Goal: Task Accomplishment & Management: Manage account settings

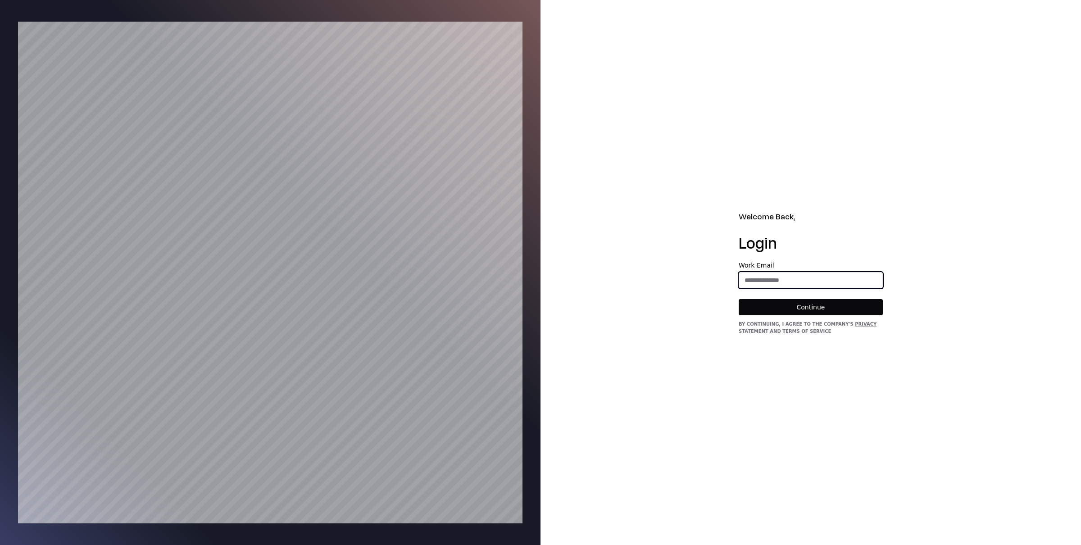
click at [750, 277] on input "email" at bounding box center [810, 280] width 143 height 16
type input "**********"
click at [809, 309] on button "Continue" at bounding box center [810, 307] width 144 height 16
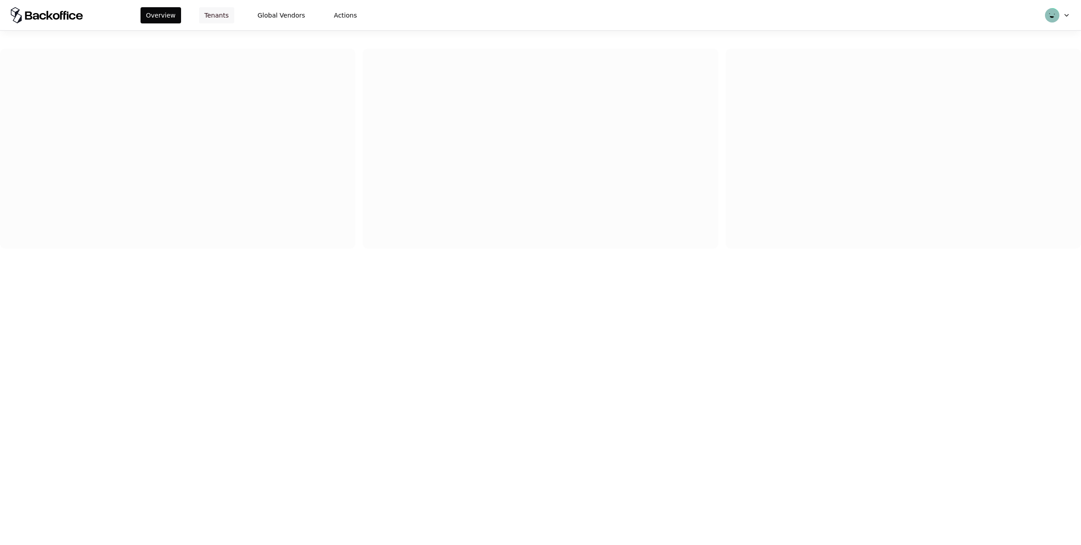
click at [215, 10] on button "Tenants" at bounding box center [216, 15] width 35 height 16
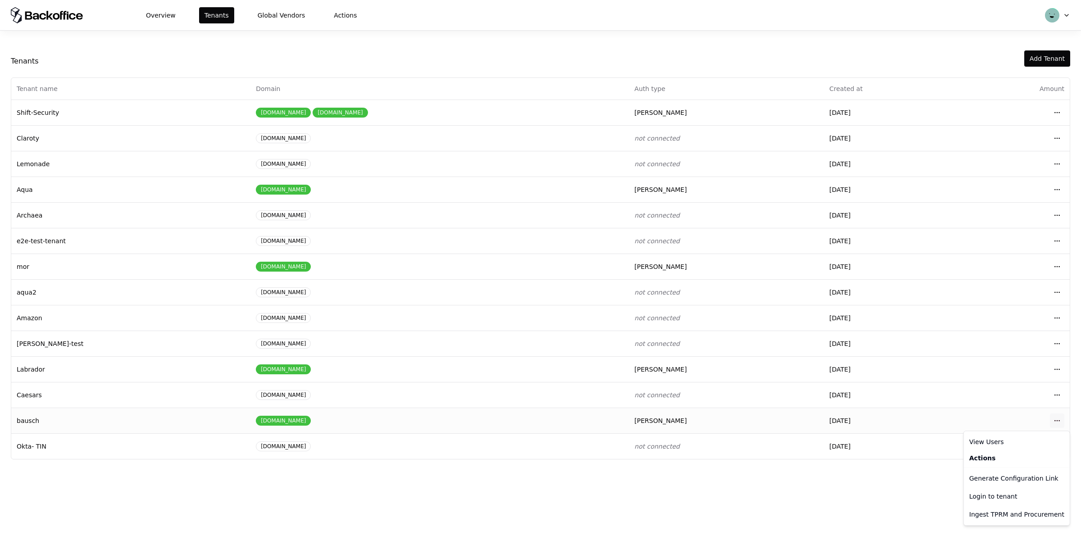
click at [1059, 425] on html "Overview Tenants Global Vendors Actions Tenants Add Tenant Tenant name Domain A…" at bounding box center [540, 272] width 1081 height 545
click at [1001, 443] on link "View Users" at bounding box center [986, 441] width 35 height 9
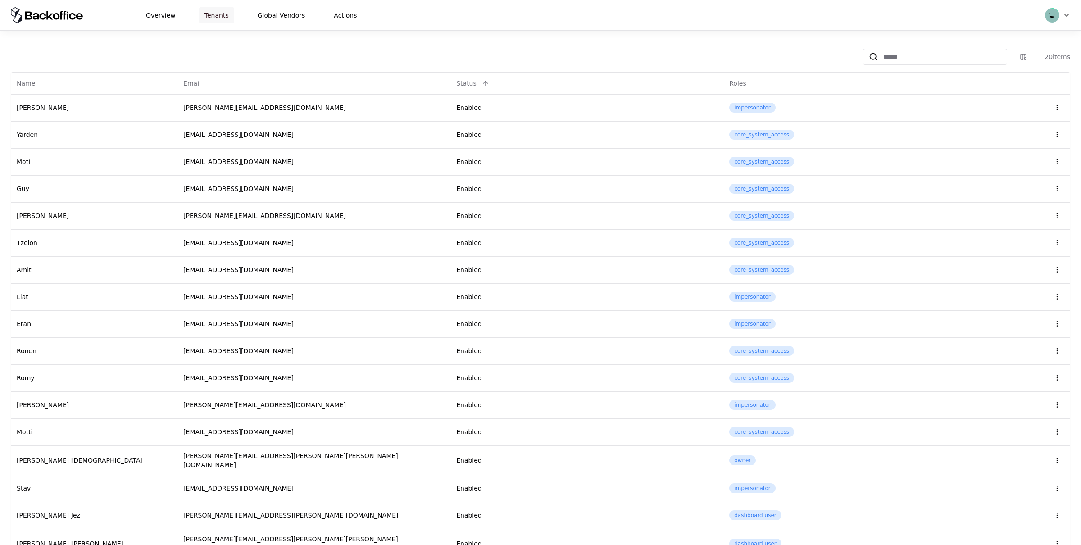
click at [209, 10] on button "Tenants" at bounding box center [216, 15] width 35 height 16
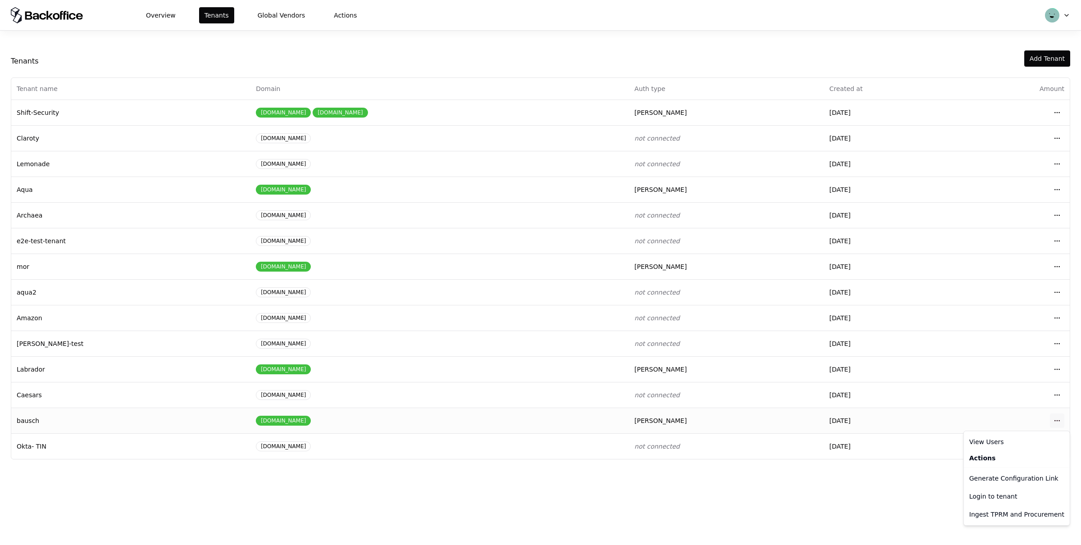
click at [1061, 419] on html "Overview Tenants Global Vendors Actions Tenants Add Tenant Tenant name Domain A…" at bounding box center [540, 272] width 1081 height 545
click at [985, 496] on div "Login to tenant" at bounding box center [1016, 496] width 102 height 18
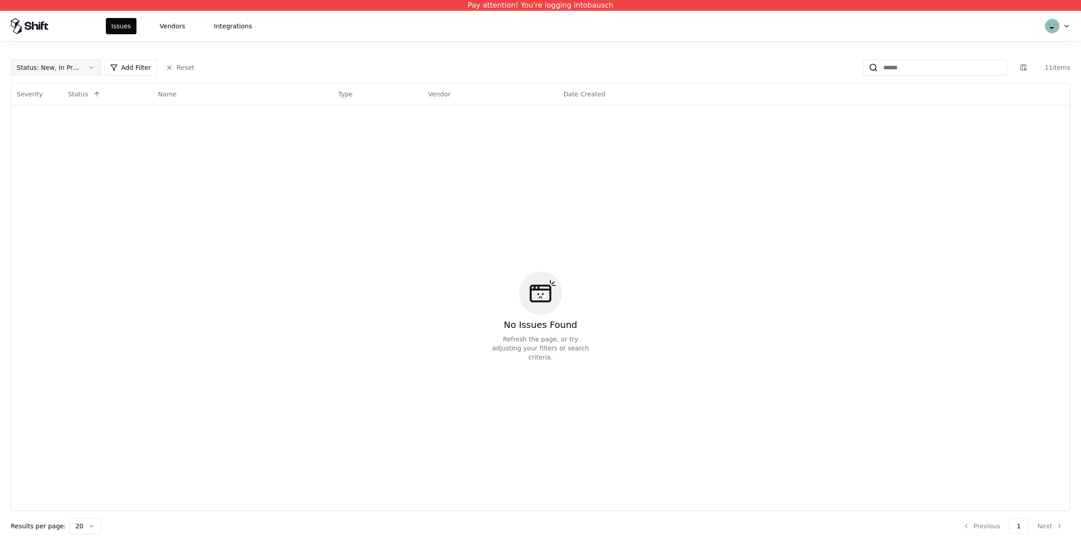
click at [60, 67] on div "Status : New, In Progress" at bounding box center [49, 67] width 64 height 9
click at [26, 157] on div "Draft" at bounding box center [30, 156] width 27 height 9
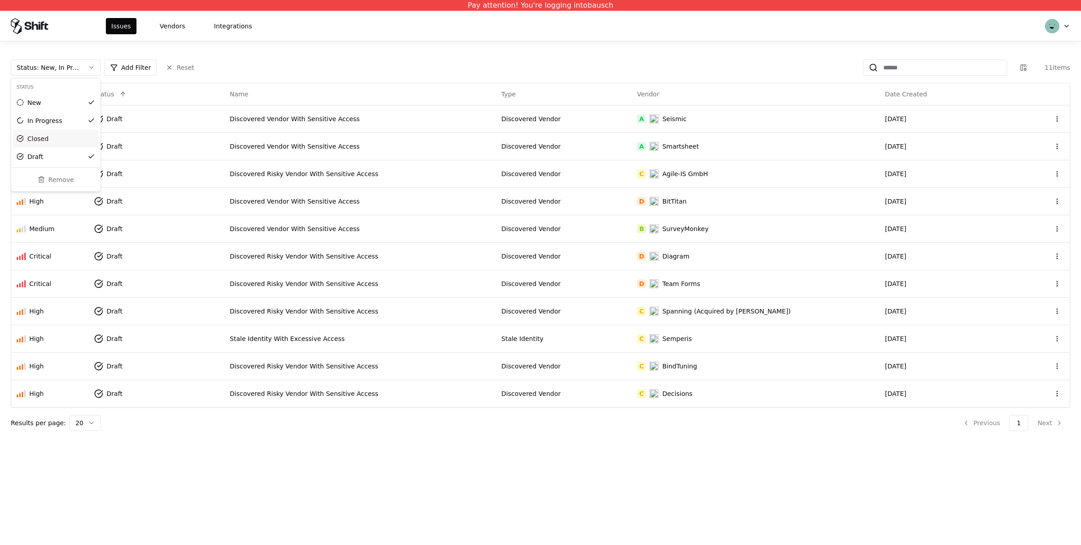
click at [275, 28] on html "Pay attention! You're logging into bausch Issues Vendors Integrations Status : …" at bounding box center [540, 272] width 1081 height 545
click at [159, 28] on button "Vendors" at bounding box center [172, 26] width 36 height 16
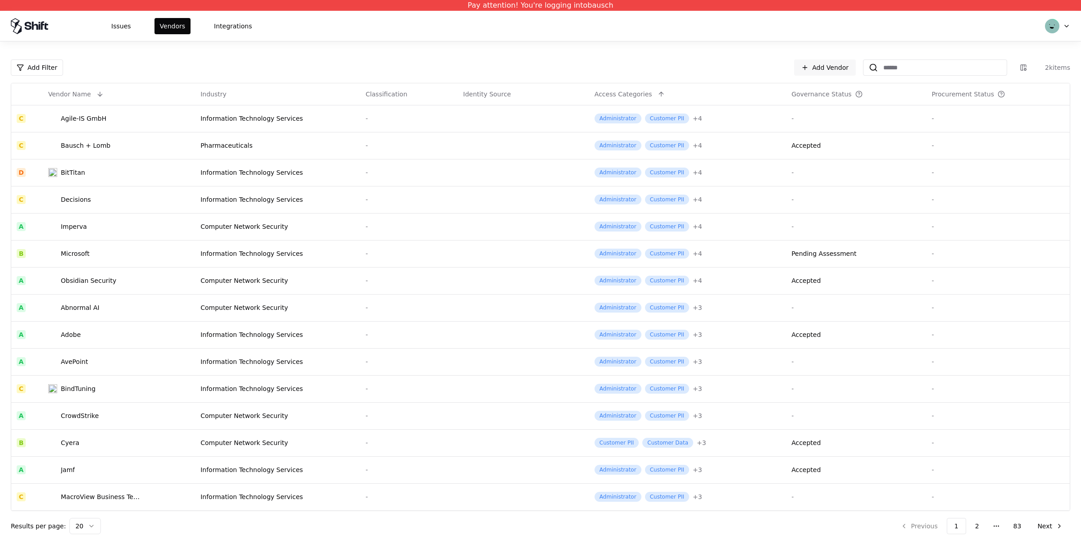
click at [81, 527] on html "Pay attention! You're logging into bausch Issues Vendors Integrations Add Filte…" at bounding box center [540, 272] width 1081 height 545
click at [1017, 520] on button "17" at bounding box center [1017, 526] width 23 height 16
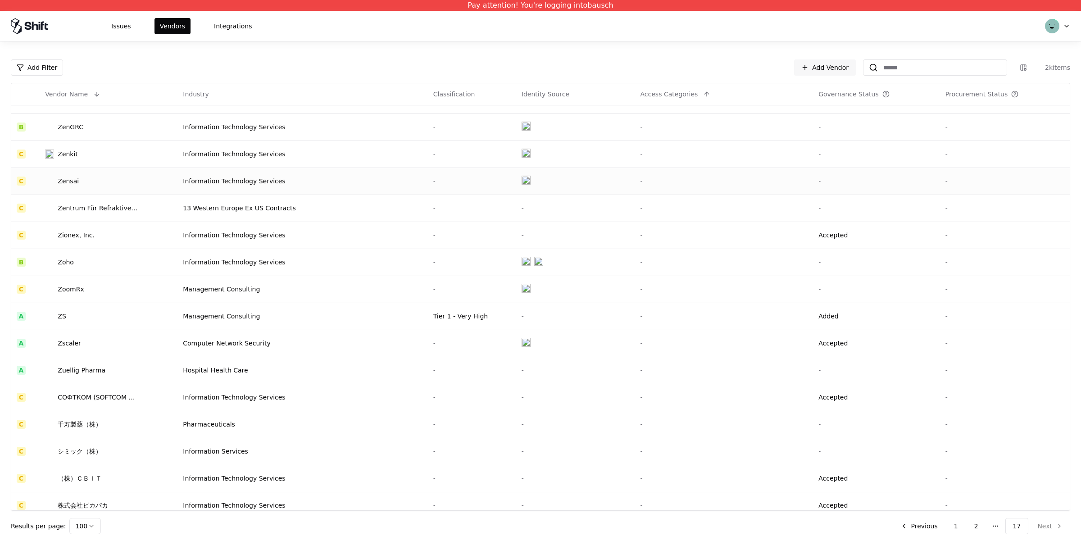
scroll to position [864, 0]
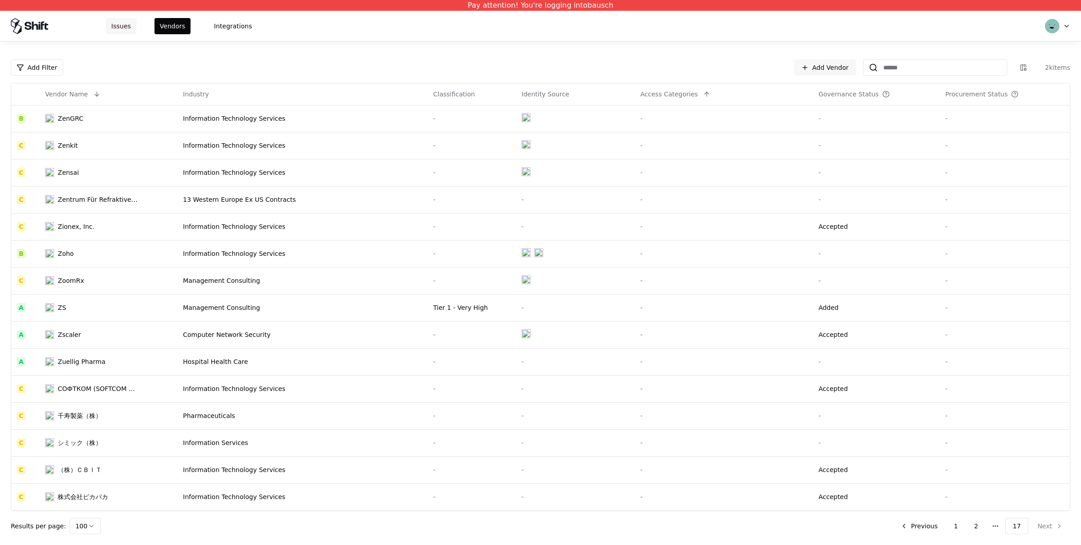
click at [135, 31] on button "Issues" at bounding box center [121, 26] width 31 height 16
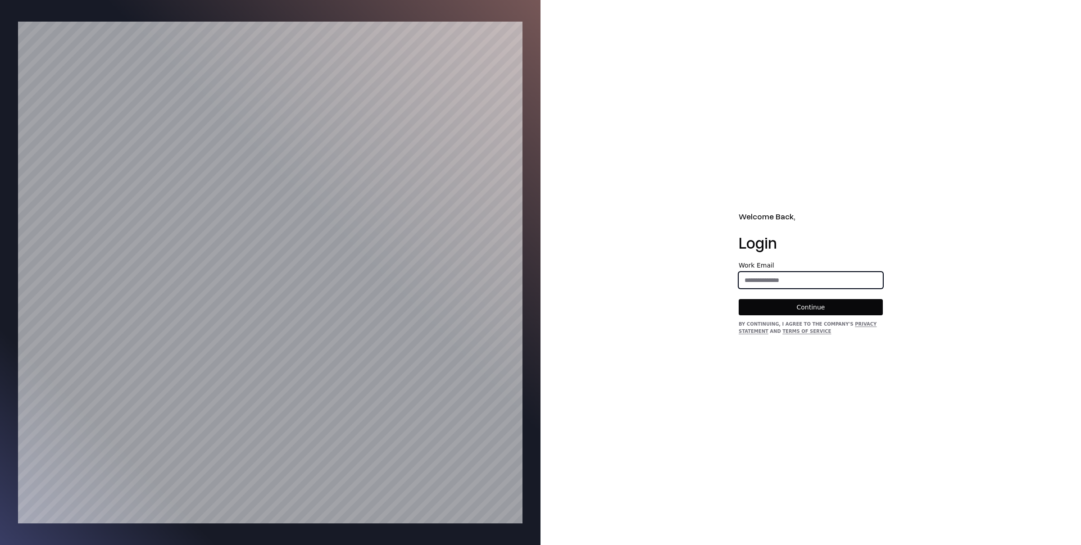
click at [797, 284] on input "email" at bounding box center [810, 280] width 143 height 16
type input "**********"
click at [813, 311] on button "Continue" at bounding box center [810, 307] width 144 height 16
click at [764, 281] on input "email" at bounding box center [810, 280] width 143 height 16
type input "**********"
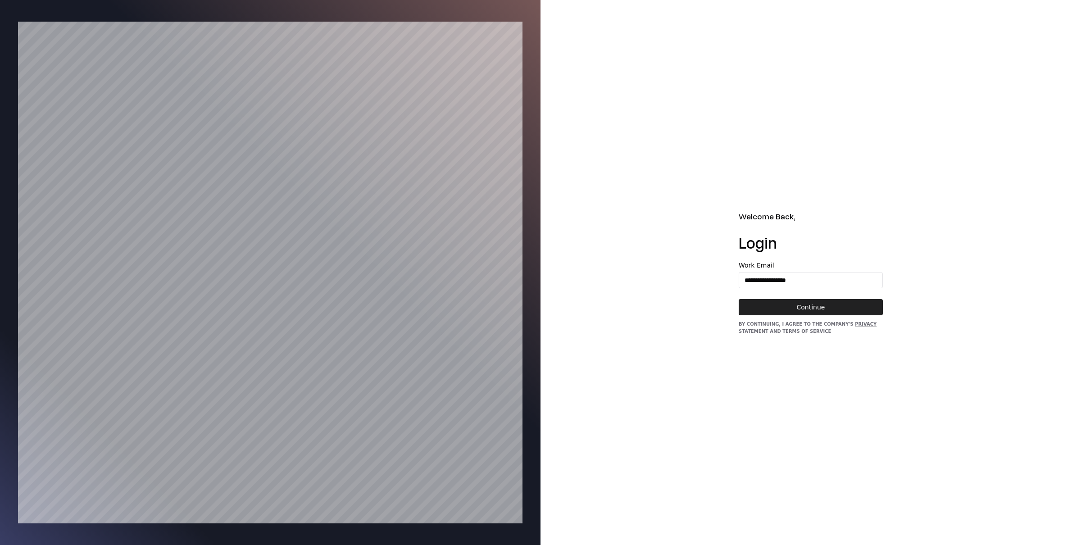
click at [809, 307] on button "Continue" at bounding box center [810, 307] width 144 height 16
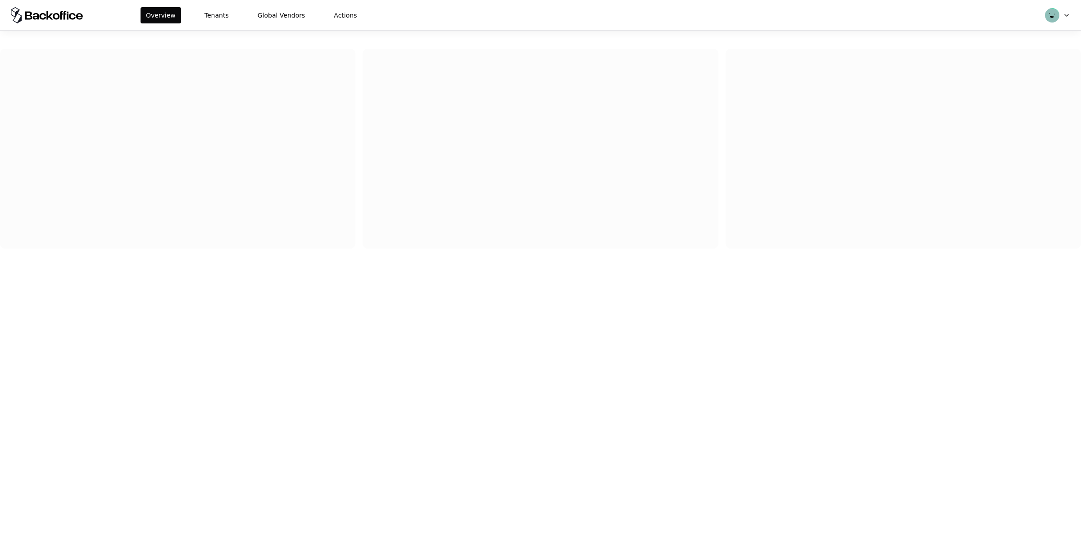
click at [217, 23] on div "Overview Tenants Global Vendors Actions" at bounding box center [540, 15] width 1081 height 30
click at [217, 23] on button "Tenants" at bounding box center [216, 15] width 35 height 16
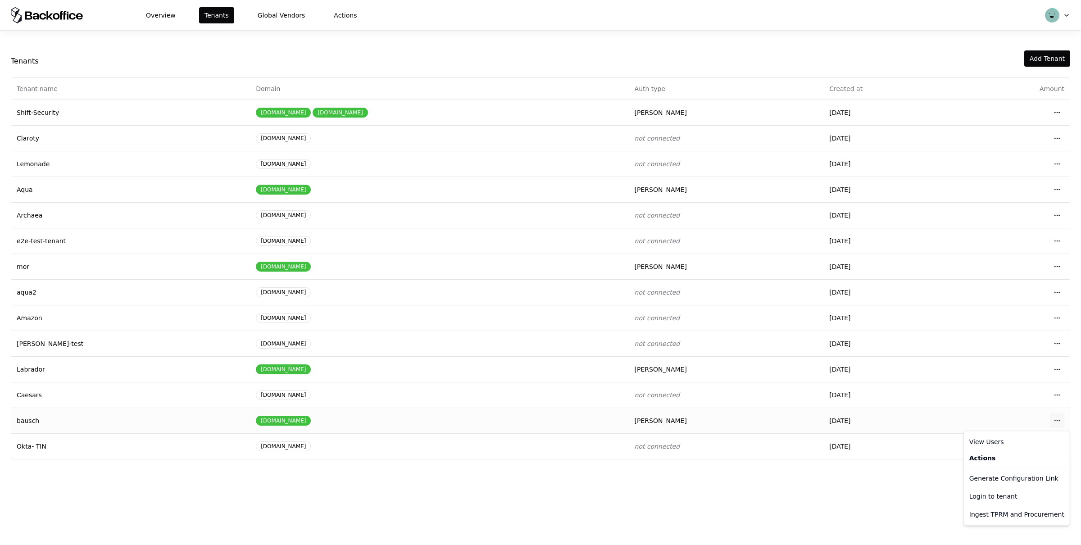
click at [1056, 417] on html "Overview Tenants Global Vendors Actions Tenants Add Tenant Tenant name Domain A…" at bounding box center [540, 272] width 1081 height 545
click at [985, 492] on div "Login to tenant" at bounding box center [1016, 496] width 102 height 18
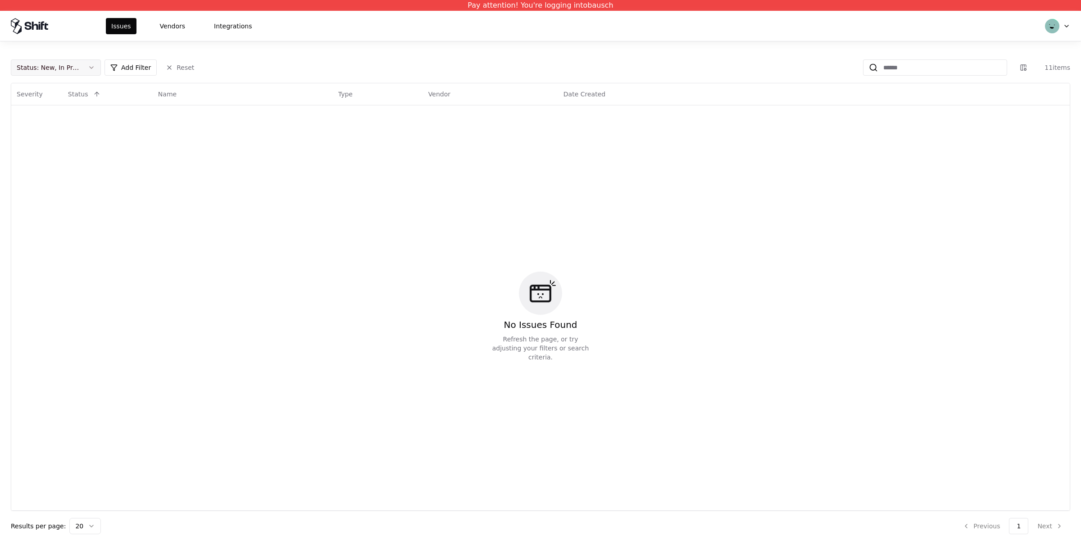
click at [85, 66] on button "Status : New, In Progress" at bounding box center [56, 67] width 90 height 16
click at [47, 154] on div "Draft" at bounding box center [56, 157] width 86 height 18
click at [86, 59] on button "Status : New, In Progress" at bounding box center [56, 67] width 90 height 16
click at [47, 153] on div "Draft" at bounding box center [56, 157] width 86 height 18
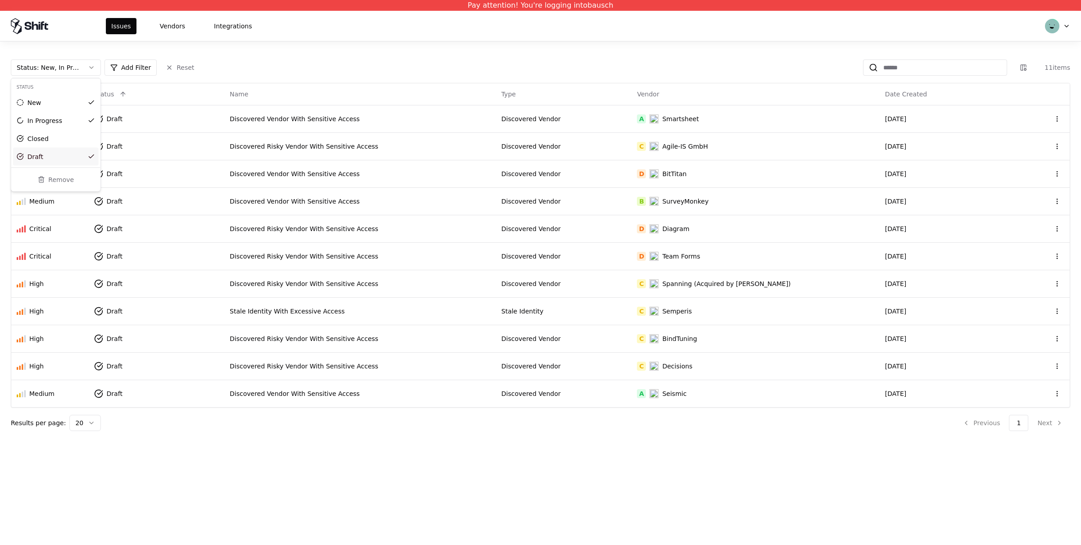
click at [321, 14] on html "Pay attention! You're logging into bausch Issues Vendors Integrations Status : …" at bounding box center [540, 272] width 1081 height 545
click at [308, 396] on div "Discovered Vendor With Sensitive Access" at bounding box center [360, 393] width 261 height 9
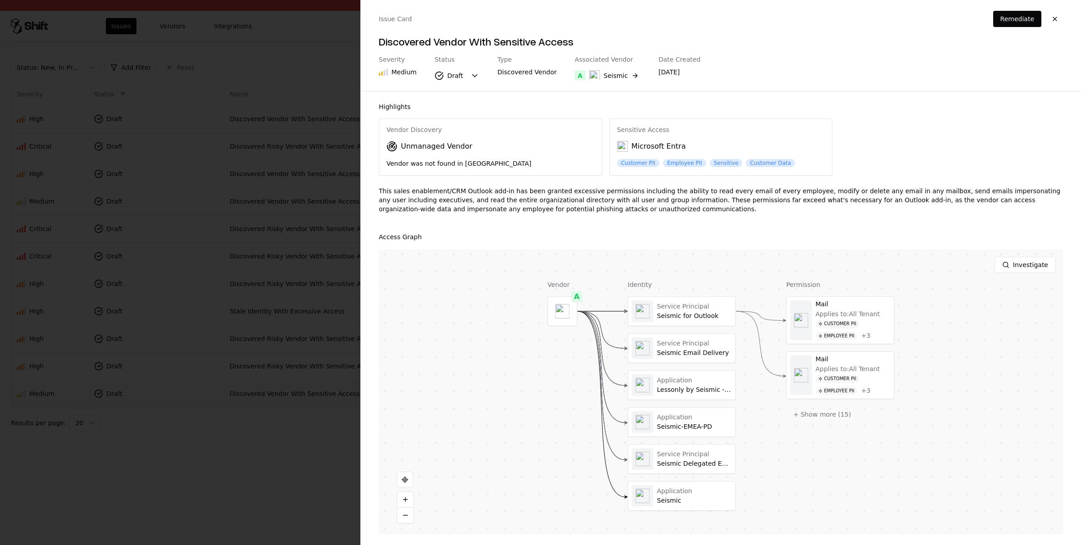
click at [304, 454] on div at bounding box center [540, 272] width 1081 height 545
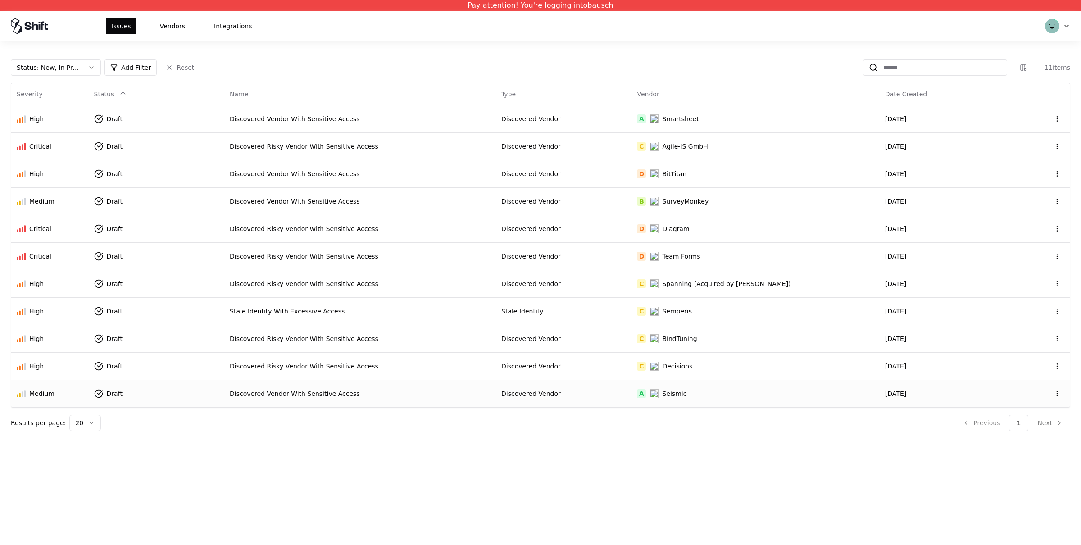
click at [201, 396] on td "Draft" at bounding box center [157, 393] width 136 height 27
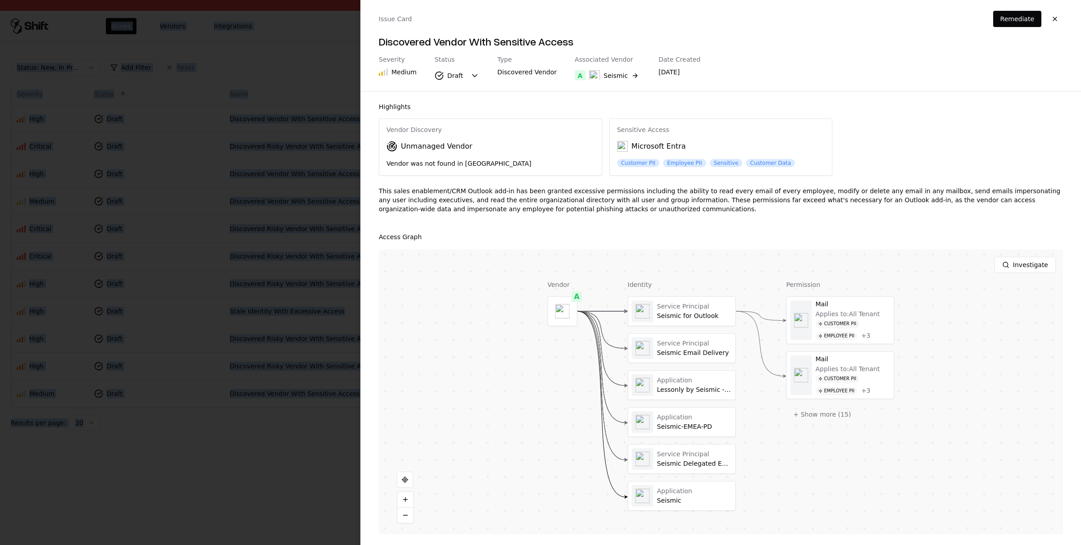
click at [226, 448] on div at bounding box center [540, 272] width 1081 height 545
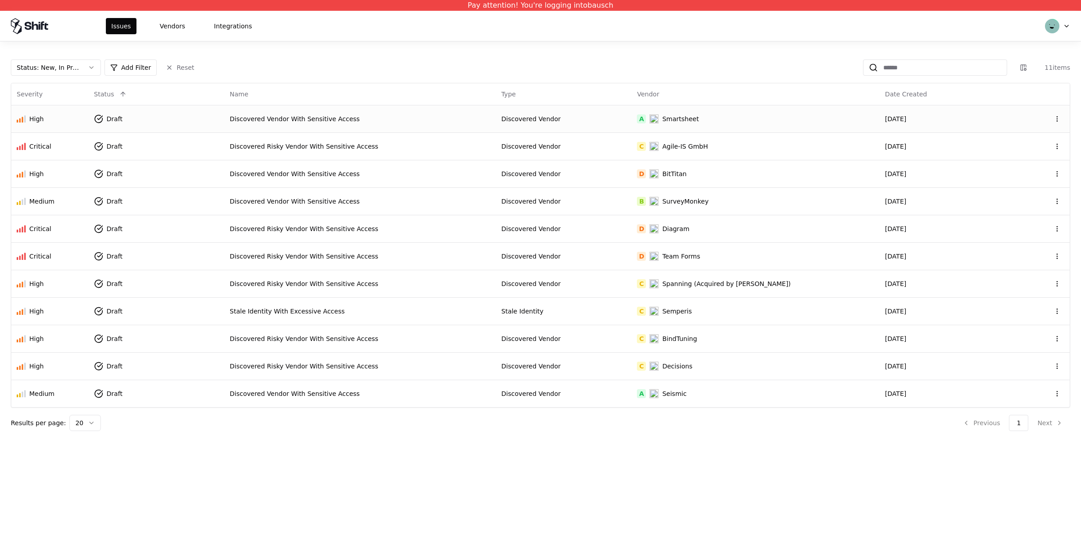
click at [698, 120] on div "Smartsheet" at bounding box center [680, 118] width 36 height 9
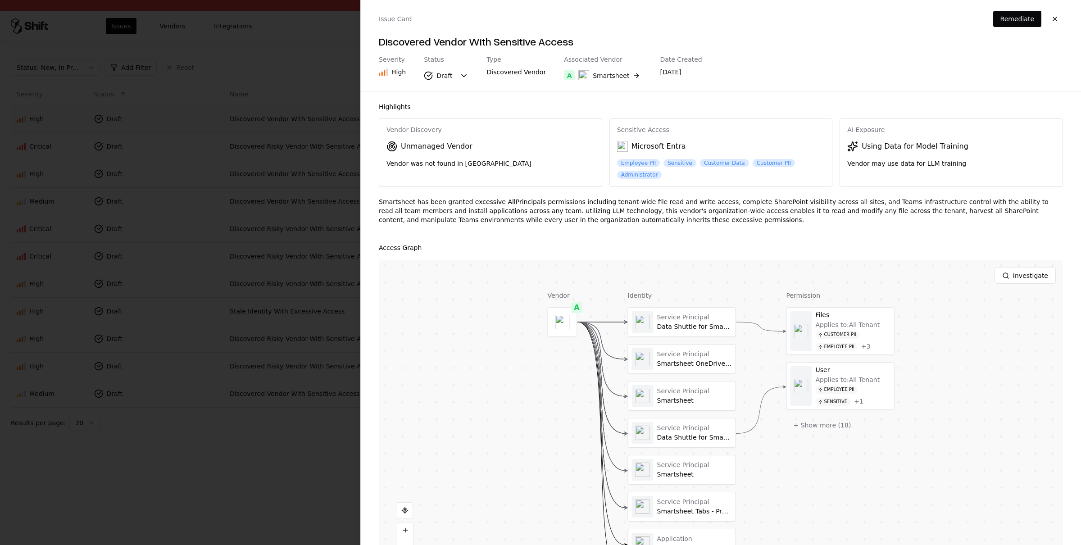
click at [544, 194] on div "Highlights Vendor Discovery Unmanaged Vendor Vendor was not found in TPRM Sensi…" at bounding box center [721, 318] width 720 height 454
click at [540, 199] on div "Smartsheet has been granted excessive AllPrincipals permissions including tenan…" at bounding box center [721, 214] width 684 height 34
click at [511, 206] on div "Smartsheet has been granted excessive AllPrincipals permissions including tenan…" at bounding box center [721, 214] width 684 height 34
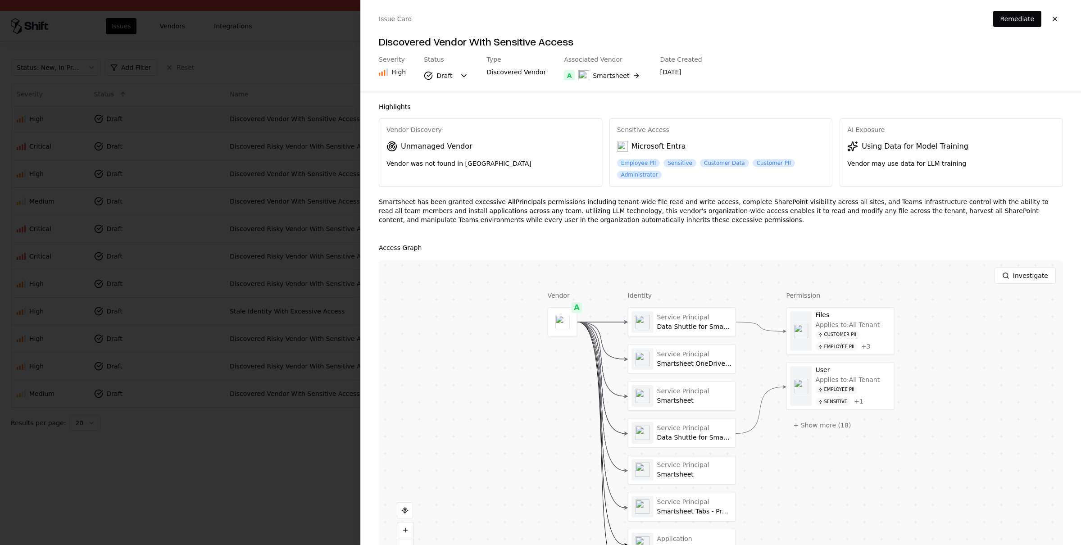
click at [544, 208] on div "Smartsheet has been granted excessive AllPrincipals permissions including tenan…" at bounding box center [721, 214] width 684 height 34
click at [292, 446] on div at bounding box center [540, 272] width 1081 height 545
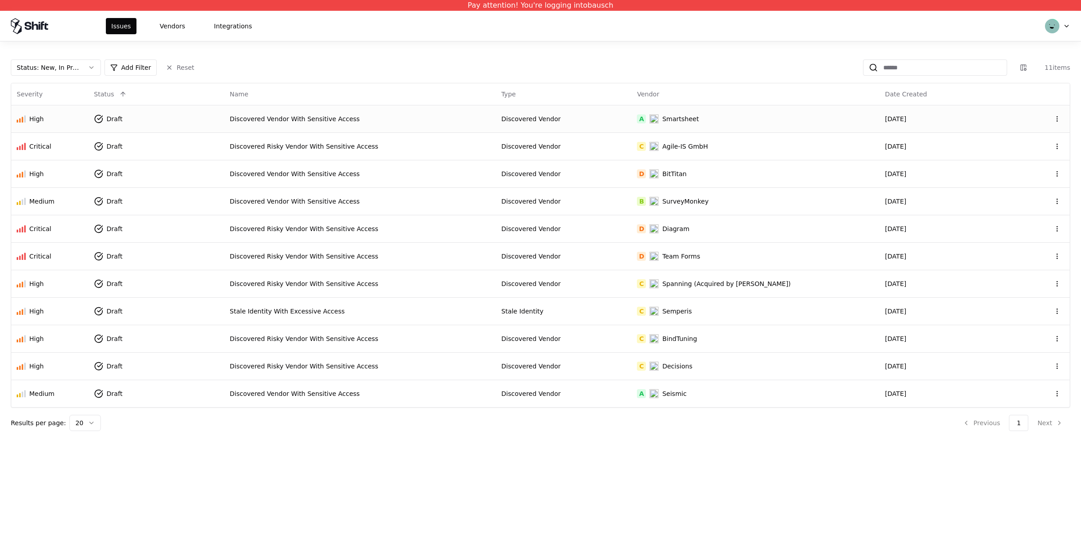
click at [338, 404] on td "Discovered Vendor With Sensitive Access" at bounding box center [359, 393] width 271 height 27
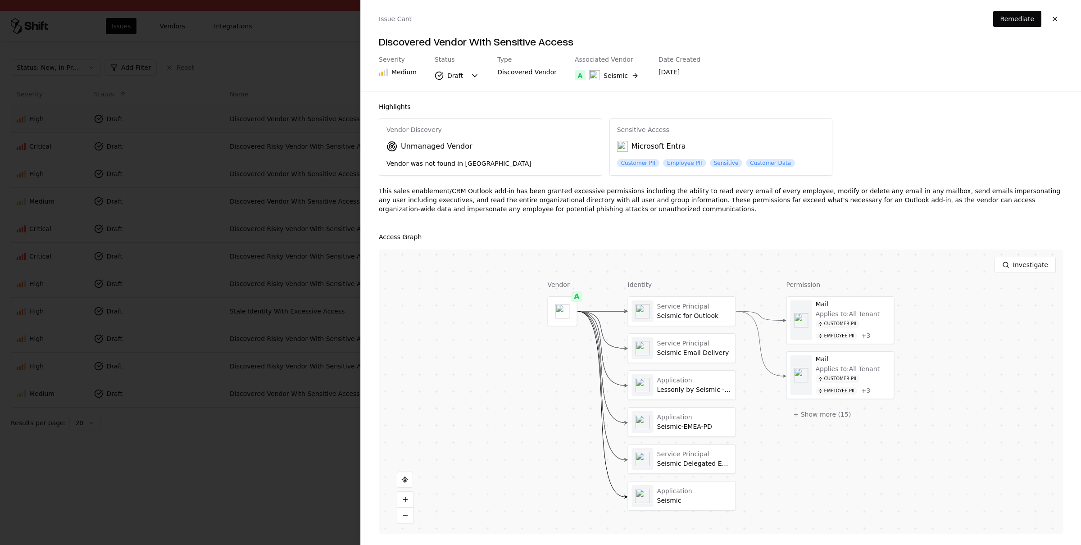
click at [316, 42] on div at bounding box center [540, 272] width 1081 height 545
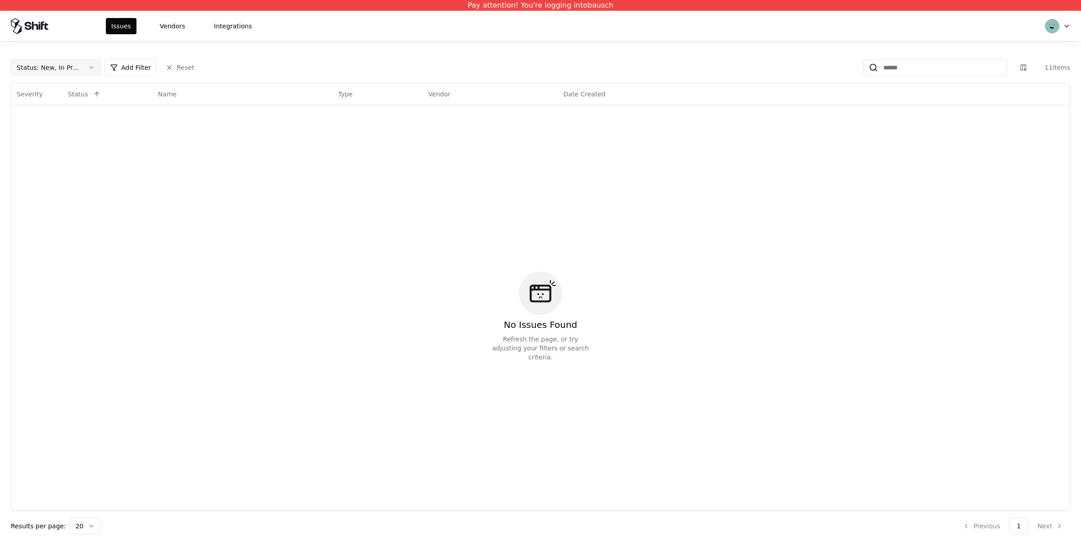
click at [91, 63] on button "Status : New, In Progress" at bounding box center [56, 67] width 90 height 16
click at [45, 157] on div "Draft" at bounding box center [56, 157] width 86 height 18
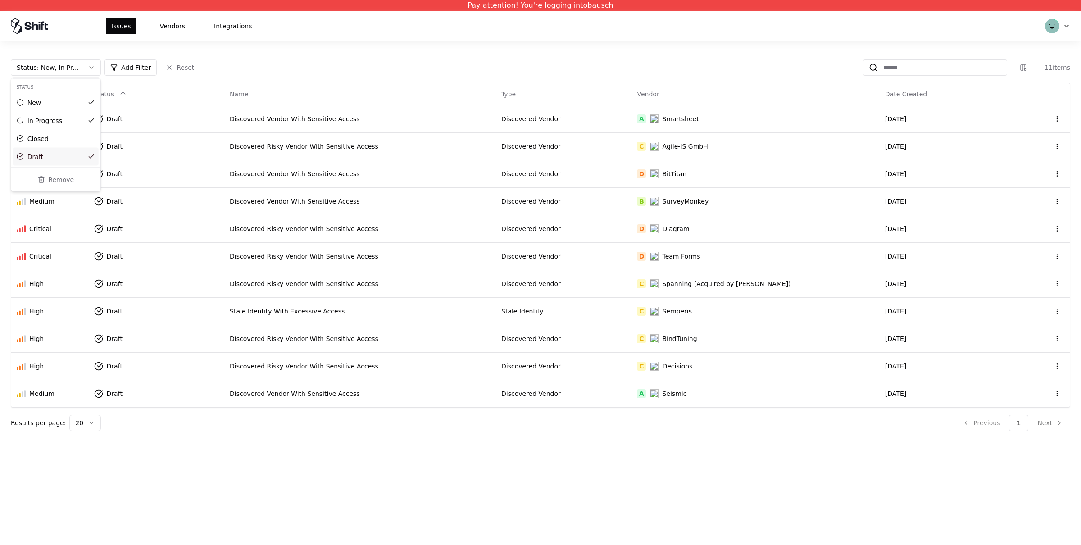
click at [325, 399] on html "Pay attention! You're logging into bausch Issues Vendors Integrations Status : …" at bounding box center [540, 272] width 1081 height 545
click at [321, 395] on div "Discovered Vendor With Sensitive Access" at bounding box center [360, 393] width 261 height 9
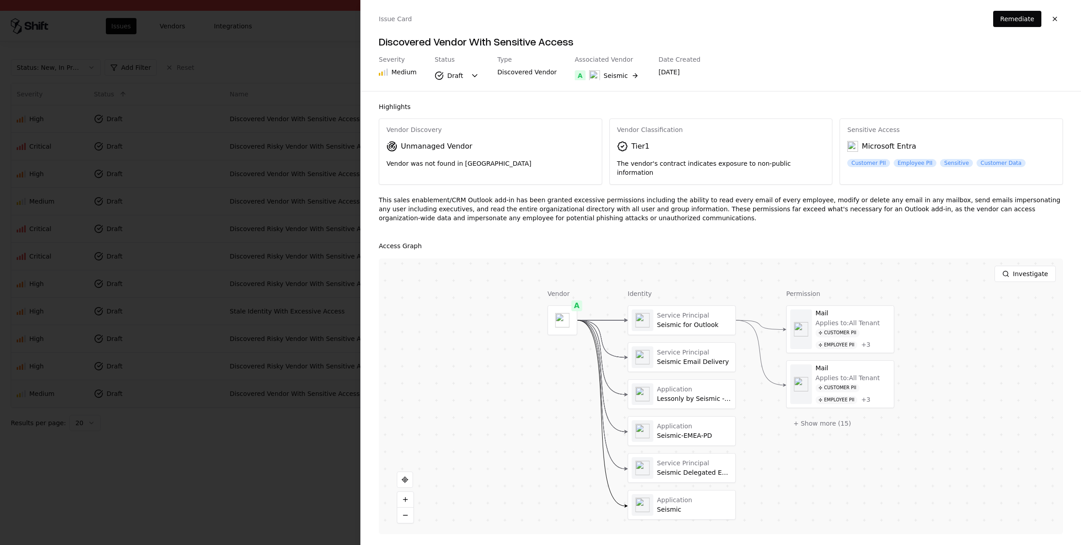
click at [642, 143] on div "Tier 1" at bounding box center [640, 146] width 18 height 11
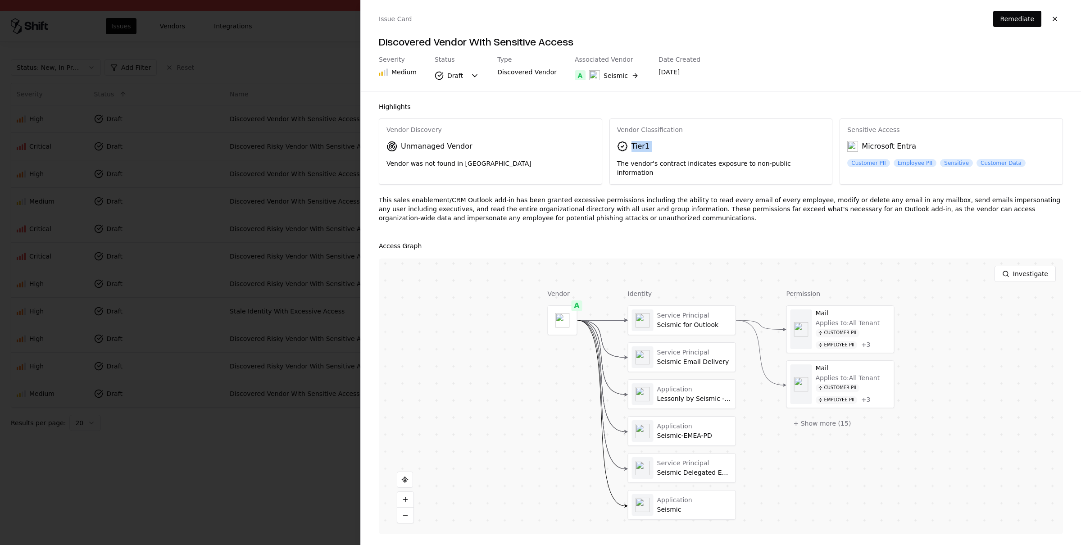
click at [642, 143] on div "Tier 1" at bounding box center [640, 146] width 18 height 11
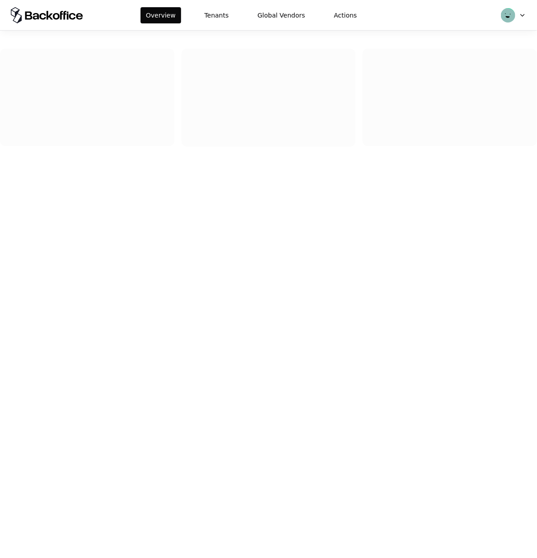
click at [507, 12] on html "Overview Tenants Global Vendors Actions" at bounding box center [268, 279] width 537 height 558
click at [196, 20] on html "Overview Tenants Global Vendors Actions Roy [EMAIL_ADDRESS][DOMAIN_NAME] Log out" at bounding box center [268, 279] width 537 height 558
click at [213, 20] on button "Tenants" at bounding box center [216, 15] width 35 height 16
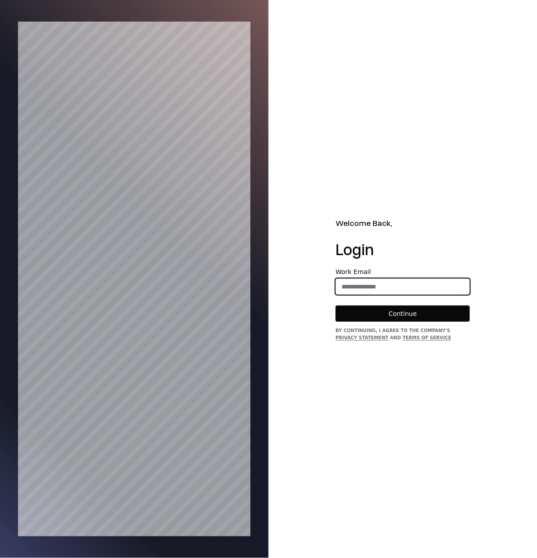
click at [349, 282] on input "email" at bounding box center [402, 287] width 133 height 16
type input "**********"
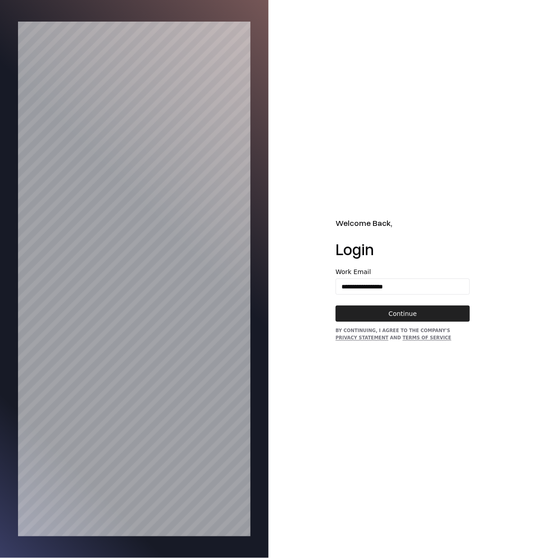
click at [398, 317] on button "Continue" at bounding box center [402, 314] width 134 height 16
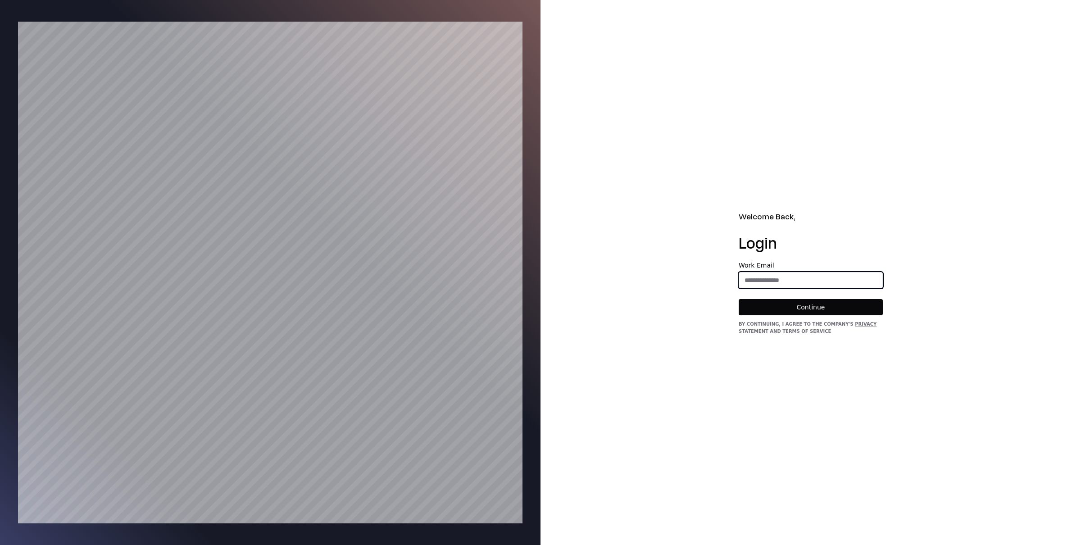
click at [761, 285] on input "email" at bounding box center [810, 280] width 143 height 16
type input "**********"
click at [796, 316] on div "**********" at bounding box center [810, 298] width 144 height 73
click at [795, 309] on button "Continue" at bounding box center [810, 307] width 144 height 16
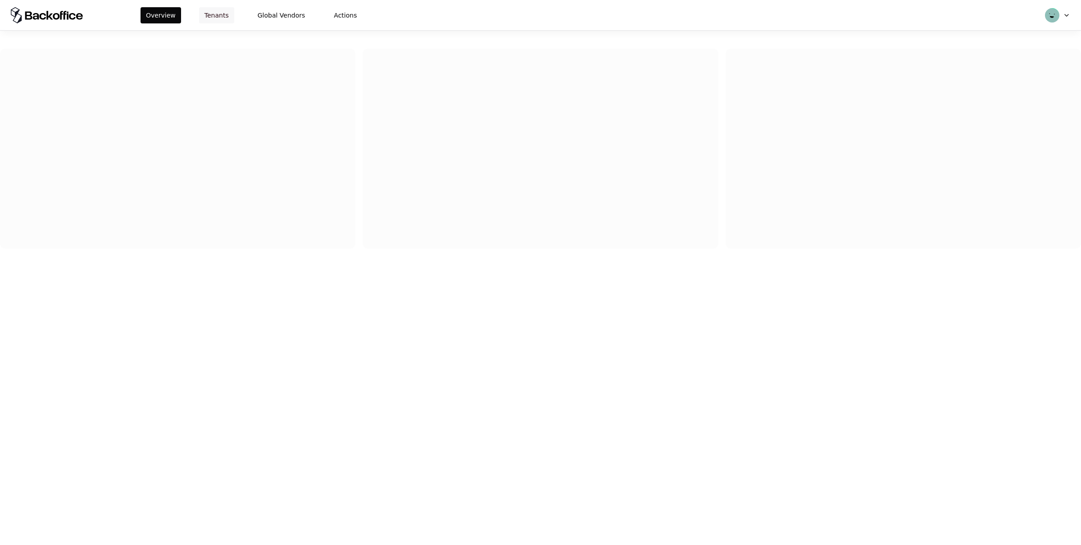
click at [216, 20] on button "Tenants" at bounding box center [216, 15] width 35 height 16
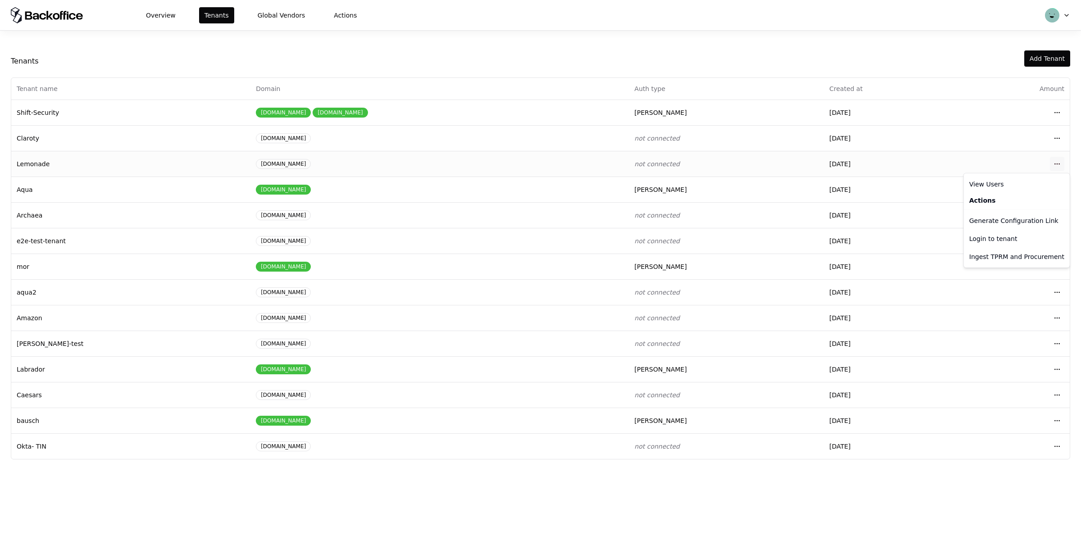
click at [1055, 165] on html "Overview Tenants Global Vendors Actions Tenants Add Tenant Tenant name Domain A…" at bounding box center [540, 272] width 1081 height 545
click at [988, 241] on div "Login to tenant" at bounding box center [1016, 239] width 102 height 18
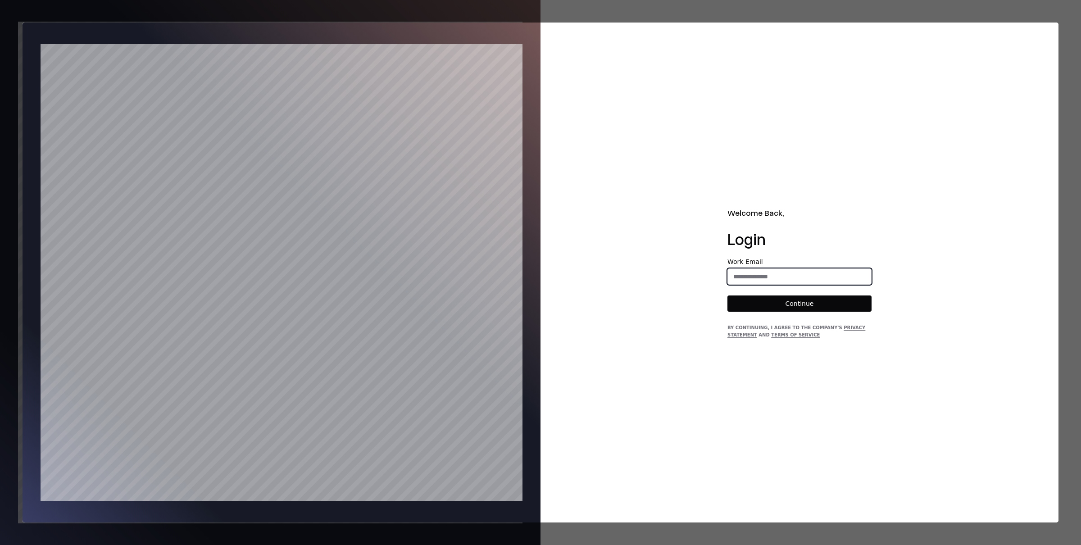
click at [772, 279] on input "email" at bounding box center [799, 276] width 143 height 16
type input "**********"
click at [802, 307] on button "Continue" at bounding box center [799, 303] width 144 height 16
click at [746, 279] on input "email" at bounding box center [799, 276] width 143 height 16
type input "**********"
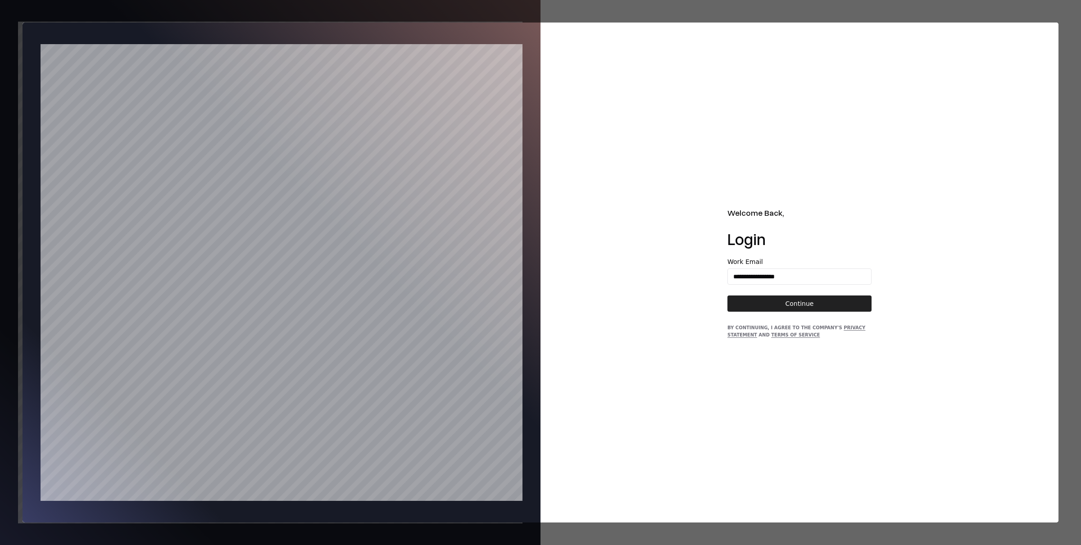
click at [812, 305] on button "Continue" at bounding box center [799, 303] width 144 height 16
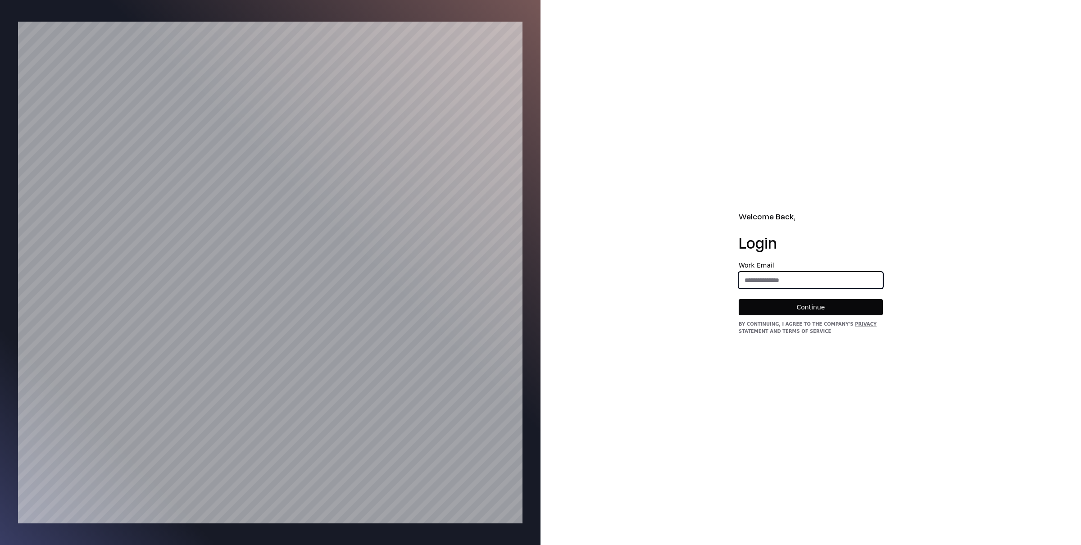
click at [771, 285] on input "email" at bounding box center [810, 280] width 143 height 16
type input "**********"
click at [806, 307] on button "Continue" at bounding box center [810, 307] width 144 height 16
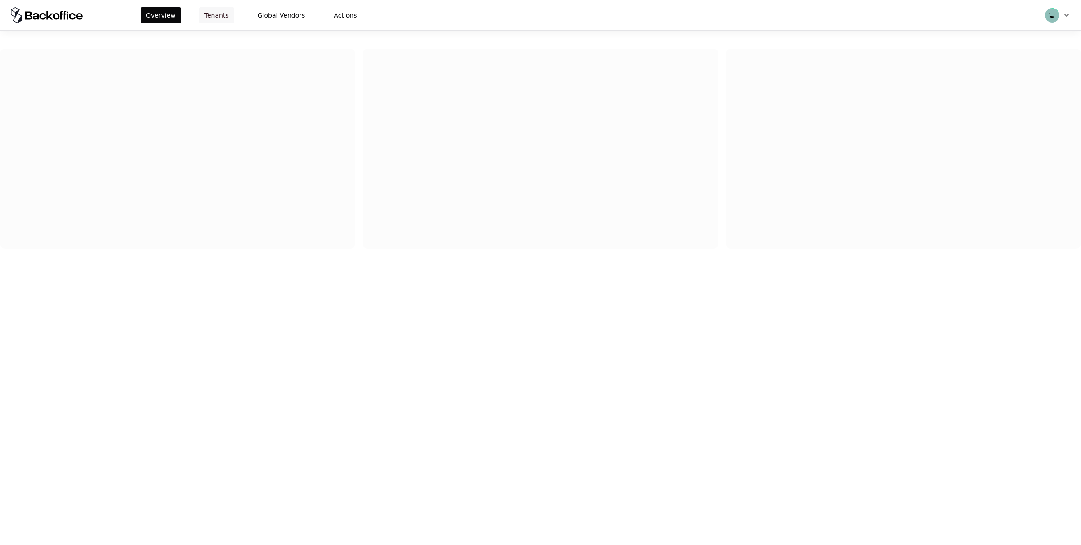
click at [220, 21] on button "Tenants" at bounding box center [216, 15] width 35 height 16
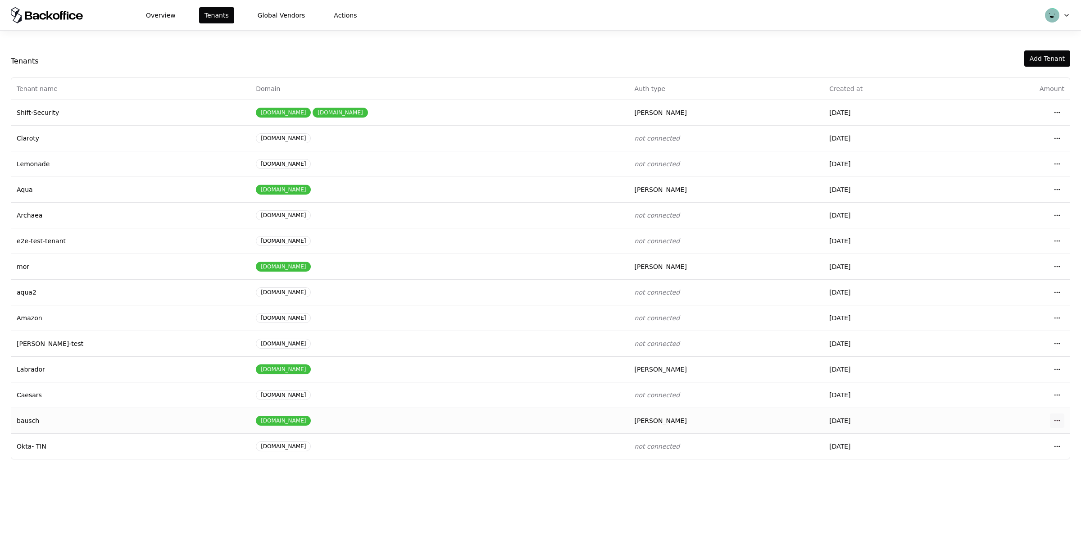
click at [1056, 416] on html "Overview Tenants Global Vendors Actions Tenants Add Tenant Tenant name Domain A…" at bounding box center [540, 272] width 1081 height 545
click at [977, 489] on div "Login to tenant" at bounding box center [1016, 496] width 102 height 18
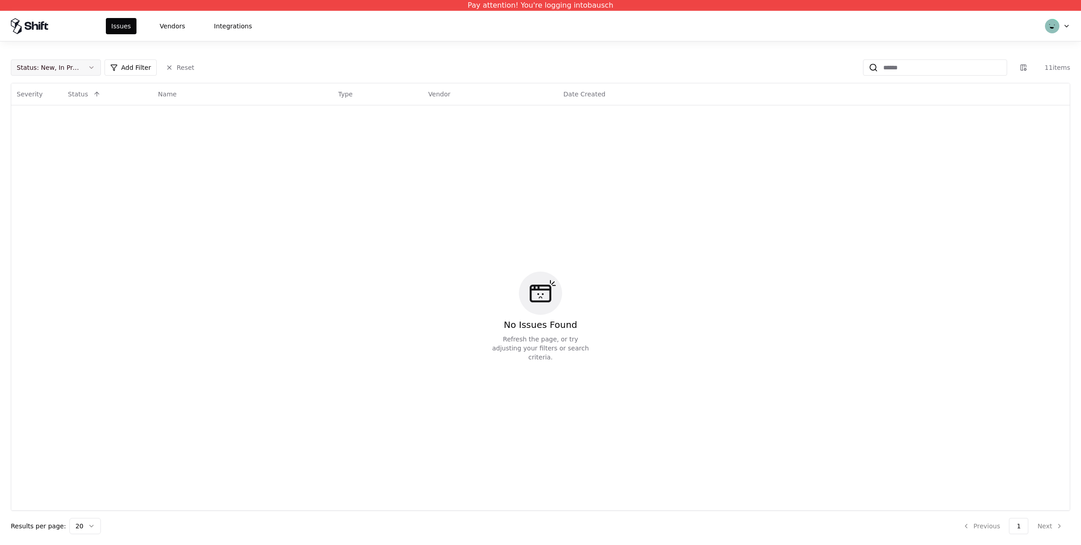
click at [83, 68] on button "Status : New, In Progress" at bounding box center [56, 67] width 90 height 16
click at [56, 154] on div "Draft" at bounding box center [56, 157] width 86 height 18
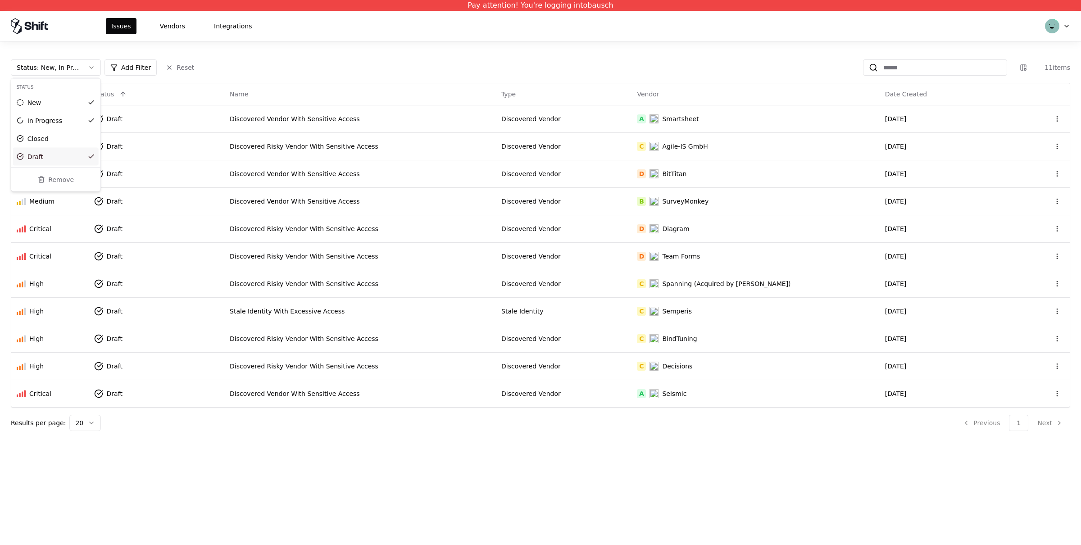
click at [442, 400] on html "Pay attention! You're logging into bausch Issues Vendors Integrations Status : …" at bounding box center [540, 272] width 1081 height 545
click at [442, 400] on td "Discovered Vendor With Sensitive Access" at bounding box center [359, 393] width 271 height 27
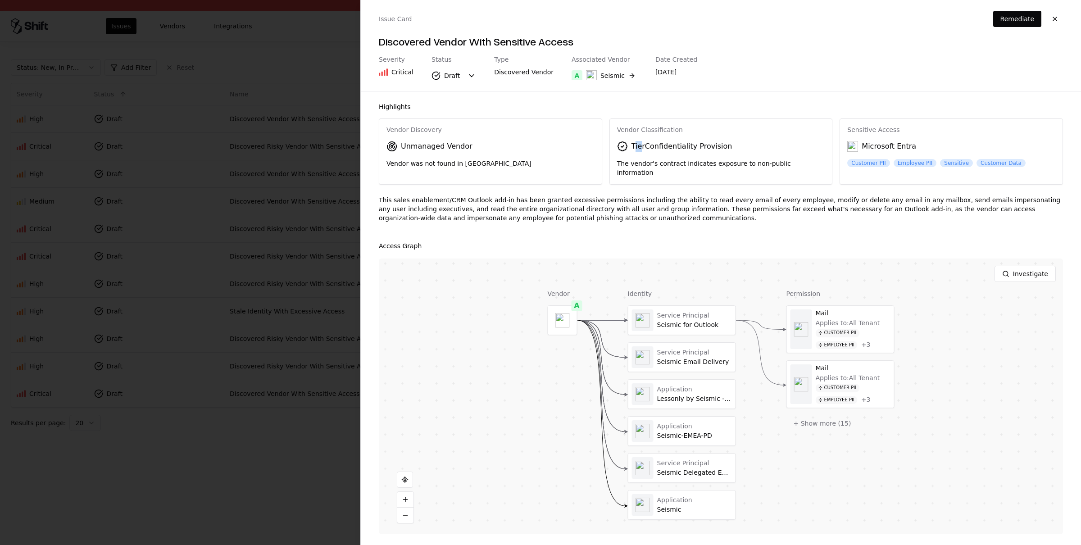
drag, startPoint x: 634, startPoint y: 146, endPoint x: 642, endPoint y: 146, distance: 8.1
click at [642, 146] on div "Tier Confidentiality Provision" at bounding box center [681, 146] width 101 height 11
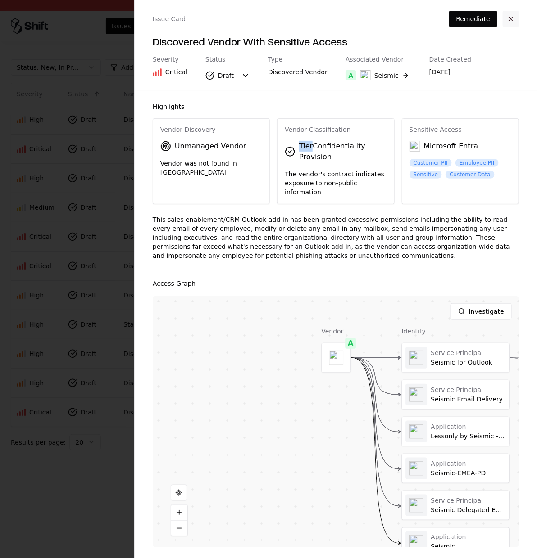
click at [510, 19] on button "button" at bounding box center [510, 19] width 16 height 16
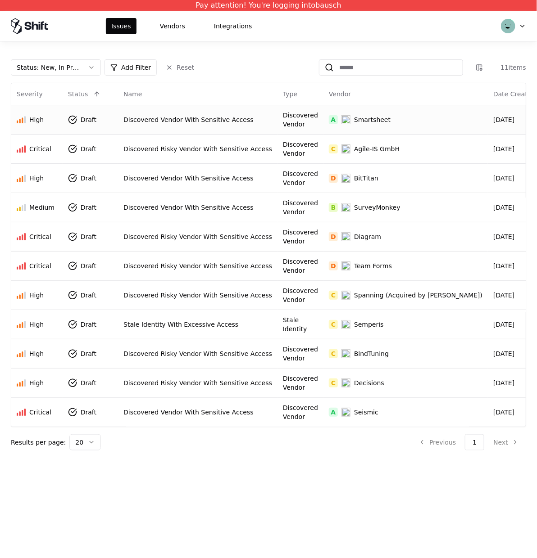
click at [173, 122] on div "Discovered Vendor With Sensitive Access" at bounding box center [197, 119] width 149 height 9
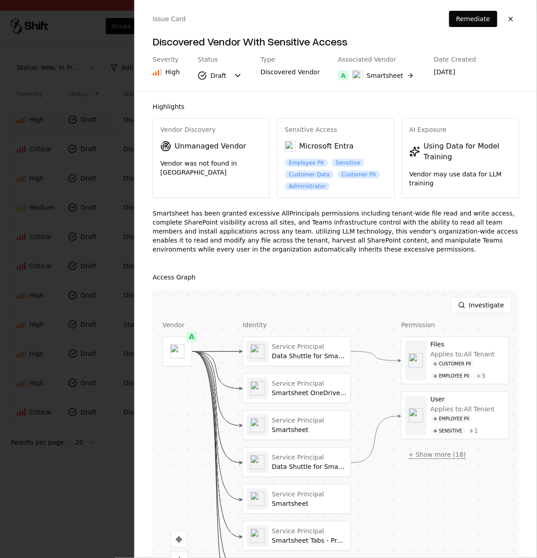
click at [431, 455] on button "+ Show more ( 18 )" at bounding box center [437, 455] width 72 height 16
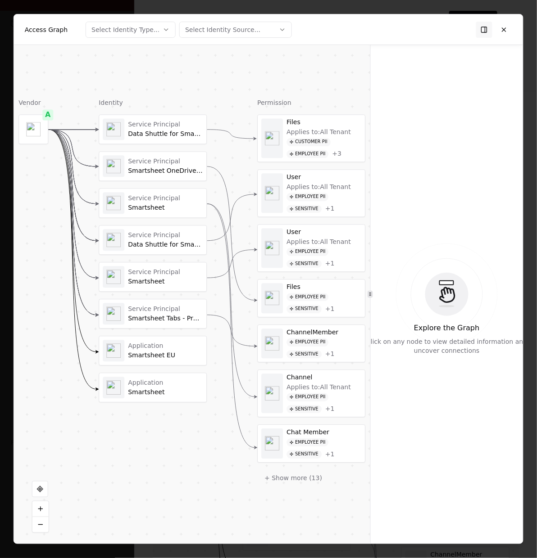
click at [316, 139] on div "Customer PII" at bounding box center [308, 142] width 44 height 9
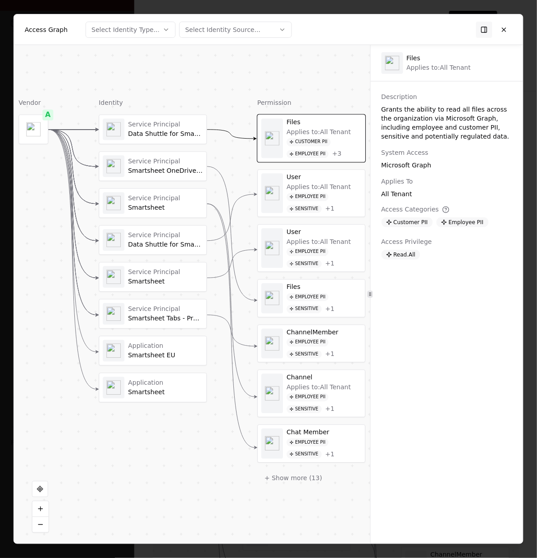
click at [312, 184] on div "Applies to: All Tenant" at bounding box center [318, 187] width 64 height 8
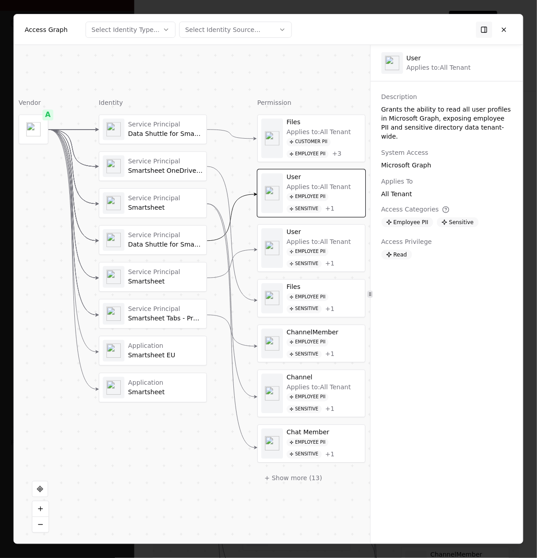
click at [312, 244] on div "Applies to: All Tenant" at bounding box center [318, 242] width 64 height 8
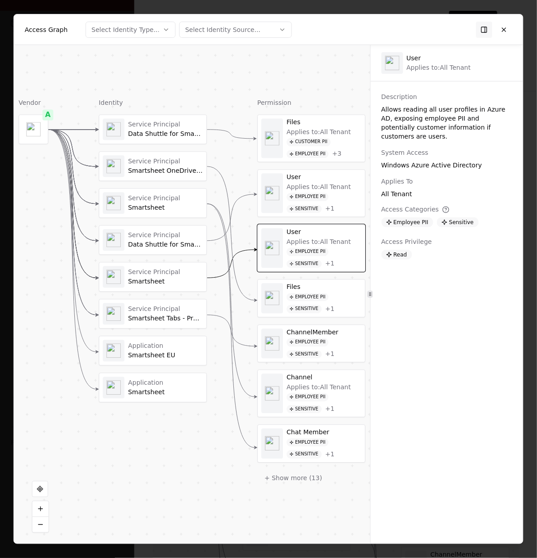
click at [315, 294] on div "Files Employee PII Sensitive + 1" at bounding box center [323, 299] width 75 height 30
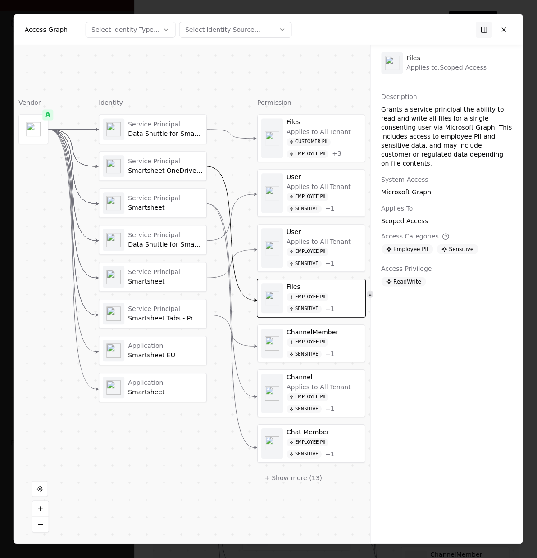
click at [325, 336] on div "ChannelMember" at bounding box center [323, 333] width 75 height 8
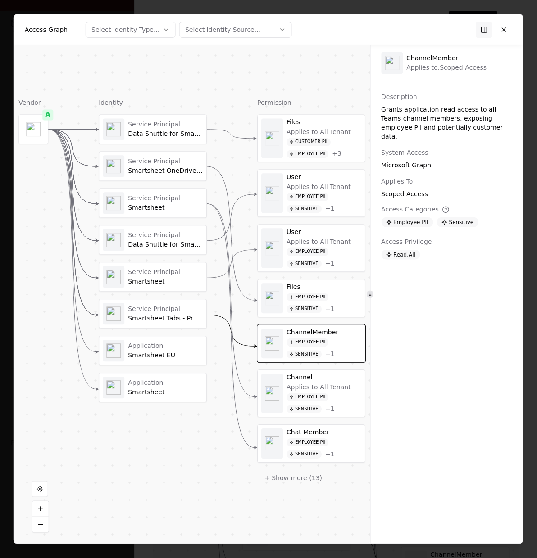
click at [322, 380] on div "Channel" at bounding box center [323, 378] width 75 height 8
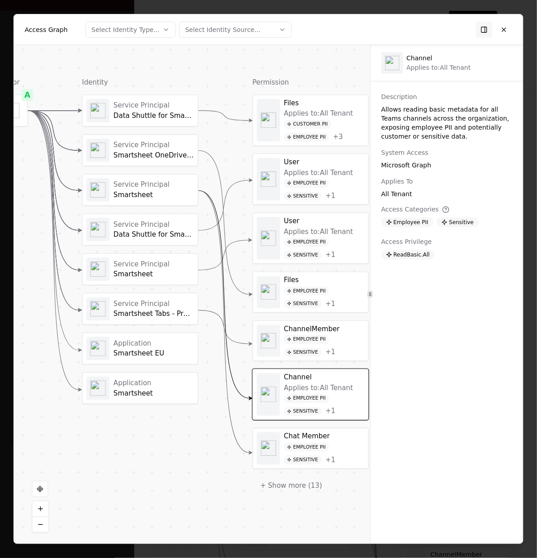
click at [314, 439] on div "Chat Member" at bounding box center [324, 437] width 80 height 9
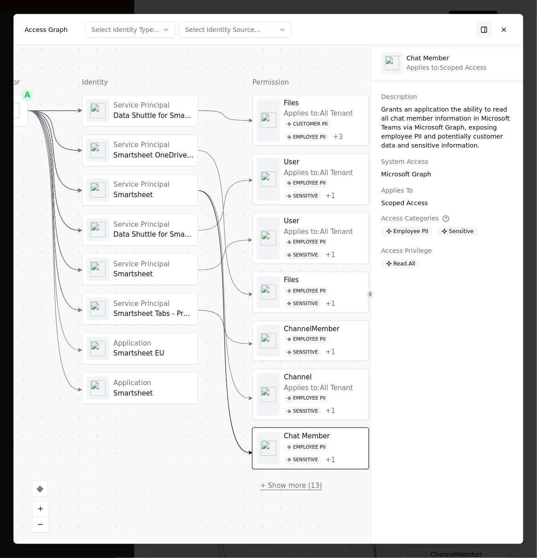
click at [293, 486] on button "+ Show more ( 13 )" at bounding box center [290, 486] width 77 height 18
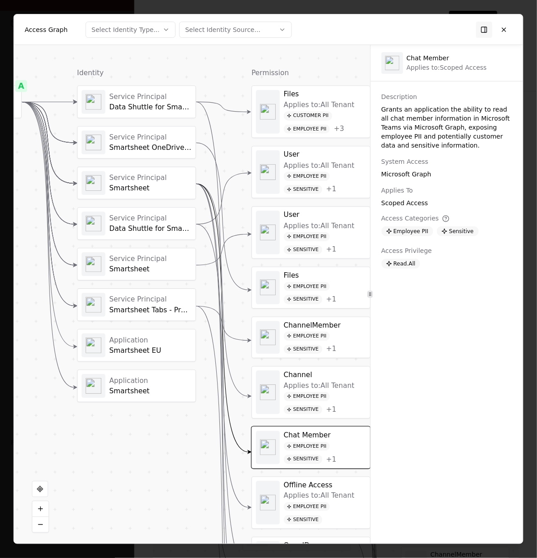
click at [296, 496] on div "Applies to: All Tenant" at bounding box center [319, 496] width 71 height 9
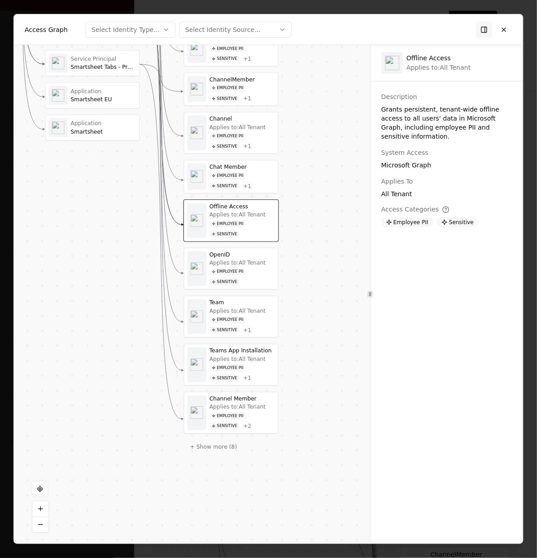
click at [250, 265] on div "Applies to: All Tenant" at bounding box center [237, 263] width 56 height 7
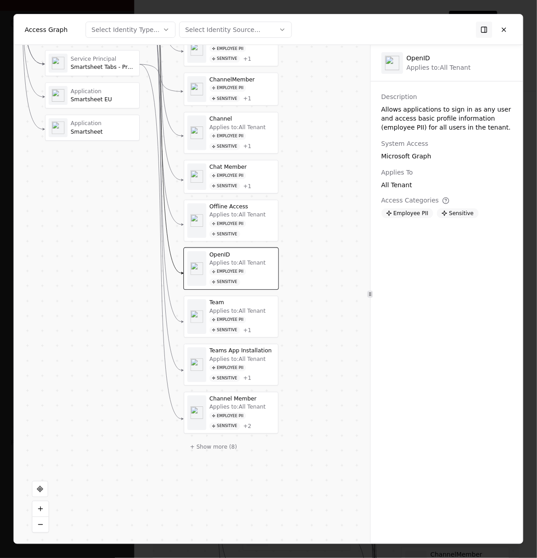
click at [251, 306] on div "Team" at bounding box center [241, 302] width 65 height 7
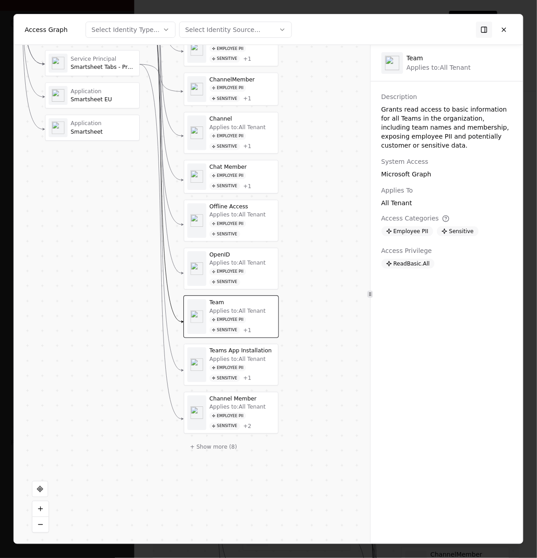
click at [261, 361] on div "Applies to: All Tenant" at bounding box center [237, 359] width 56 height 7
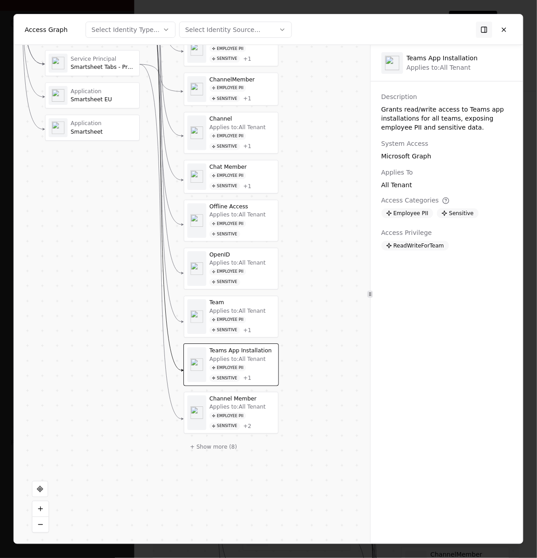
click at [203, 412] on div at bounding box center [196, 412] width 19 height 35
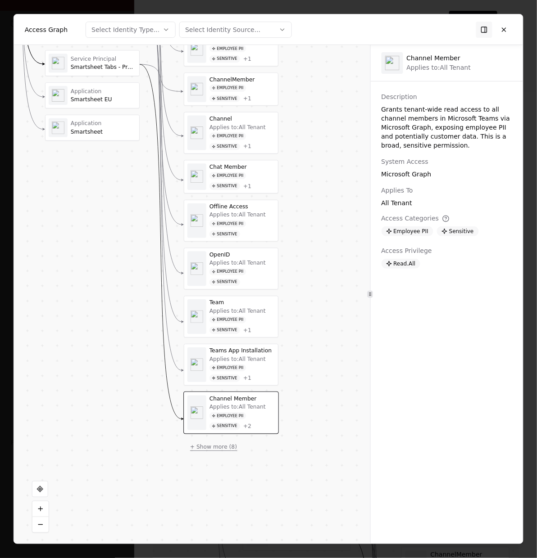
click at [219, 454] on button "+ Show more ( 8 )" at bounding box center [213, 447] width 59 height 14
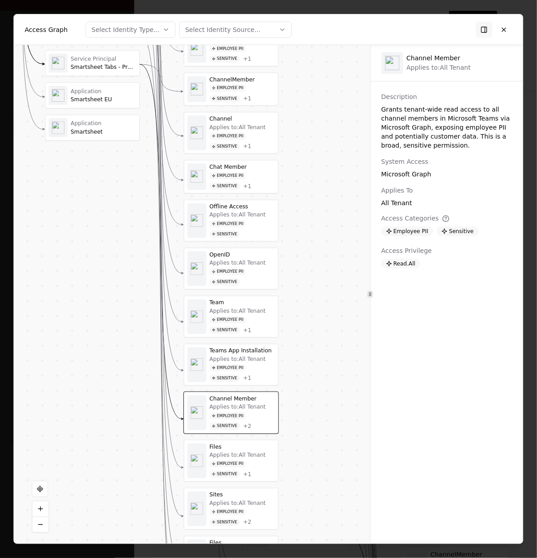
click at [240, 457] on div "Files Applies to: All Tenant Employee PII Sensitive + 1" at bounding box center [241, 460] width 65 height 35
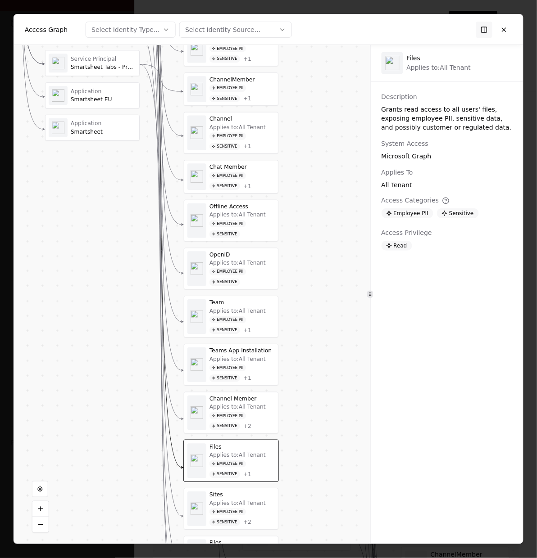
click at [237, 498] on div "Sites" at bounding box center [241, 495] width 65 height 7
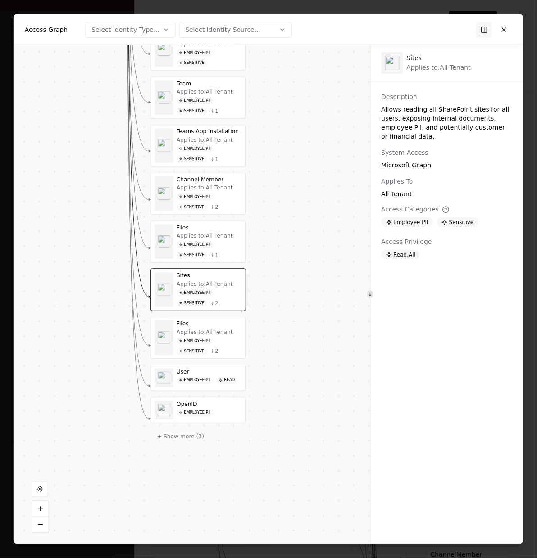
click at [212, 335] on div "Applies to: All Tenant" at bounding box center [204, 332] width 56 height 7
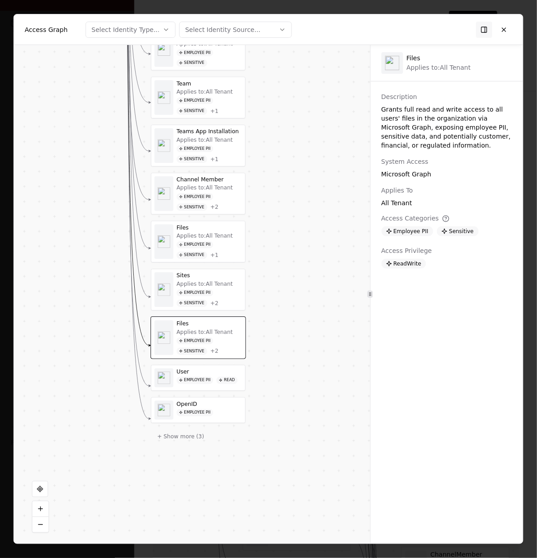
click at [222, 382] on icon at bounding box center [220, 380] width 3 height 3
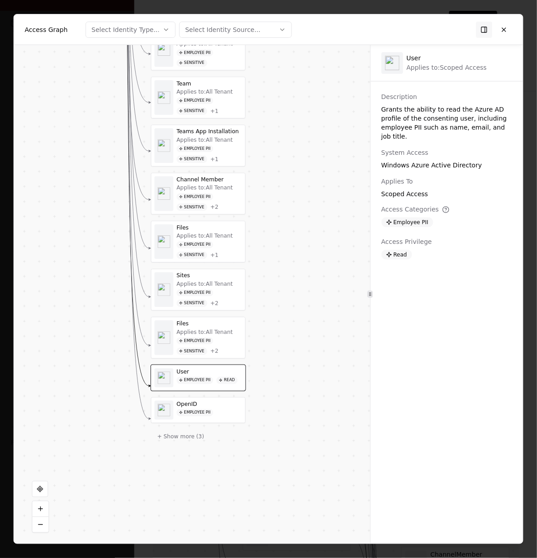
click at [216, 416] on div "Employee PII" at bounding box center [196, 412] width 40 height 7
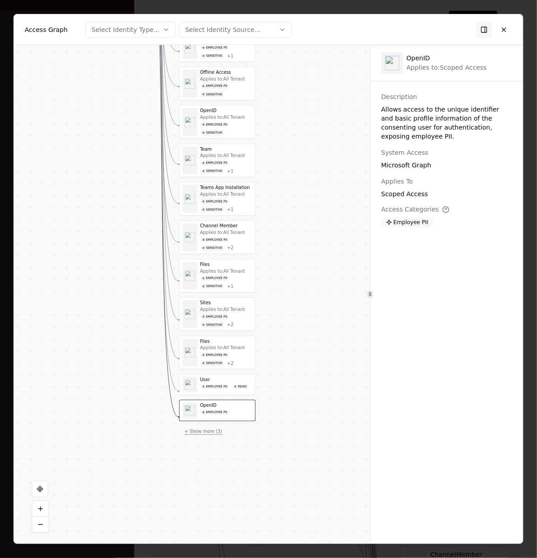
click at [202, 437] on button "+ Show more ( 3 )" at bounding box center [204, 431] width 48 height 11
click at [217, 444] on div "Profile Employee PII" at bounding box center [226, 436] width 52 height 15
click at [213, 467] on div "Employee PII" at bounding box center [214, 464] width 29 height 6
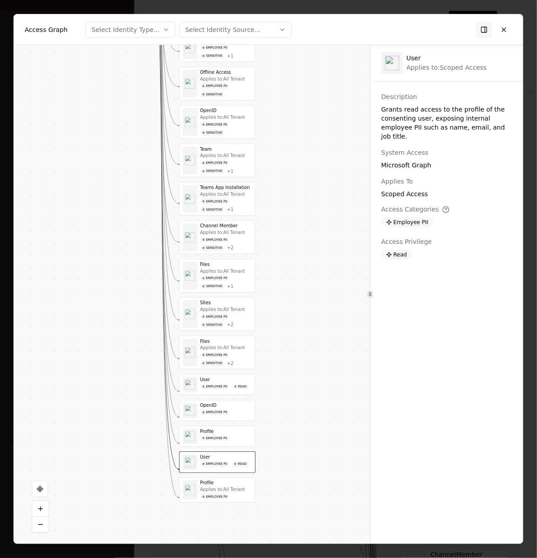
click at [213, 493] on div "Applies to: All Tenant" at bounding box center [222, 490] width 45 height 5
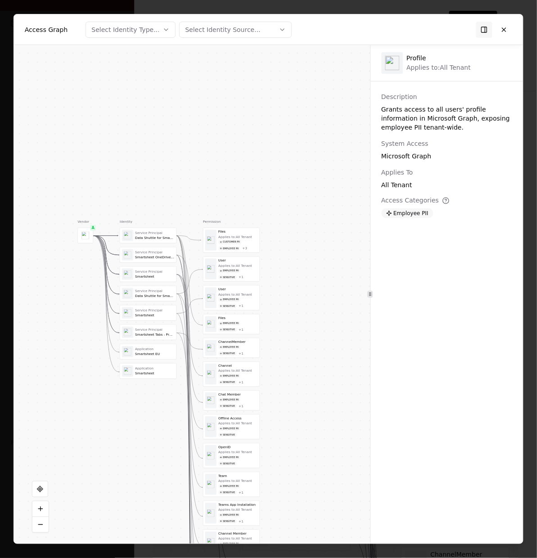
drag, startPoint x: 244, startPoint y: 228, endPoint x: 270, endPoint y: 509, distance: 282.2
click at [270, 509] on div "Vendor A Identity Service Principal Data Shuttle for Smartsheet Service Princip…" at bounding box center [192, 294] width 356 height 499
click at [507, 31] on button at bounding box center [504, 30] width 16 height 16
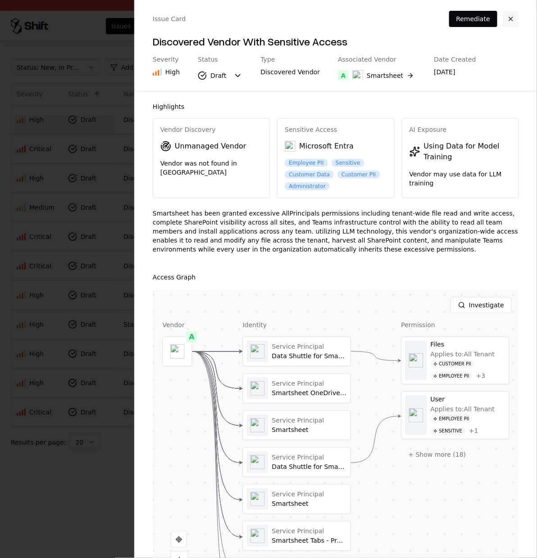
click at [514, 22] on button "button" at bounding box center [510, 19] width 16 height 16
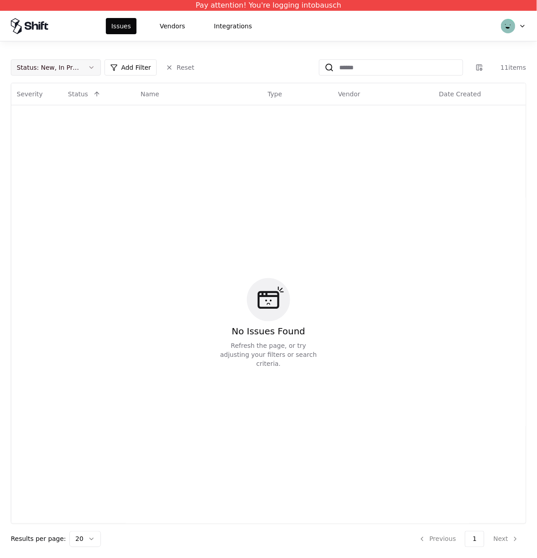
click at [94, 69] on button "Status : New, In Progress" at bounding box center [56, 67] width 90 height 16
click at [51, 159] on div "Draft" at bounding box center [56, 157] width 86 height 18
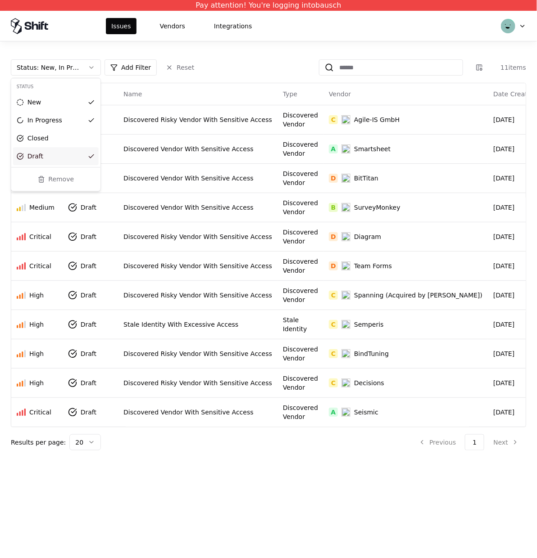
click at [204, 140] on html "Pay attention! You're logging into bausch Issues Vendors Integrations Status : …" at bounding box center [268, 279] width 537 height 558
click at [200, 143] on td "Discovered Vendor With Sensitive Access" at bounding box center [197, 148] width 159 height 29
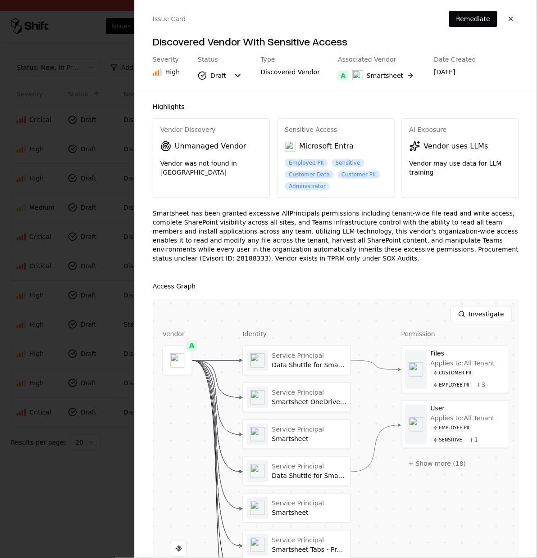
click at [116, 154] on div at bounding box center [268, 279] width 537 height 558
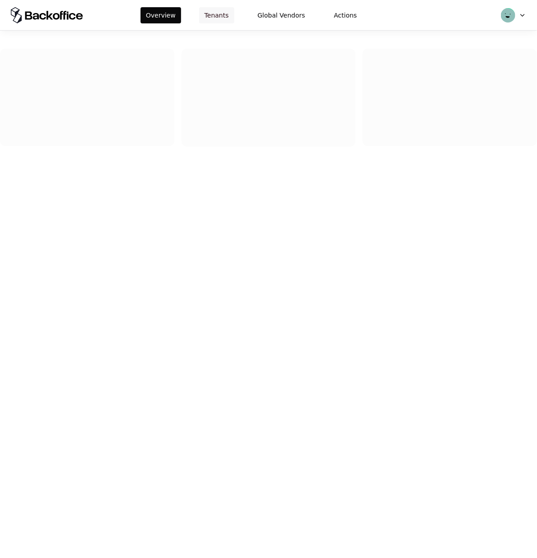
click at [211, 14] on button "Tenants" at bounding box center [216, 15] width 35 height 16
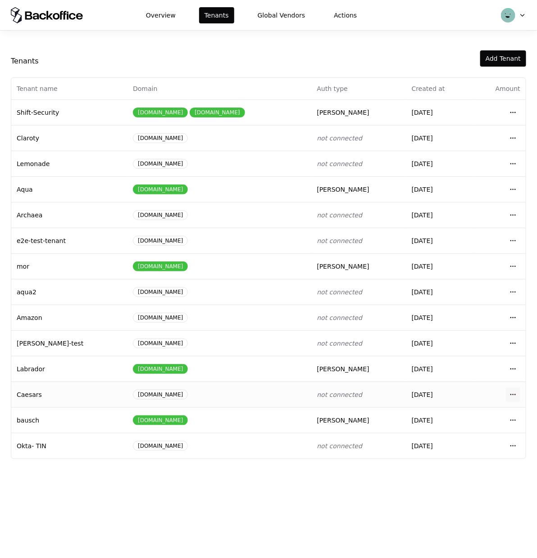
click at [515, 396] on html "Overview Tenants Global Vendors Actions Tenants Add Tenant Tenant name Domain A…" at bounding box center [268, 279] width 537 height 558
click at [443, 472] on div "Login to tenant" at bounding box center [472, 470] width 102 height 18
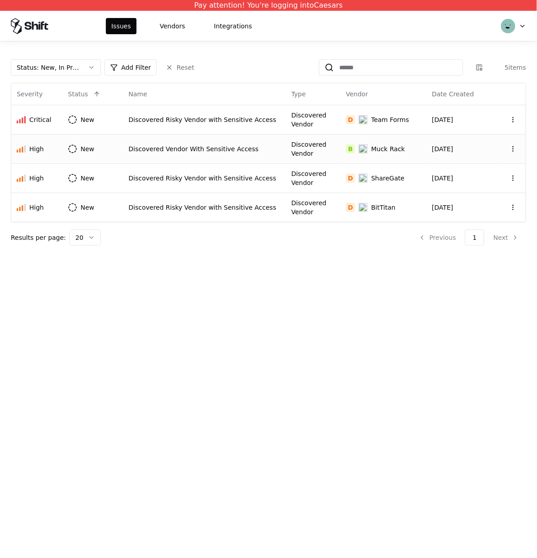
click at [252, 153] on div "Discovered Vendor With Sensitive Access" at bounding box center [204, 149] width 152 height 9
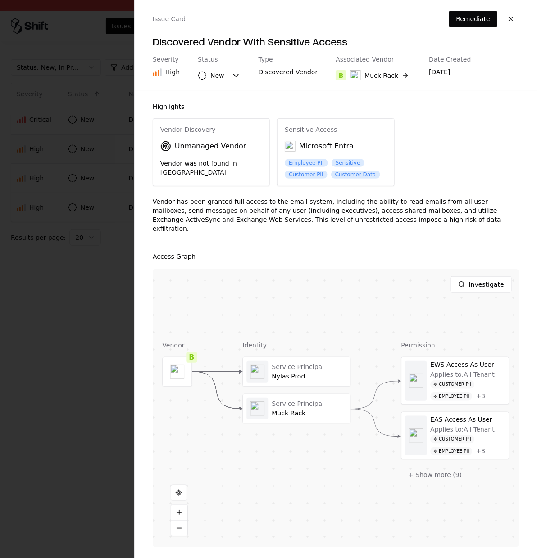
click at [111, 114] on div at bounding box center [268, 279] width 537 height 558
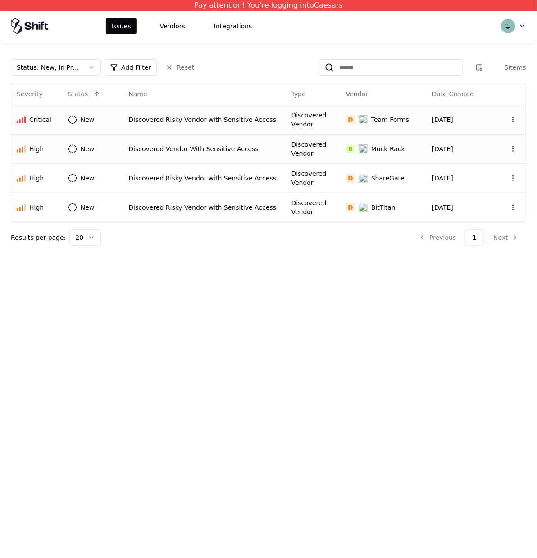
click at [135, 117] on div "Discovered Risky Vendor with Sensitive Access" at bounding box center [204, 119] width 152 height 9
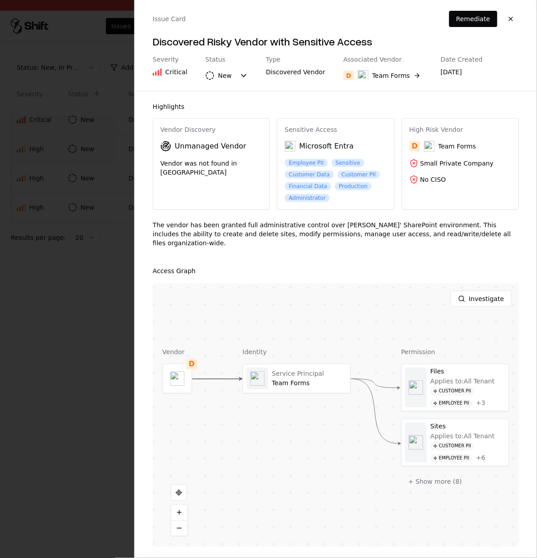
click at [89, 298] on div at bounding box center [268, 279] width 537 height 558
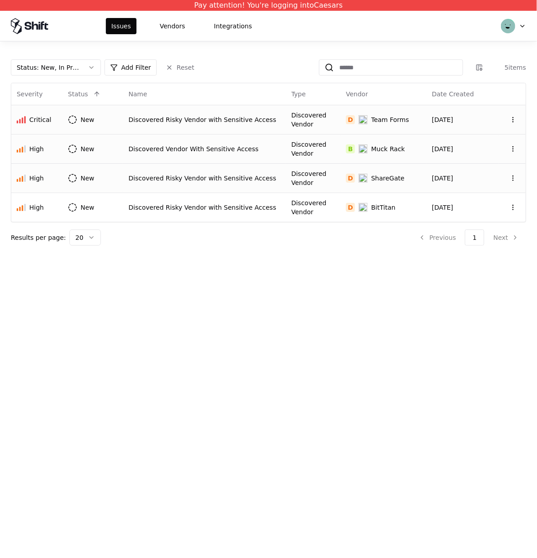
click at [140, 180] on div "Discovered Risky Vendor with Sensitive Access" at bounding box center [204, 178] width 152 height 9
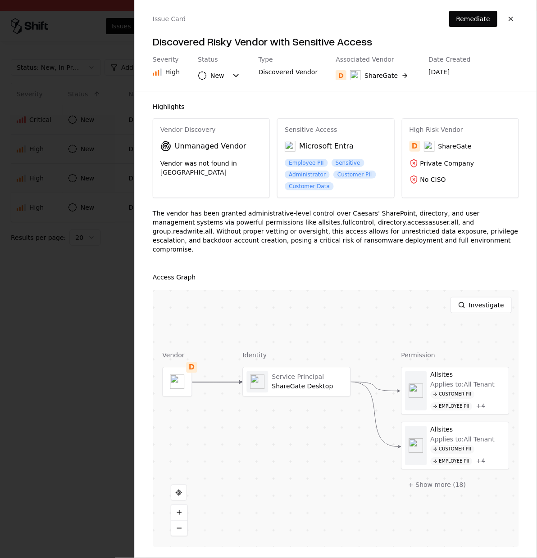
click at [93, 304] on div at bounding box center [268, 279] width 537 height 558
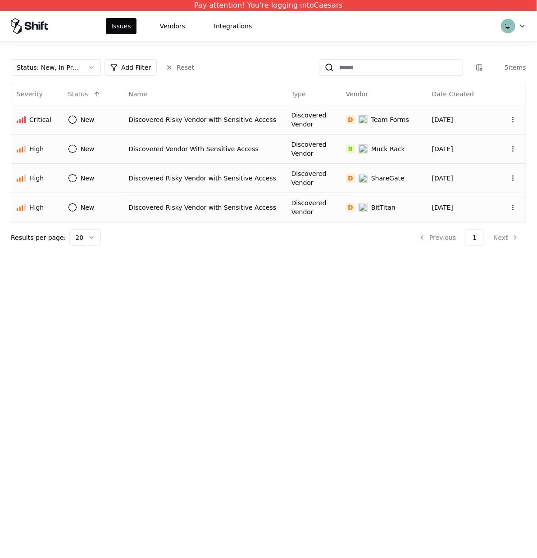
click at [163, 205] on div "Discovered Risky Vendor with Sensitive Access" at bounding box center [204, 207] width 152 height 9
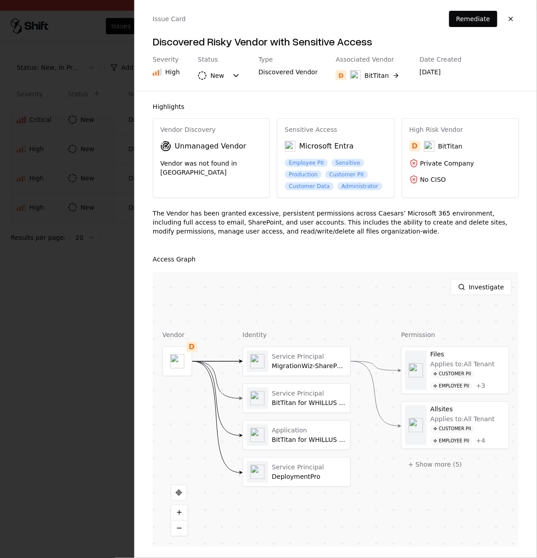
click at [90, 351] on div at bounding box center [268, 279] width 537 height 558
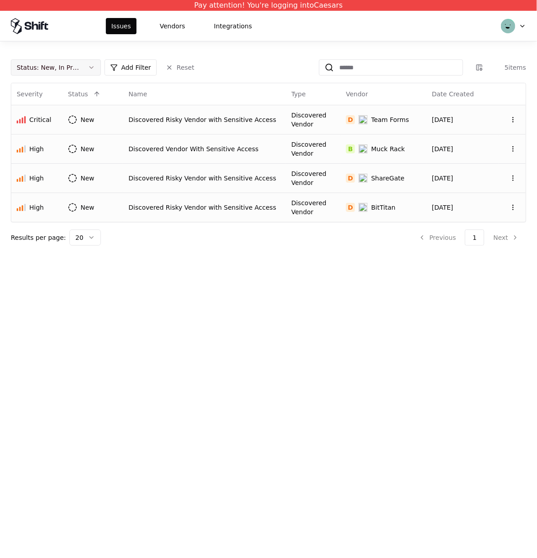
click at [77, 73] on button "Status : New, In Progress" at bounding box center [56, 67] width 90 height 16
click at [36, 156] on div "Draft" at bounding box center [35, 156] width 16 height 9
click at [40, 138] on div "Closed" at bounding box center [37, 138] width 21 height 9
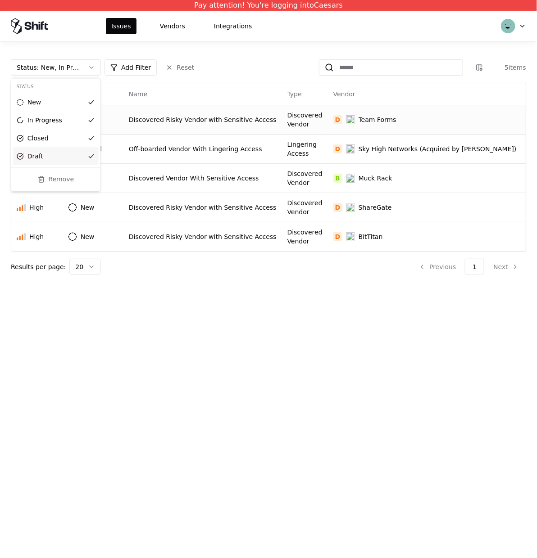
click at [163, 285] on html "Pay attention! You're logging into Caesars Issues Vendors Integrations Status :…" at bounding box center [268, 279] width 537 height 558
click at [170, 236] on div "Discovered Risky Vendor with Sensitive Access" at bounding box center [203, 236] width 148 height 9
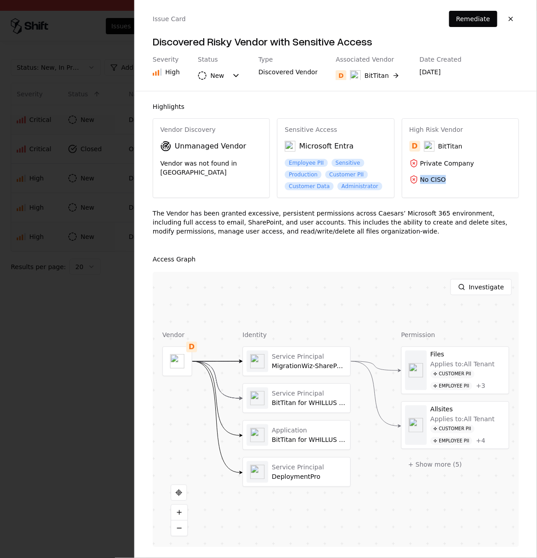
drag, startPoint x: 457, startPoint y: 176, endPoint x: 450, endPoint y: 179, distance: 7.3
click at [450, 179] on div "Private Company No CISO" at bounding box center [460, 171] width 102 height 25
click at [107, 270] on div at bounding box center [268, 279] width 537 height 558
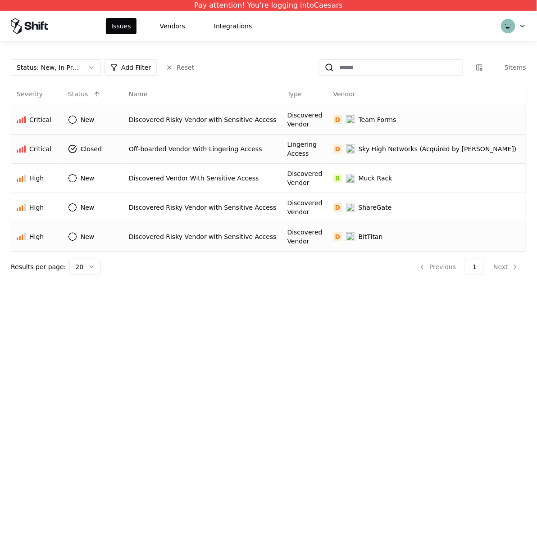
click at [157, 148] on div "Off-boarded Vendor With Lingering Access" at bounding box center [203, 149] width 148 height 9
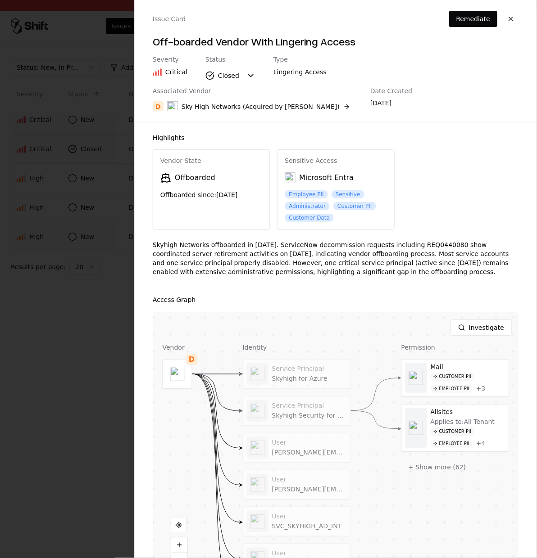
click at [92, 330] on div at bounding box center [268, 279] width 537 height 558
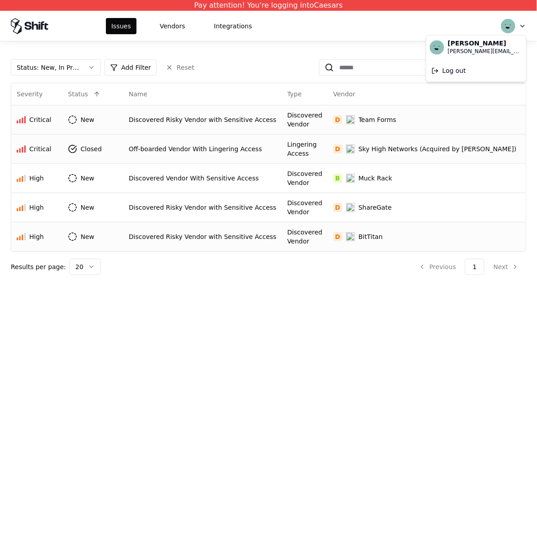
click at [519, 26] on html "Pay attention! You're logging into Caesars Issues Vendors Integrations Status :…" at bounding box center [268, 279] width 537 height 558
click at [457, 72] on div "Log out" at bounding box center [476, 71] width 96 height 18
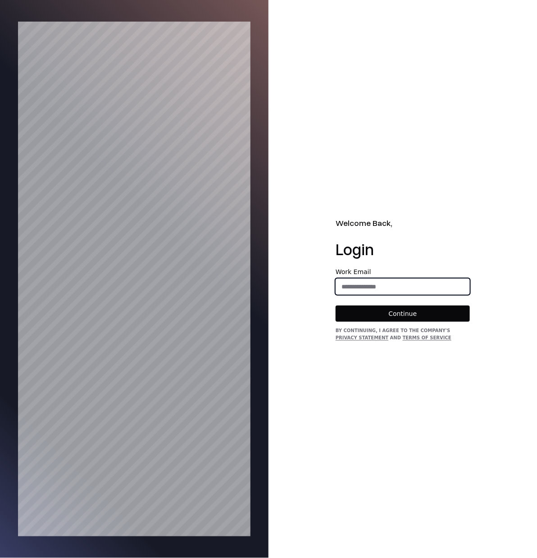
click at [354, 291] on input "email" at bounding box center [402, 287] width 133 height 16
type input "**********"
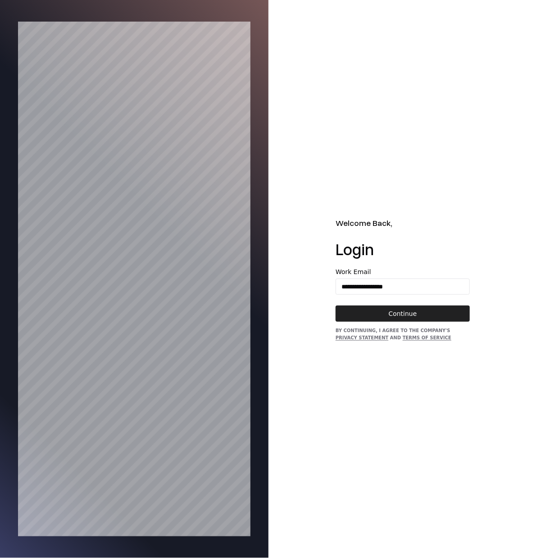
click at [404, 312] on button "Continue" at bounding box center [402, 314] width 134 height 16
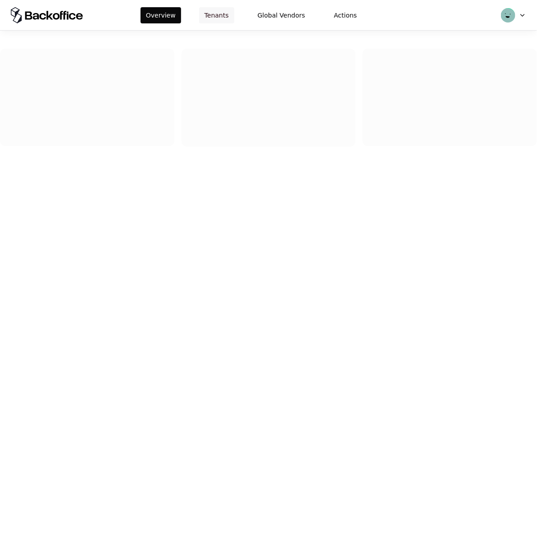
click at [213, 22] on button "Tenants" at bounding box center [216, 15] width 35 height 16
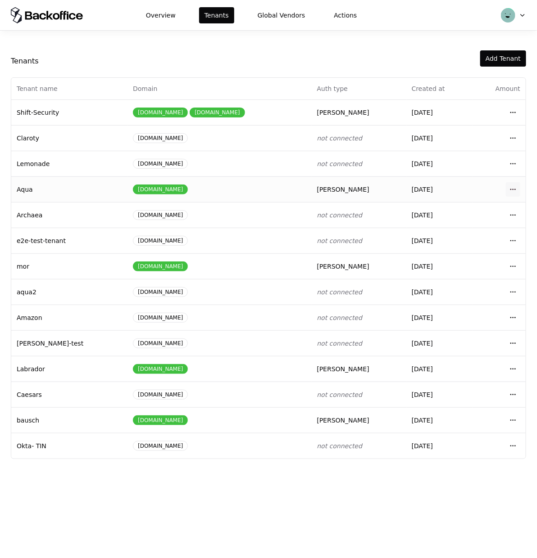
click at [510, 187] on html "Overview Tenants Global Vendors Actions Tenants Add Tenant Tenant name Domain A…" at bounding box center [268, 279] width 537 height 558
click at [438, 267] on div "Login to tenant" at bounding box center [472, 264] width 102 height 18
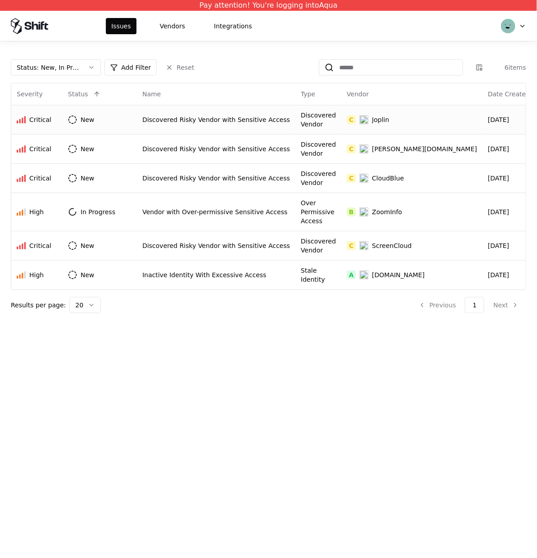
click at [198, 119] on div "Discovered Risky Vendor with Sensitive Access" at bounding box center [216, 119] width 148 height 9
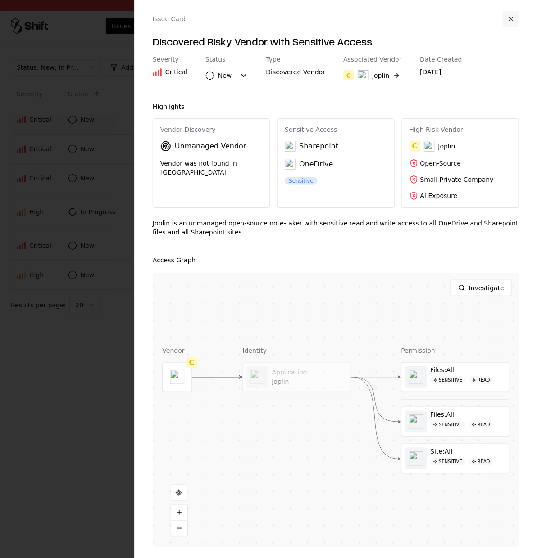
click at [518, 20] on button "button" at bounding box center [510, 19] width 16 height 16
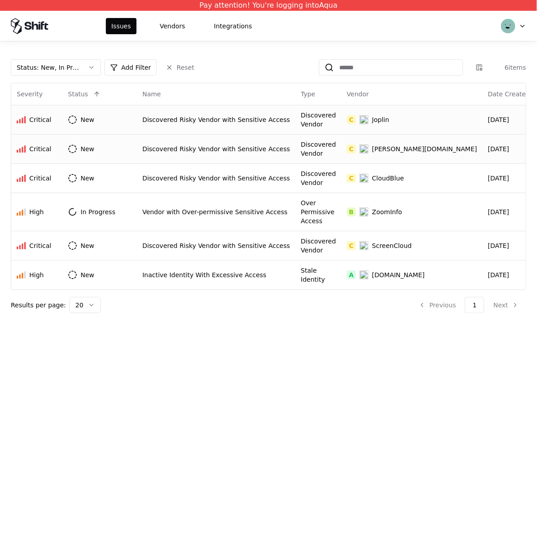
click at [184, 149] on div "Discovered Risky Vendor with Sensitive Access" at bounding box center [216, 149] width 148 height 9
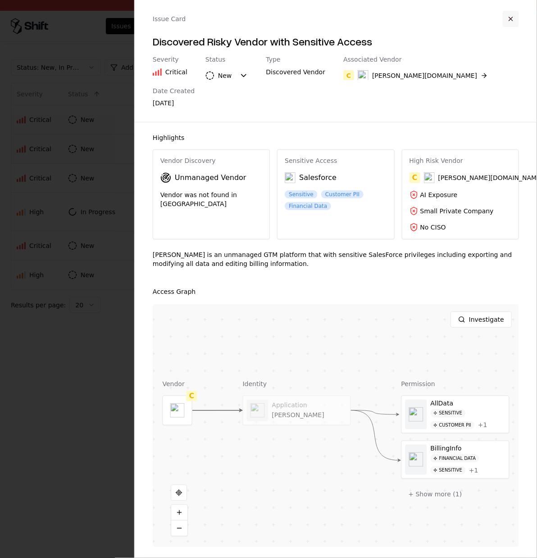
click at [514, 21] on button "button" at bounding box center [510, 19] width 16 height 16
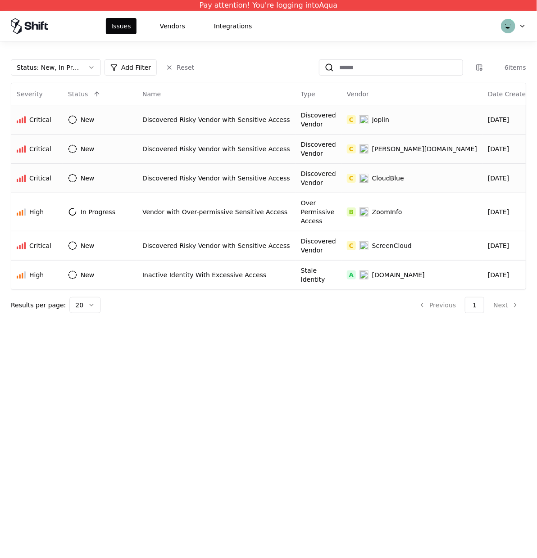
click at [249, 181] on div "Discovered Risky Vendor with Sensitive Access" at bounding box center [216, 178] width 148 height 9
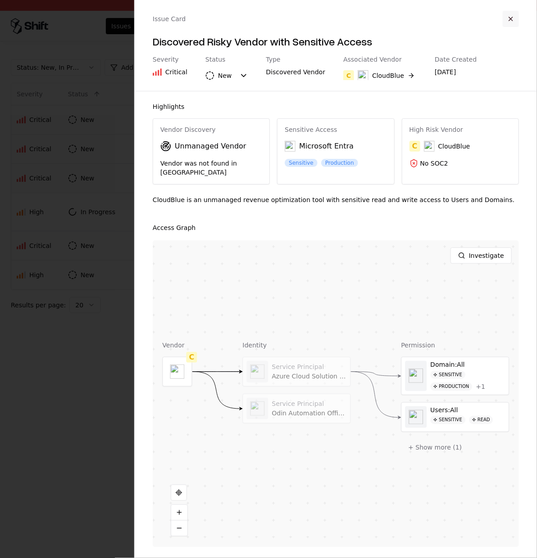
click at [516, 24] on button "button" at bounding box center [510, 19] width 16 height 16
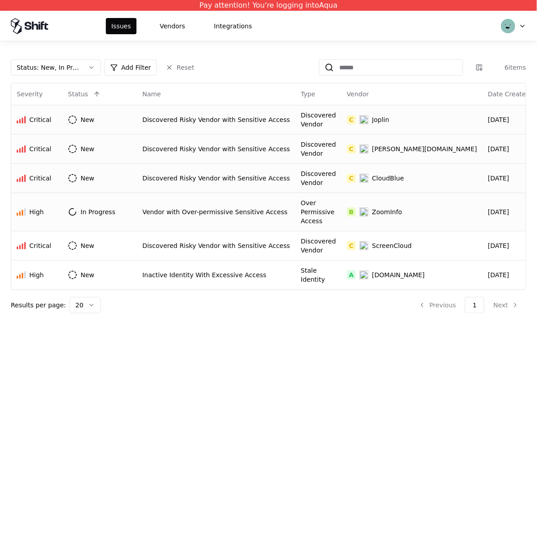
click at [200, 210] on div "Vendor with Over-permissive Sensitive Access" at bounding box center [216, 212] width 148 height 9
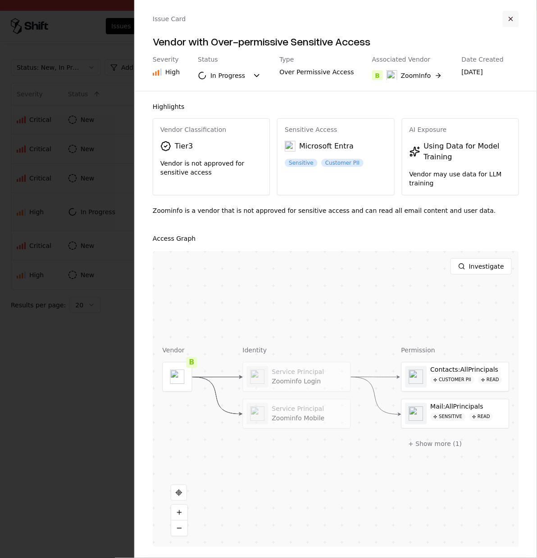
click at [505, 24] on button "button" at bounding box center [510, 19] width 16 height 16
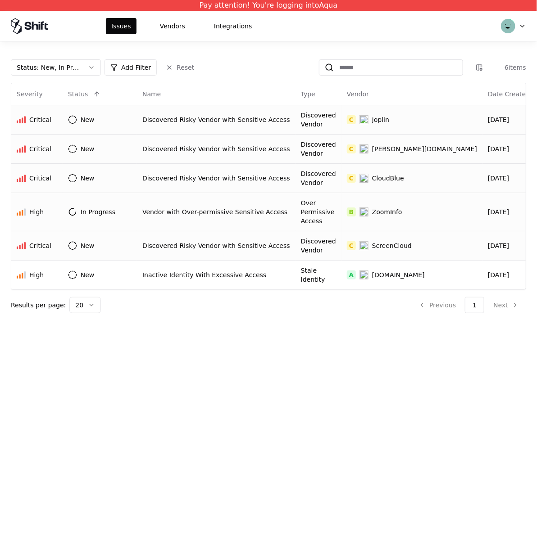
click at [193, 251] on td "Discovered Risky Vendor with Sensitive Access" at bounding box center [216, 245] width 158 height 29
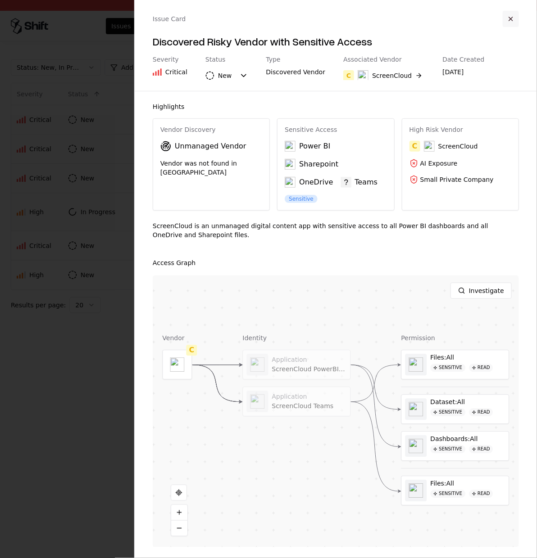
click at [510, 18] on button "button" at bounding box center [510, 19] width 16 height 16
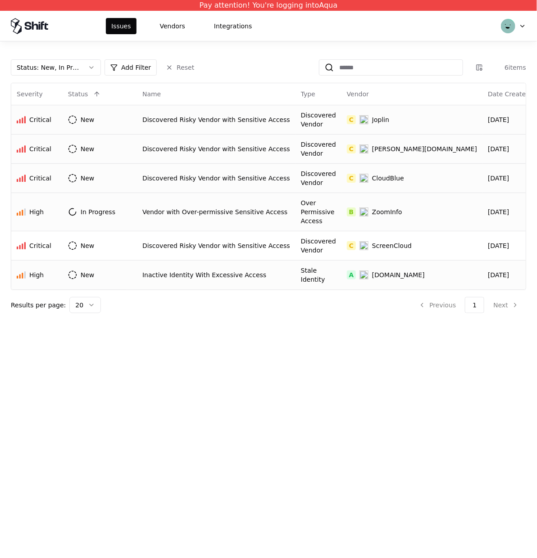
click at [186, 272] on div "Inactive Identity With Excessive Access" at bounding box center [216, 275] width 148 height 9
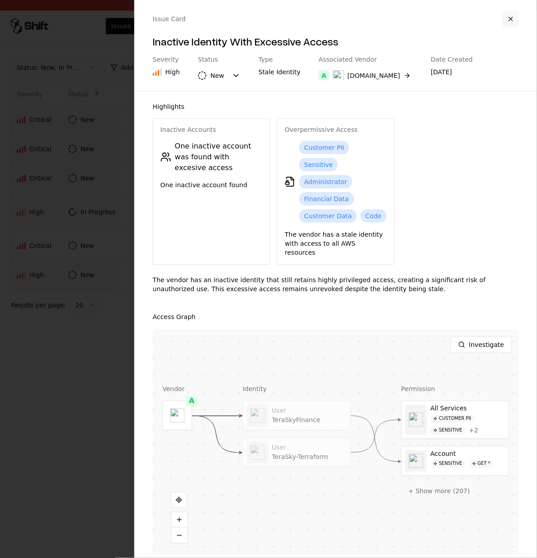
click at [511, 17] on button "button" at bounding box center [510, 19] width 16 height 16
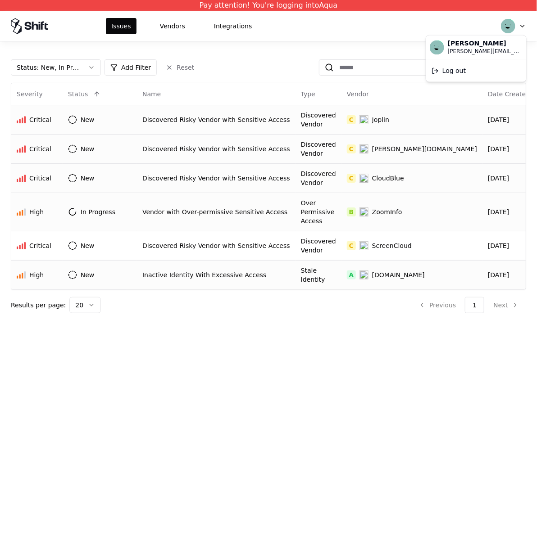
click at [522, 26] on html "Pay attention! You're logging into Aqua Issues Vendors Integrations Status : Ne…" at bounding box center [268, 279] width 537 height 558
click at [460, 69] on div "Log out" at bounding box center [476, 71] width 96 height 18
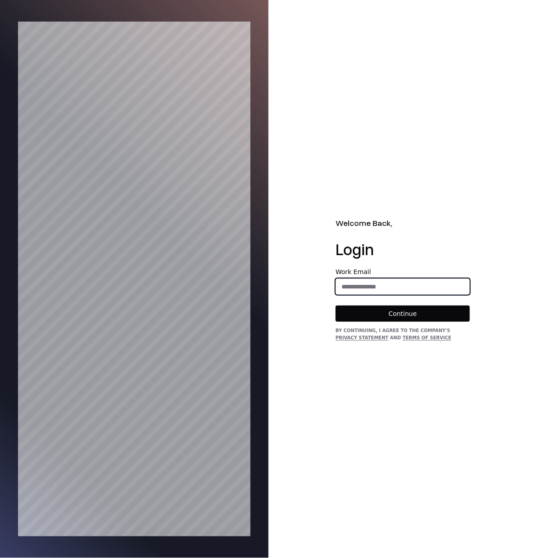
click at [380, 290] on input "email" at bounding box center [402, 287] width 133 height 16
type input "**********"
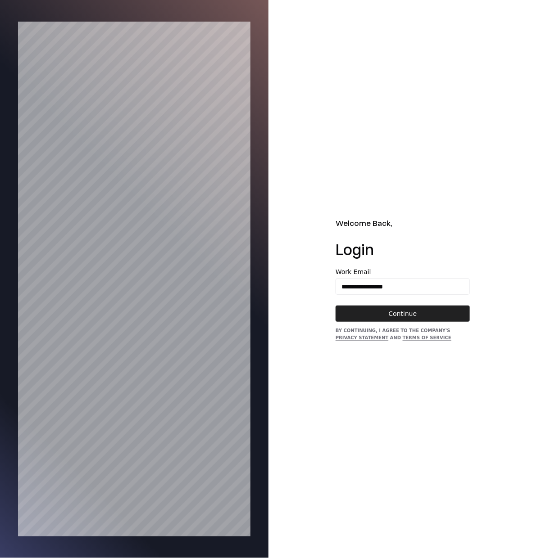
click at [387, 310] on button "Continue" at bounding box center [402, 314] width 134 height 16
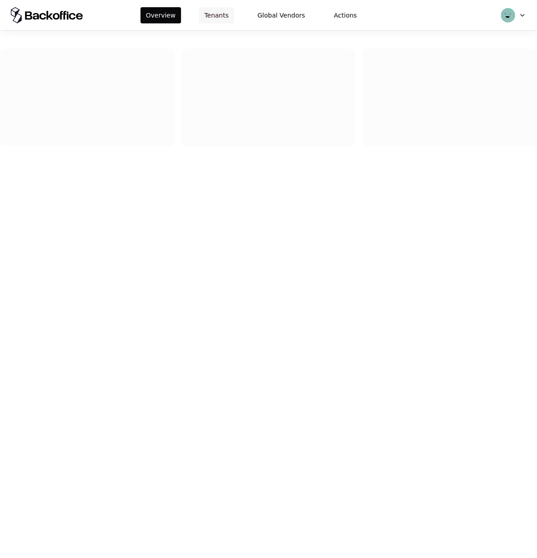
click at [211, 18] on button "Tenants" at bounding box center [216, 15] width 35 height 16
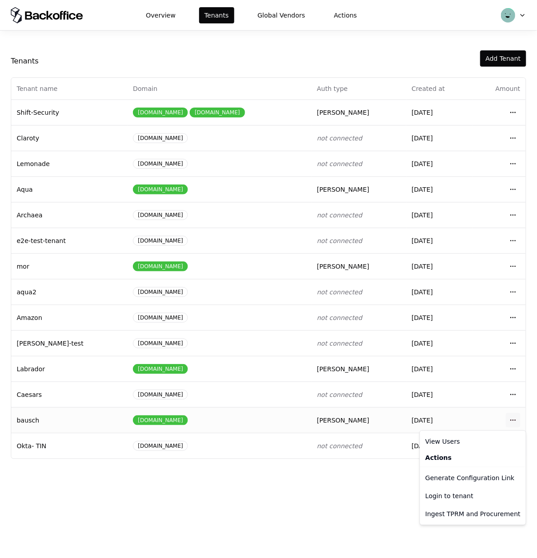
click at [511, 423] on html "Overview Tenants Global Vendors Actions Tenants Add Tenant Tenant name Domain A…" at bounding box center [268, 279] width 537 height 558
click at [446, 498] on div "Login to tenant" at bounding box center [472, 496] width 102 height 18
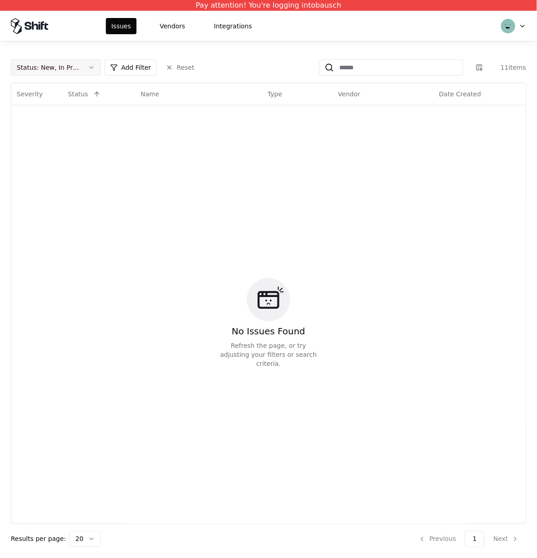
click at [87, 64] on button "Status : New, In Progress" at bounding box center [56, 67] width 90 height 16
click at [32, 157] on div "Draft" at bounding box center [35, 156] width 16 height 9
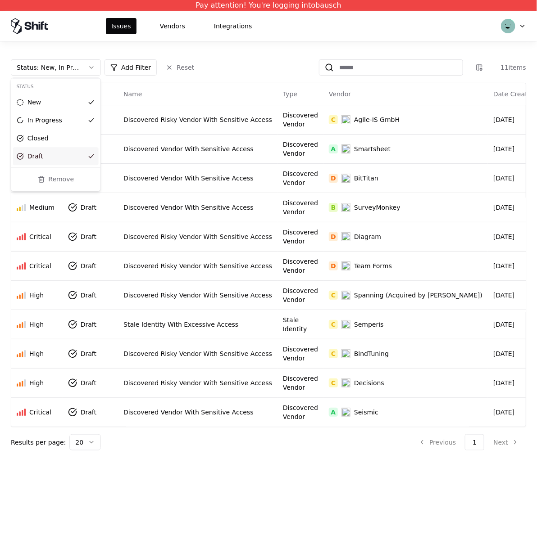
click at [219, 467] on html "Pay attention! You're logging into bausch Issues Vendors Integrations Status : …" at bounding box center [268, 279] width 537 height 558
click at [199, 202] on td "Discovered Vendor With Sensitive Access" at bounding box center [197, 207] width 159 height 29
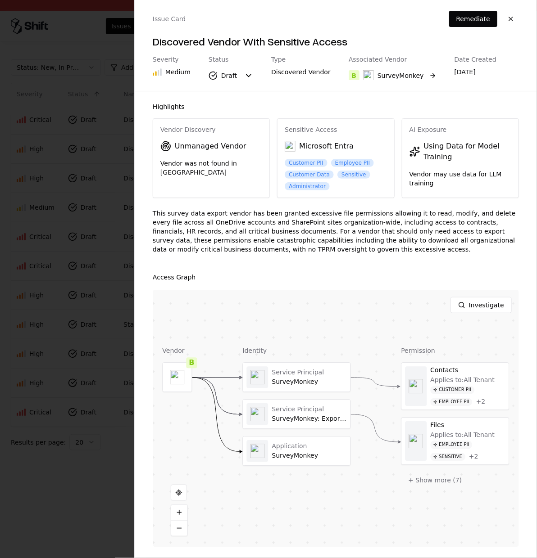
click at [385, 75] on div "SurveyMonkey" at bounding box center [400, 75] width 46 height 9
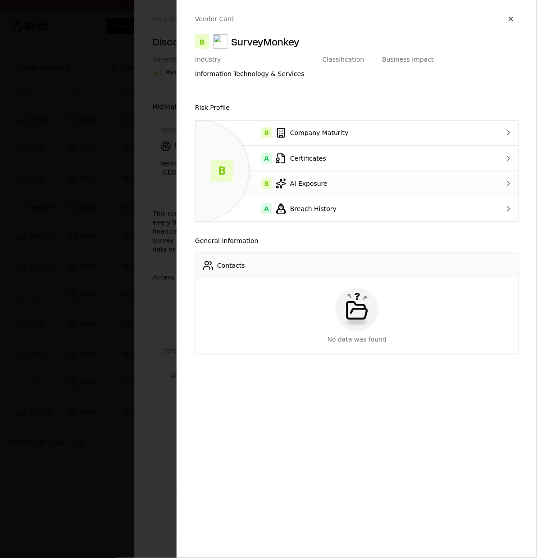
click at [385, 185] on div "B AI Exposure" at bounding box center [339, 183] width 273 height 11
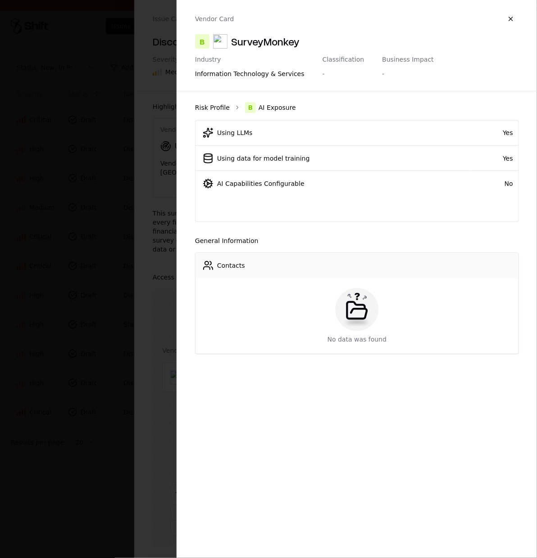
click at [213, 104] on link "Risk Profile" at bounding box center [212, 107] width 35 height 9
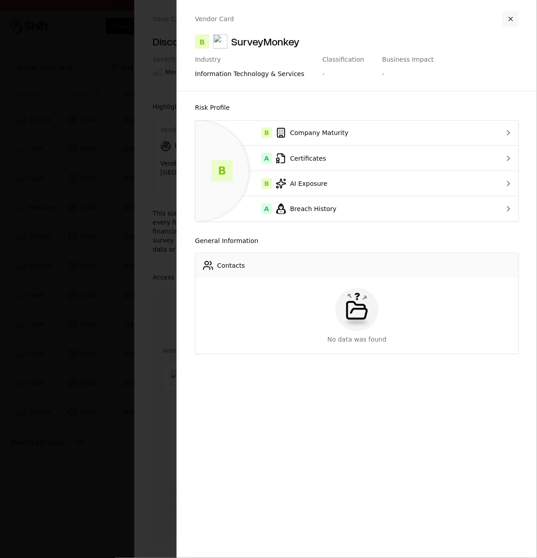
click at [512, 20] on button "button" at bounding box center [510, 19] width 16 height 16
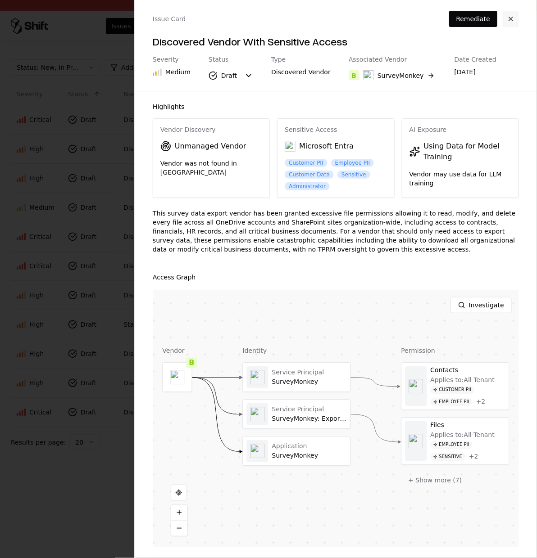
click at [512, 18] on button "button" at bounding box center [510, 19] width 16 height 16
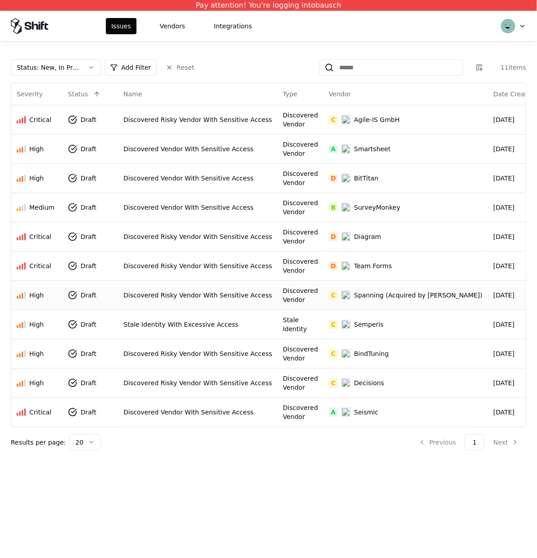
click at [190, 294] on div "Discovered Risky Vendor With Sensitive Access" at bounding box center [197, 295] width 149 height 9
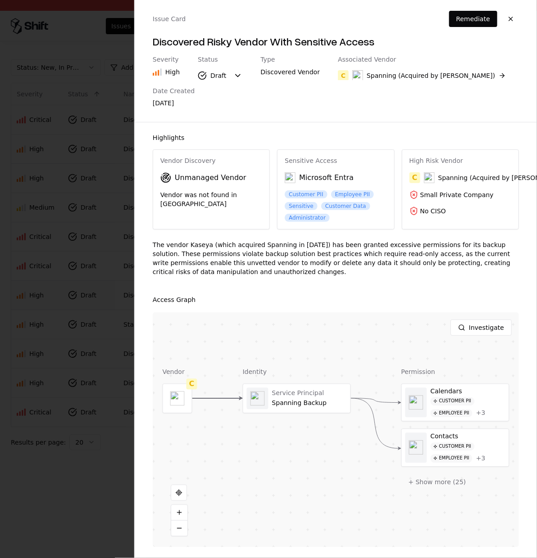
click at [146, 283] on div "Highlights Vendor Discovery Unmanaged Vendor Vendor was not found in TPRM Sensi…" at bounding box center [336, 340] width 402 height 436
click at [130, 314] on div at bounding box center [268, 279] width 537 height 558
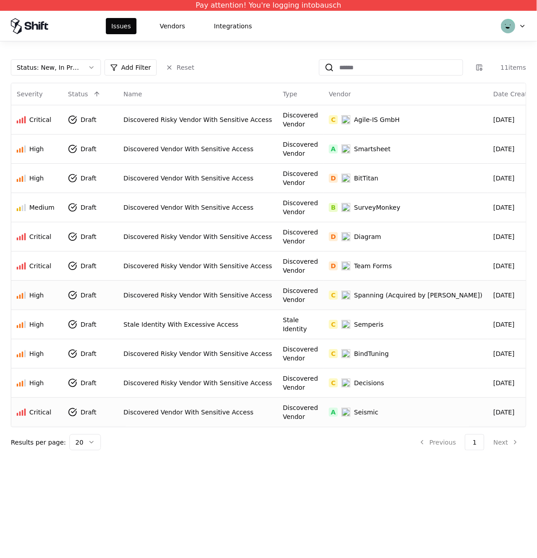
click at [191, 410] on div "Discovered Vendor With Sensitive Access" at bounding box center [197, 412] width 149 height 9
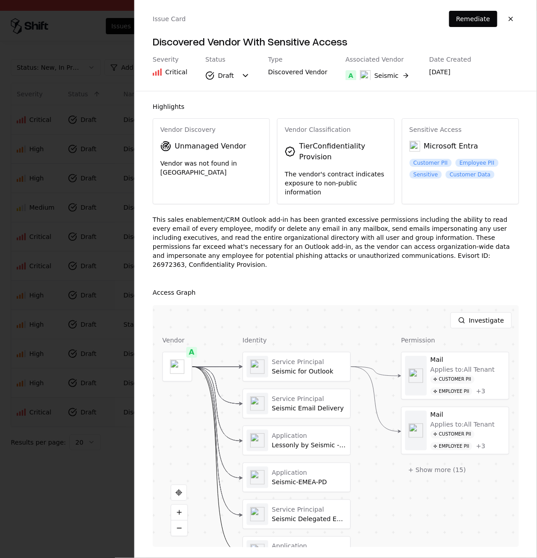
click at [116, 398] on div at bounding box center [268, 279] width 537 height 558
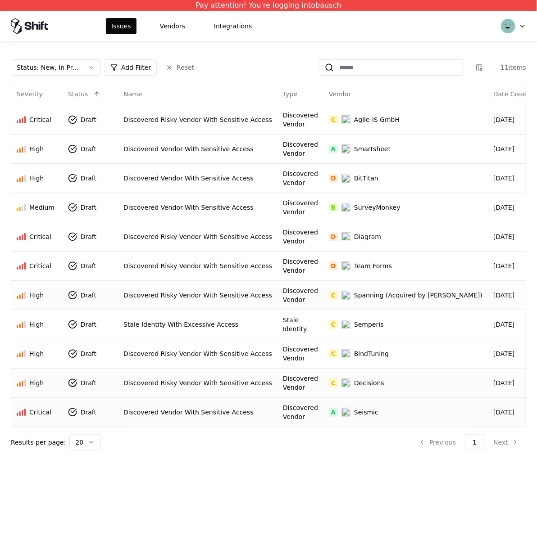
click at [198, 386] on div "Discovered Risky Vendor With Sensitive Access" at bounding box center [197, 383] width 149 height 9
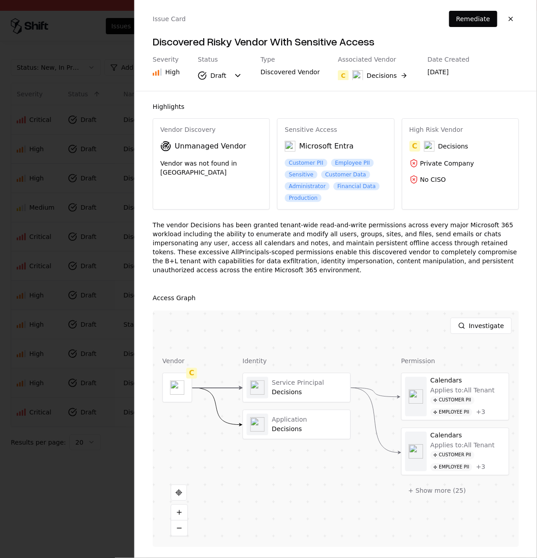
click at [122, 377] on div at bounding box center [268, 279] width 537 height 558
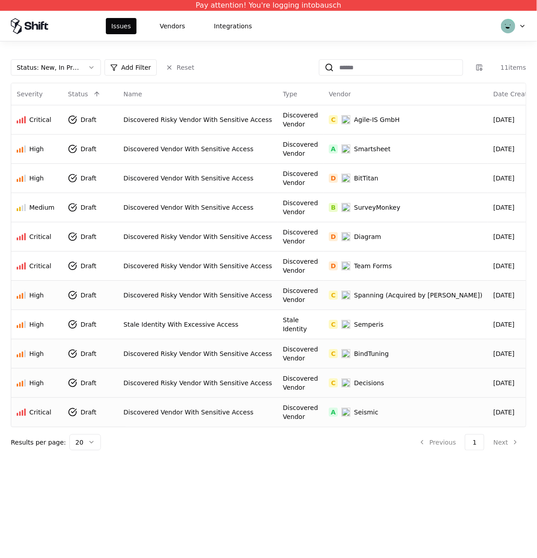
click at [169, 346] on td "Discovered Risky Vendor With Sensitive Access" at bounding box center [197, 353] width 159 height 29
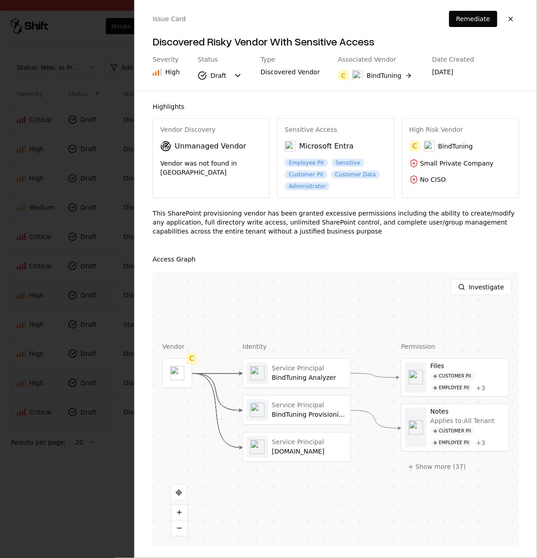
click at [114, 345] on div at bounding box center [268, 279] width 537 height 558
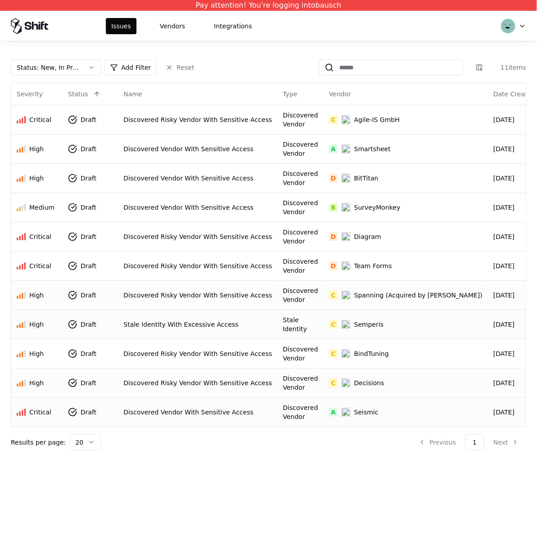
click at [156, 325] on div "Stale Identity With Excessive Access" at bounding box center [197, 324] width 149 height 9
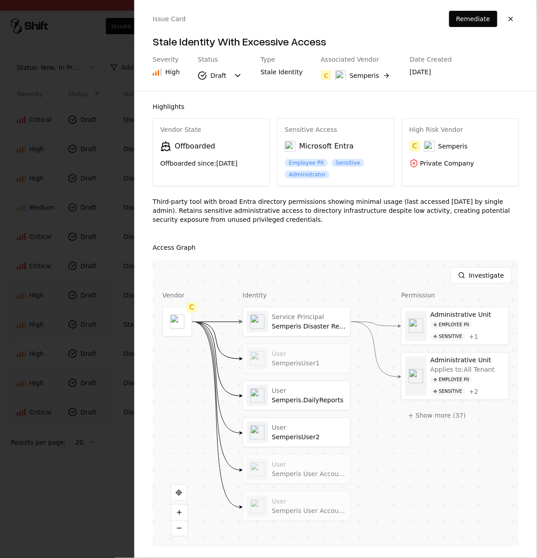
click at [81, 334] on div at bounding box center [268, 279] width 537 height 558
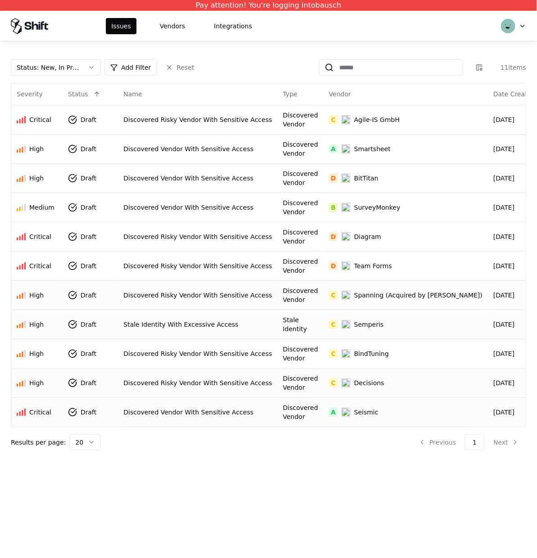
click at [139, 301] on td "Discovered Risky Vendor With Sensitive Access" at bounding box center [197, 294] width 159 height 29
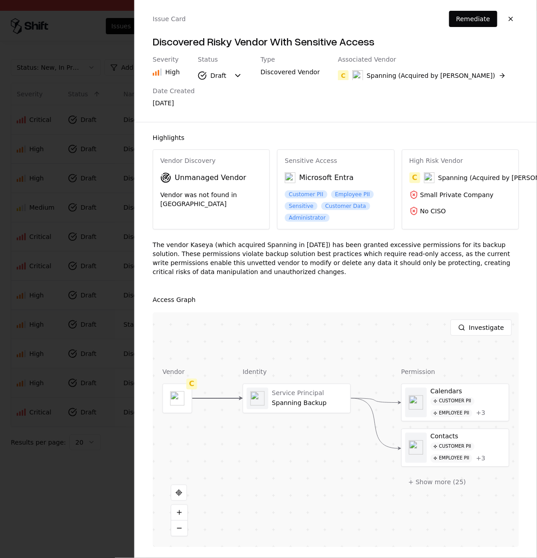
click at [121, 312] on div at bounding box center [268, 279] width 537 height 558
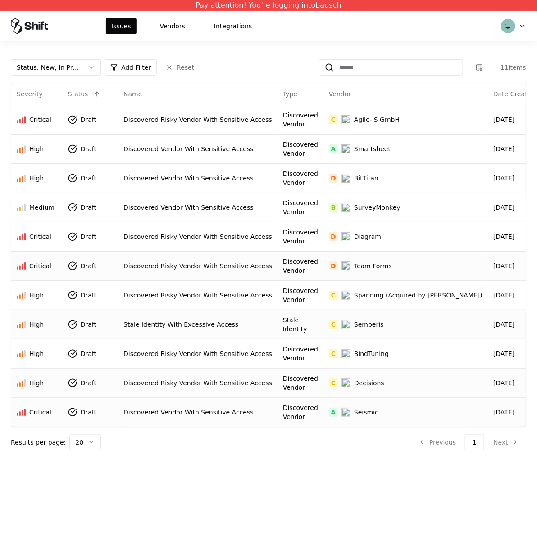
click at [170, 270] on div "Discovered Risky Vendor With Sensitive Access" at bounding box center [197, 266] width 149 height 9
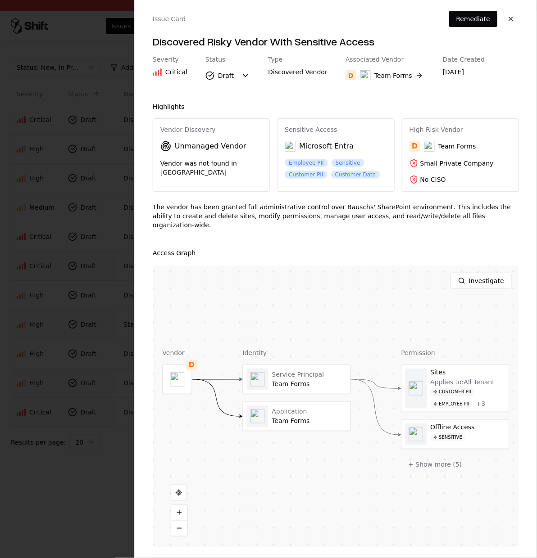
click at [127, 297] on div at bounding box center [268, 279] width 537 height 558
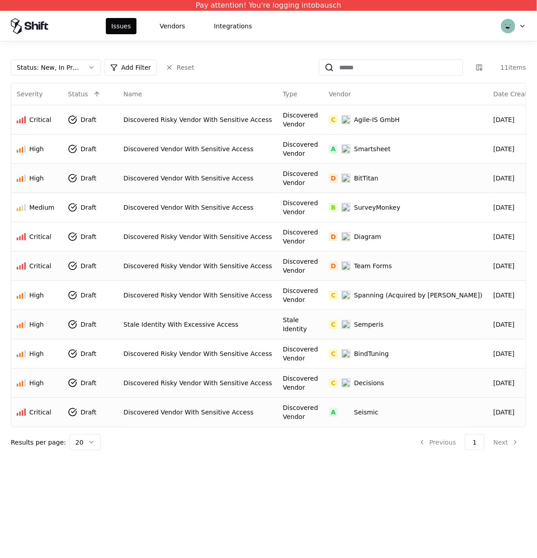
click at [166, 179] on div "Discovered Vendor With Sensitive Access" at bounding box center [197, 178] width 149 height 9
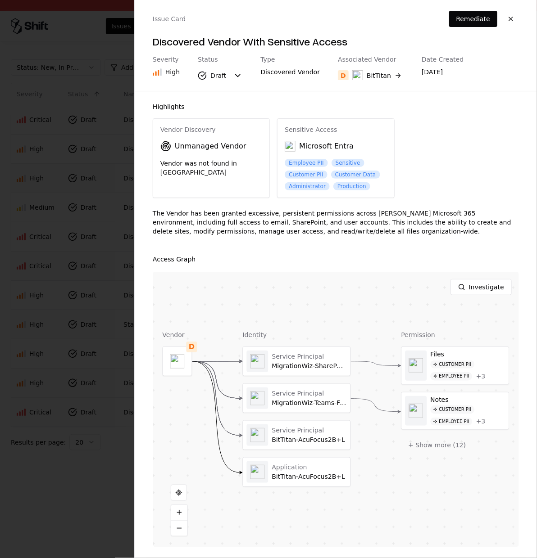
click at [122, 210] on div at bounding box center [268, 279] width 537 height 558
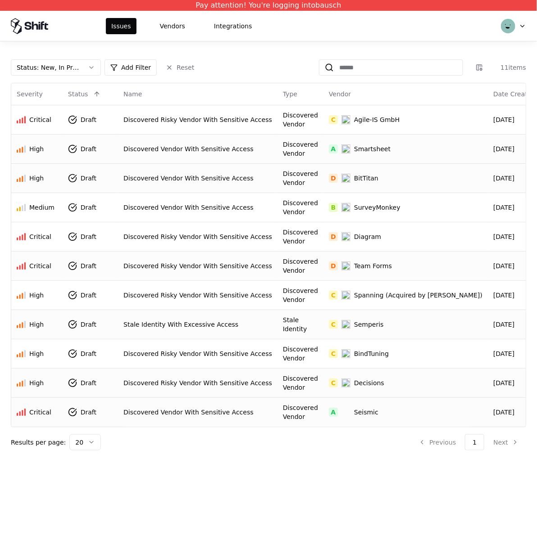
click at [165, 150] on div "Discovered Vendor With Sensitive Access" at bounding box center [197, 149] width 149 height 9
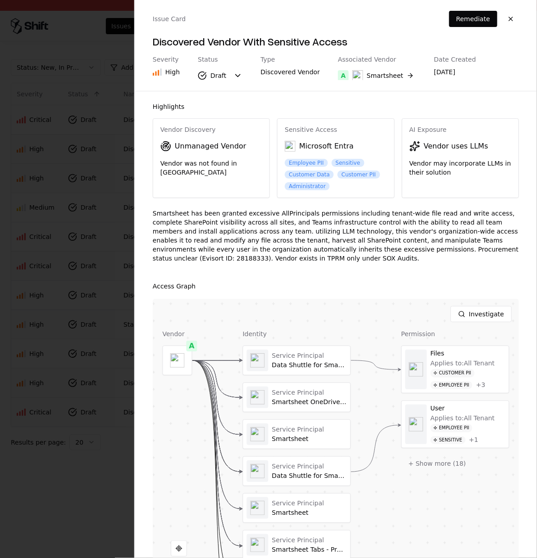
click at [520, 21] on div "Issue Card Remediate Discovered Vendor With Sensitive Access Severity High Stat…" at bounding box center [336, 45] width 402 height 91
click at [507, 18] on button "button" at bounding box center [510, 19] width 16 height 16
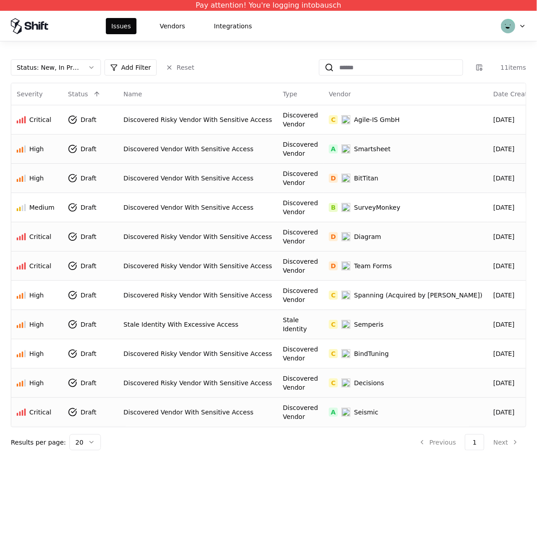
click at [283, 230] on div "Discovered Vendor" at bounding box center [300, 237] width 35 height 18
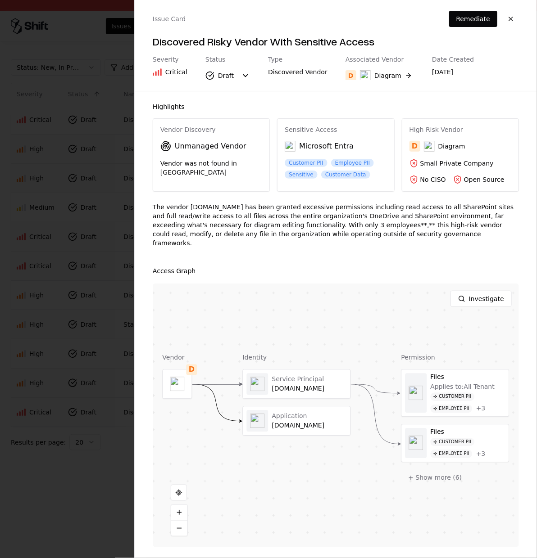
click at [111, 185] on div at bounding box center [268, 279] width 537 height 558
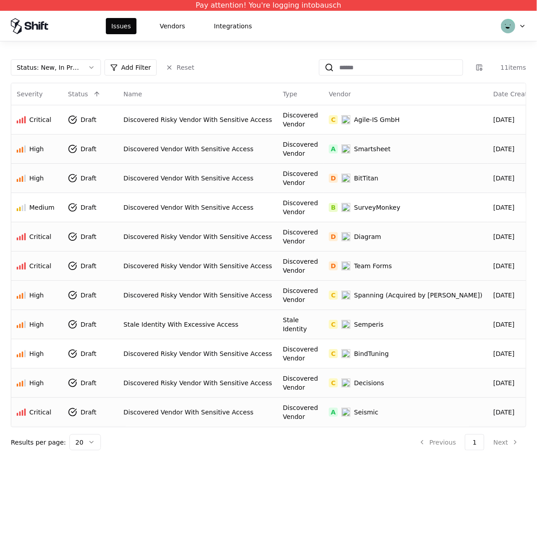
click at [177, 295] on div "Discovered Risky Vendor With Sensitive Access" at bounding box center [197, 295] width 149 height 9
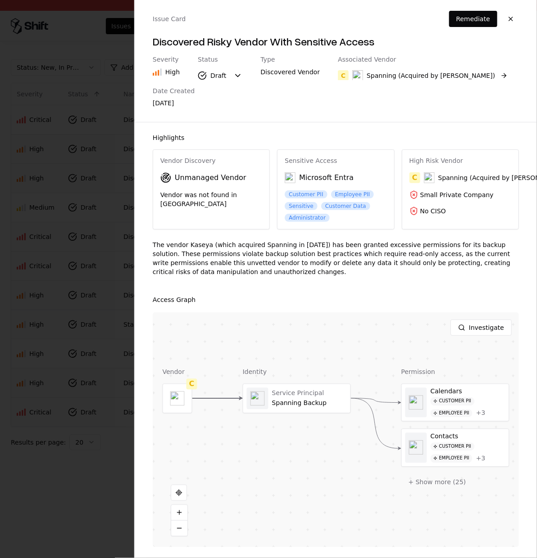
click at [352, 78] on object "Spanning (Acquired by Kaseya)" at bounding box center [357, 75] width 11 height 11
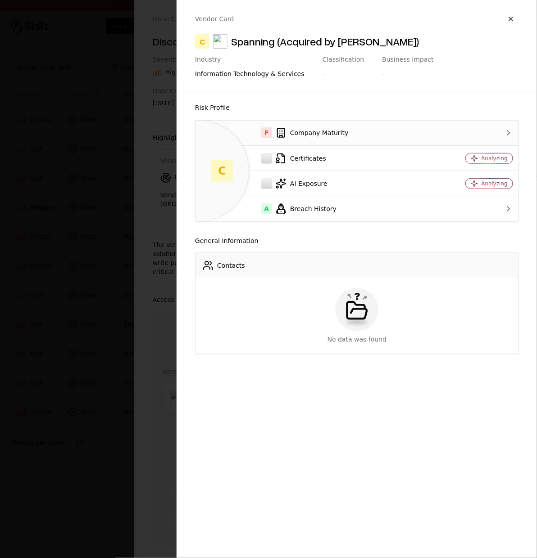
click at [322, 132] on div "F Company Maturity" at bounding box center [314, 132] width 222 height 11
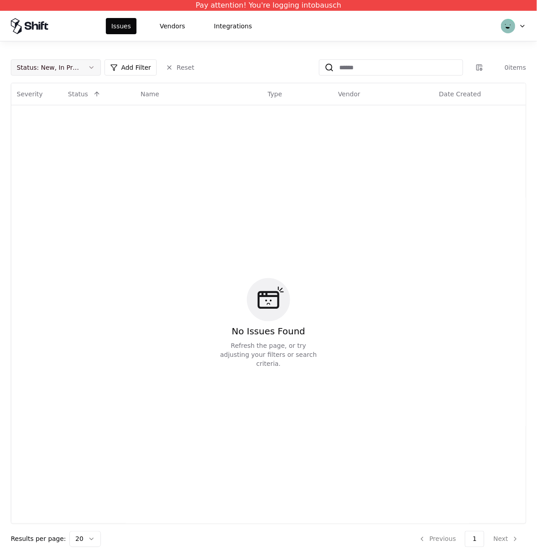
click at [86, 65] on button "Status : New, In Progress" at bounding box center [56, 67] width 90 height 16
click at [35, 158] on div "Draft" at bounding box center [35, 156] width 16 height 9
click at [236, 138] on html "Pay attention! You're logging into bausch Issues Vendors Integrations Status : …" at bounding box center [268, 279] width 537 height 558
click at [84, 68] on button "Status : New, In Progress, Draft" at bounding box center [56, 67] width 90 height 16
click at [333, 235] on div "No Issues Found Refresh the page, or try adjusting your filters or search crite…" at bounding box center [268, 323] width 503 height 425
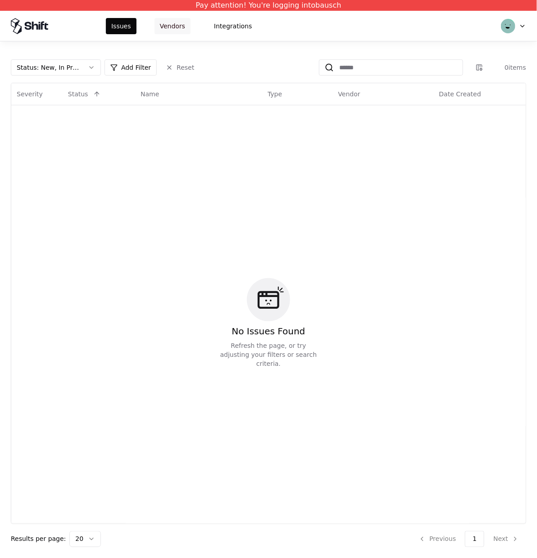
click at [172, 32] on button "Vendors" at bounding box center [172, 26] width 36 height 16
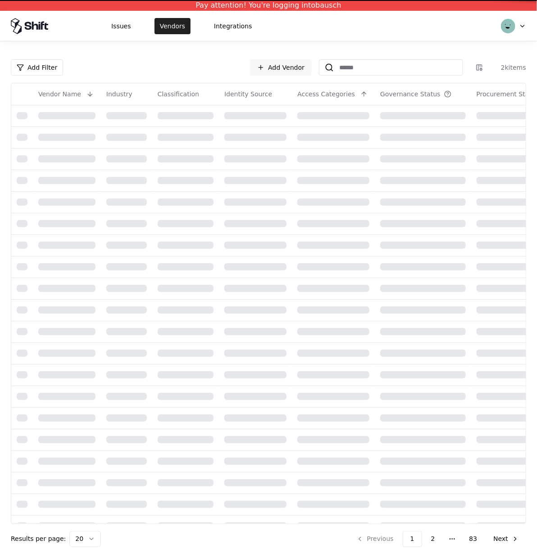
click at [170, 21] on button "Vendors" at bounding box center [172, 26] width 36 height 16
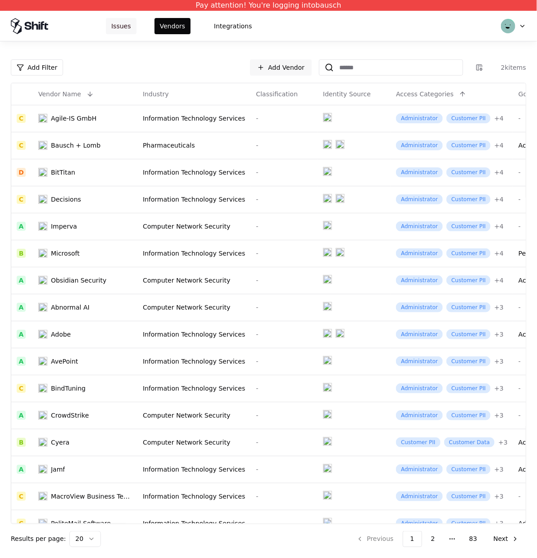
click at [128, 26] on button "Issues" at bounding box center [121, 26] width 31 height 16
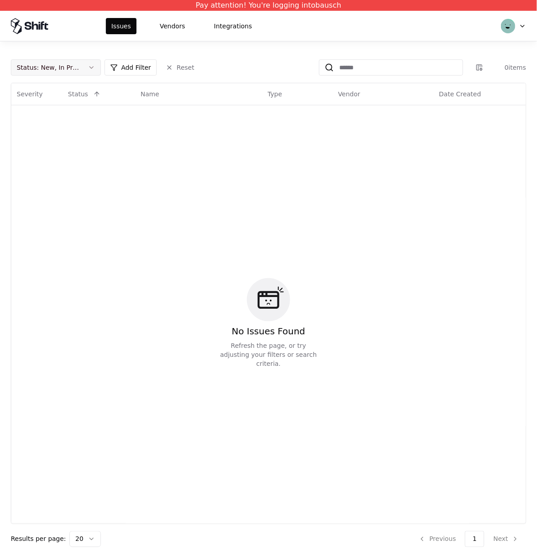
click at [82, 67] on button "Status : New, In Progress" at bounding box center [56, 67] width 90 height 16
click at [43, 142] on div "Closed" at bounding box center [37, 138] width 21 height 9
click at [43, 153] on div "Draft" at bounding box center [56, 157] width 86 height 18
click at [252, 208] on html "Pay attention! You're logging into bausch Issues Vendors Integrations Status : …" at bounding box center [268, 279] width 537 height 558
click at [525, 27] on html "Pay attention! You're logging into bausch Issues Vendors Integrations Status : …" at bounding box center [268, 279] width 537 height 558
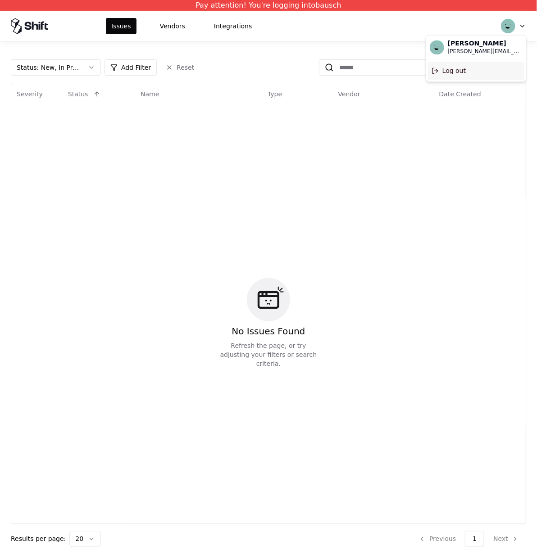
click at [460, 76] on div "Log out" at bounding box center [476, 71] width 96 height 18
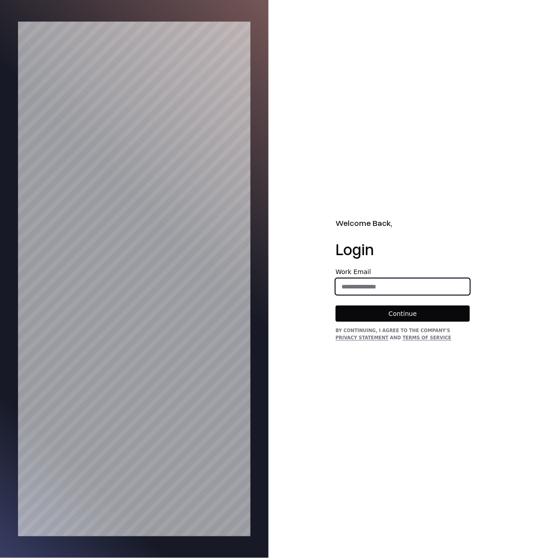
click at [372, 285] on input "email" at bounding box center [402, 287] width 133 height 16
type input "**********"
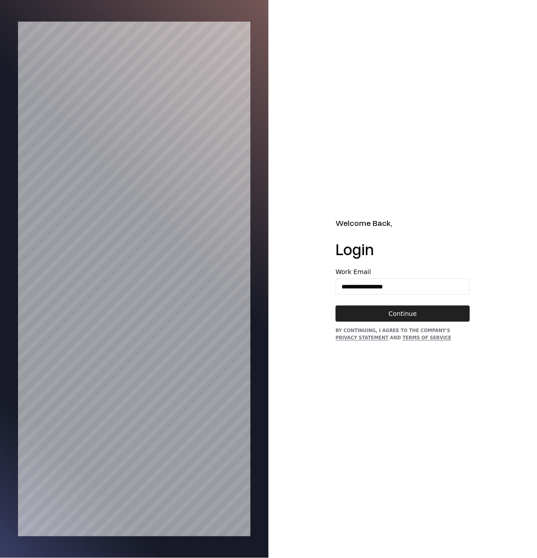
click at [395, 320] on button "Continue" at bounding box center [402, 314] width 134 height 16
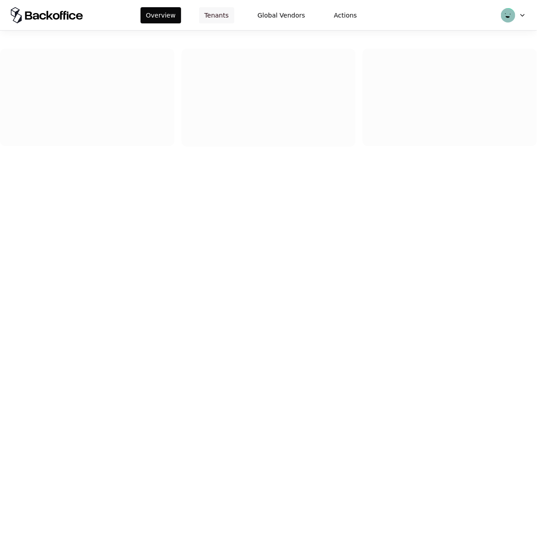
click at [220, 15] on button "Tenants" at bounding box center [216, 15] width 35 height 16
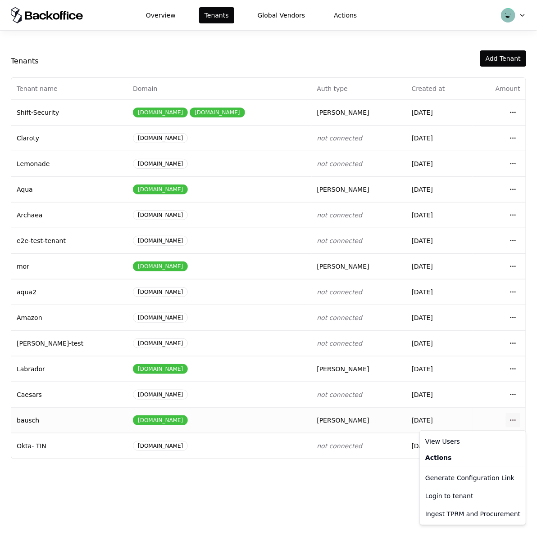
click at [513, 419] on html "Overview Tenants Global Vendors Actions Tenants Add Tenant Tenant name Domain A…" at bounding box center [268, 279] width 537 height 558
click at [455, 496] on div "Login to tenant" at bounding box center [472, 496] width 102 height 18
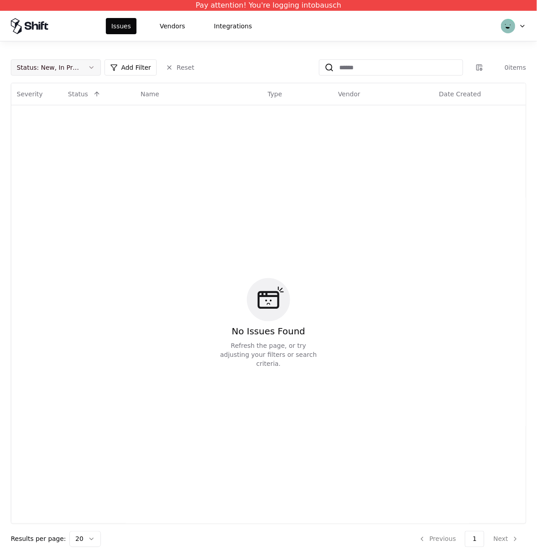
click at [83, 68] on button "Status : New, In Progress" at bounding box center [56, 67] width 90 height 16
click at [36, 155] on div "Draft" at bounding box center [35, 156] width 16 height 9
click at [174, 150] on html "Pay attention! You're logging into bausch Issues Vendors Integrations Status : …" at bounding box center [268, 279] width 537 height 558
click at [270, 6] on div "Pay attention! You're logging into bausch" at bounding box center [268, 5] width 537 height 11
click at [141, 43] on div "Status : New, In Progress Add Filter Reset 0 items Severity Status Name Type Ve…" at bounding box center [268, 299] width 537 height 517
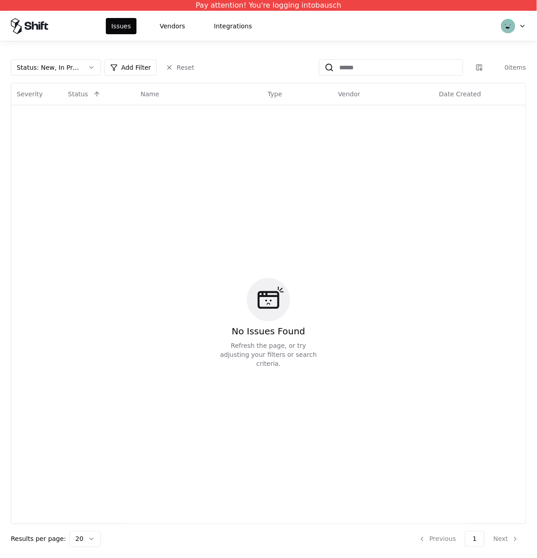
click at [217, 276] on div "No Issues Found Refresh the page, or try adjusting your filters or search crite…" at bounding box center [268, 323] width 503 height 425
click at [89, 68] on button "Status : New, In Progress" at bounding box center [56, 67] width 90 height 16
click at [45, 150] on div "Draft" at bounding box center [56, 157] width 86 height 18
click at [177, 41] on html "Pay attention! You're logging into bausch Issues Vendors Integrations Status : …" at bounding box center [268, 279] width 537 height 558
click at [177, 22] on button "Vendors" at bounding box center [172, 26] width 36 height 16
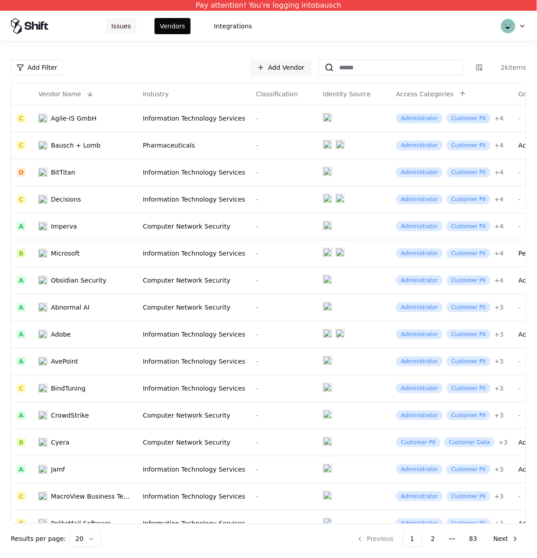
click at [132, 28] on button "Issues" at bounding box center [121, 26] width 31 height 16
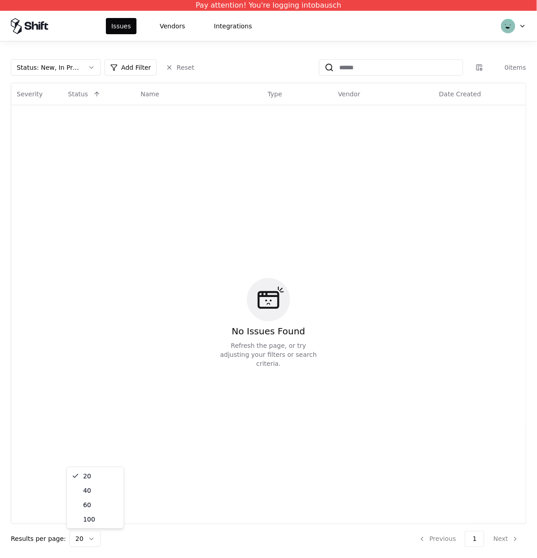
click at [90, 545] on html "Pay attention! You're logging into bausch Issues Vendors Integrations Status : …" at bounding box center [268, 279] width 537 height 558
click at [291, 426] on div "No Issues Found Refresh the page, or try adjusting your filters or search crite…" at bounding box center [268, 323] width 503 height 425
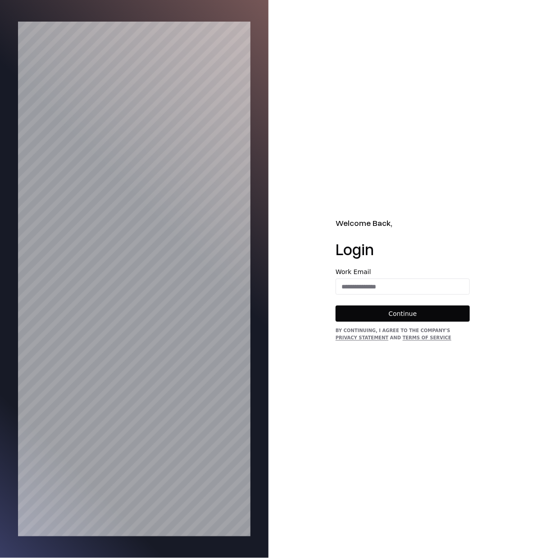
click at [375, 294] on form "Work Email Continue" at bounding box center [402, 295] width 134 height 53
click at [379, 289] on input "email" at bounding box center [402, 287] width 133 height 16
type input "**********"
click at [407, 318] on button "Continue" at bounding box center [402, 314] width 134 height 16
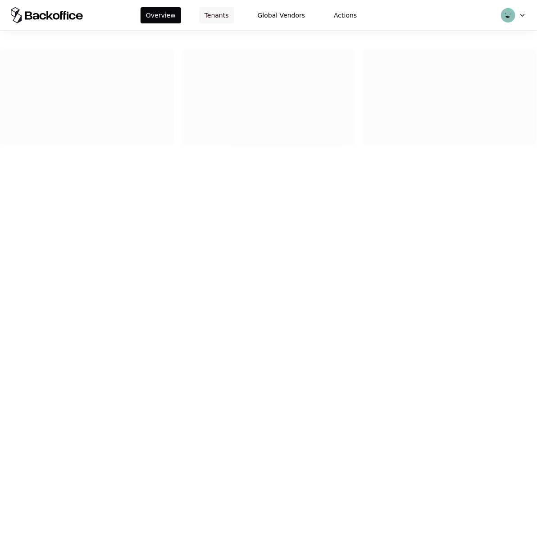
click at [216, 15] on button "Tenants" at bounding box center [216, 15] width 35 height 16
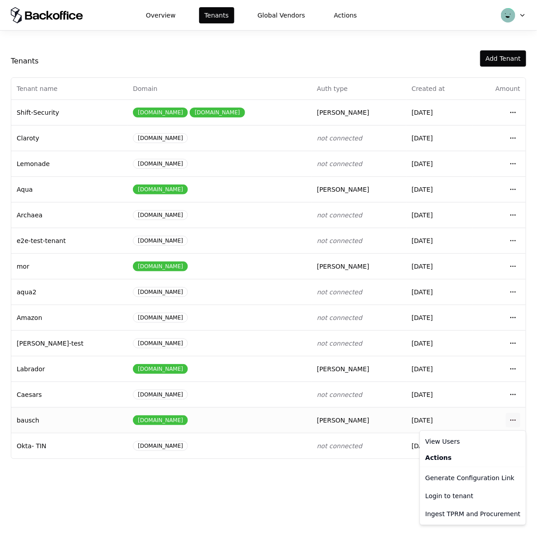
click at [511, 423] on html "Overview Tenants Global Vendors Actions Tenants Add Tenant Tenant name Domain A…" at bounding box center [268, 279] width 537 height 558
click at [433, 499] on div "Login to tenant" at bounding box center [472, 496] width 102 height 18
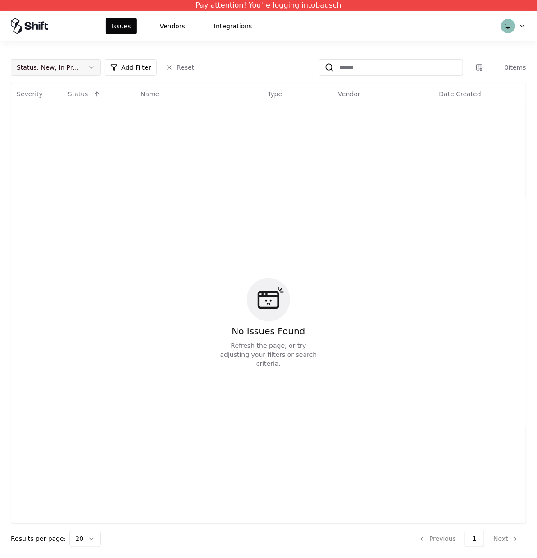
click at [93, 72] on button "Status : New, In Progress" at bounding box center [56, 67] width 90 height 16
click at [41, 148] on div "Draft" at bounding box center [56, 157] width 86 height 18
click at [212, 145] on html "Pay attention! You're logging into bausch Issues Vendors Integrations Status : …" at bounding box center [268, 279] width 537 height 558
click at [70, 62] on button "Status : New, In Progress, Draft" at bounding box center [56, 67] width 90 height 16
click at [47, 134] on div "Closed" at bounding box center [37, 138] width 21 height 9
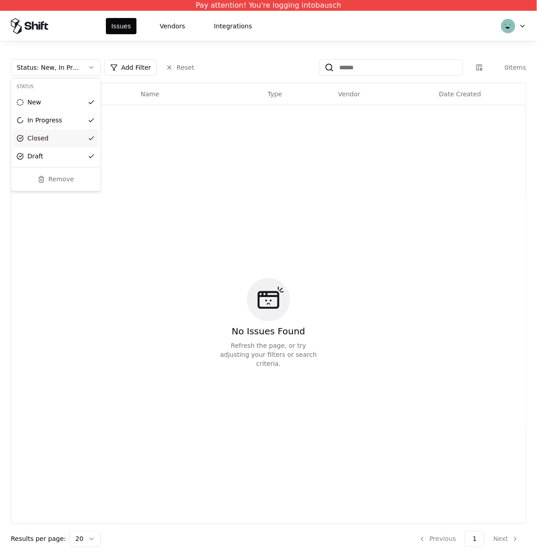
click at [270, 162] on html "Pay attention! You're logging into bausch Issues Vendors Integrations Status : …" at bounding box center [268, 279] width 537 height 558
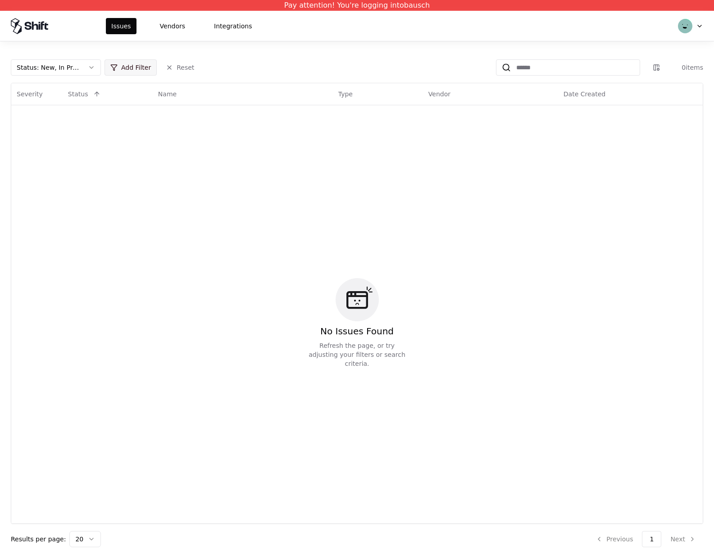
click at [135, 67] on html "Pay attention! You're logging into bausch Issues Vendors Integrations Status : …" at bounding box center [357, 279] width 714 height 558
click at [249, 43] on html "Pay attention! You're logging into bausch Issues Vendors Integrations Status : …" at bounding box center [357, 279] width 714 height 558
click at [176, 68] on button "Reset" at bounding box center [179, 67] width 39 height 16
click at [165, 67] on button "Reset" at bounding box center [179, 67] width 39 height 16
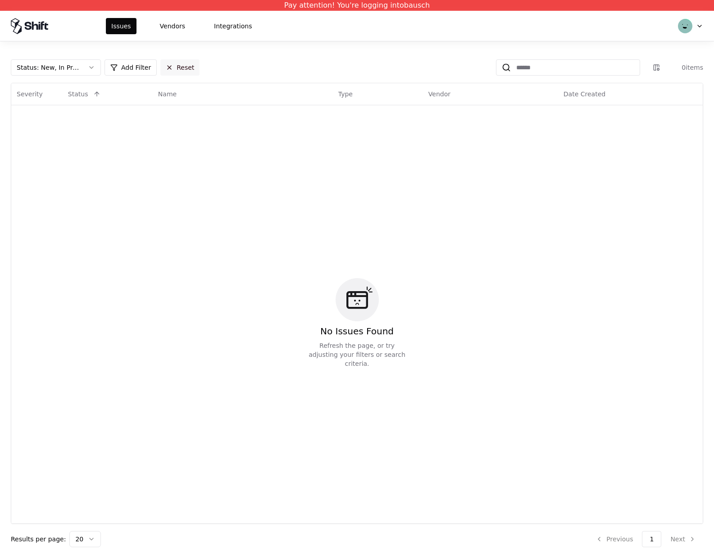
click at [165, 67] on button "Reset" at bounding box center [179, 67] width 39 height 16
click at [248, 62] on div "Status : New, In Progress Add Filter Reset 0 items" at bounding box center [357, 67] width 692 height 16
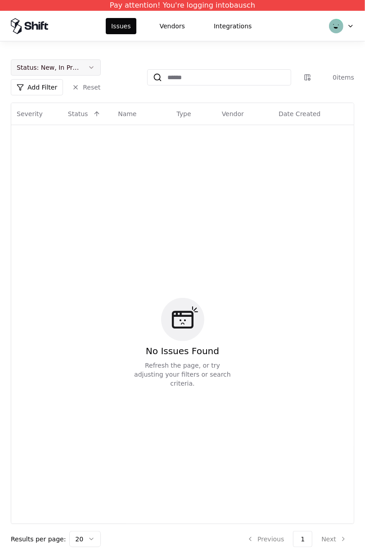
click at [63, 69] on div "Status : New, In Progress" at bounding box center [49, 67] width 64 height 9
click at [33, 153] on div "Draft" at bounding box center [35, 156] width 16 height 9
click at [225, 240] on html "Pay attention! You're logging into bausch Issues Vendors Integrations Status : …" at bounding box center [182, 279] width 365 height 558
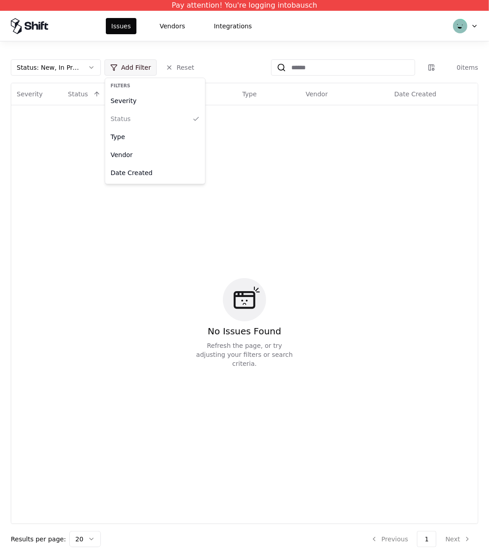
click at [127, 62] on html "Pay attention! You're logging into bausch Issues Vendors Integrations Status : …" at bounding box center [244, 279] width 489 height 558
click at [195, 65] on html "Pay attention! You're logging into bausch Issues Vendors Integrations Status : …" at bounding box center [244, 279] width 489 height 558
click at [186, 65] on button "Reset" at bounding box center [179, 67] width 39 height 16
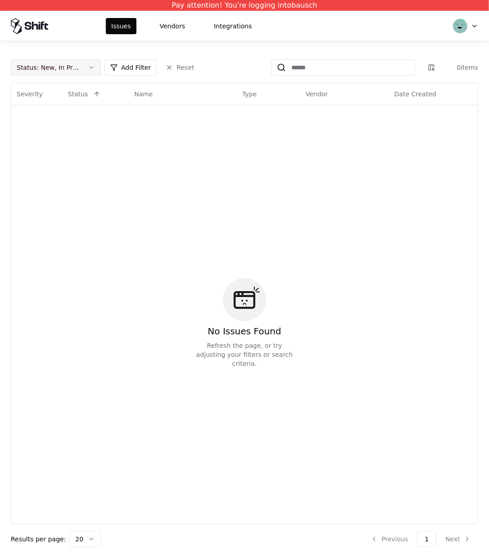
click at [46, 67] on div "Status : New, In Progress" at bounding box center [49, 67] width 64 height 9
click at [30, 149] on div "Draft" at bounding box center [56, 157] width 86 height 18
click at [38, 142] on div "Closed" at bounding box center [37, 138] width 21 height 9
click at [55, 118] on div "In Progress" at bounding box center [44, 120] width 35 height 9
click at [51, 104] on div "New" at bounding box center [56, 103] width 86 height 18
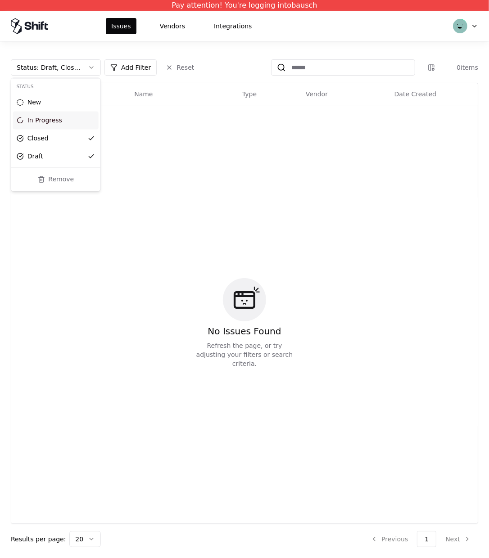
click at [176, 132] on html "Pay attention! You're logging into bausch Issues Vendors Integrations Status : …" at bounding box center [244, 279] width 489 height 558
click at [183, 24] on button "Vendors" at bounding box center [172, 26] width 36 height 16
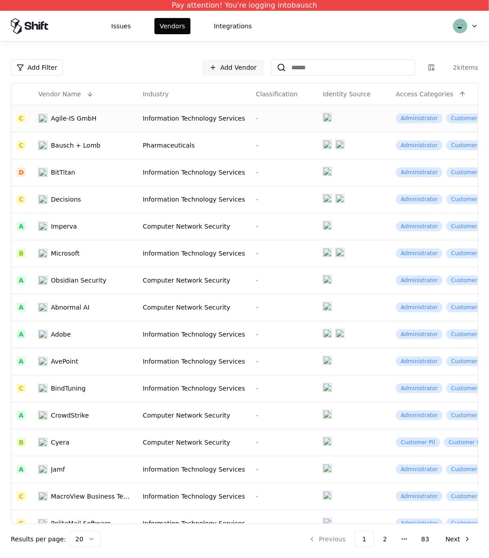
click at [127, 121] on div "Agile-IS GmbH" at bounding box center [85, 118] width 94 height 9
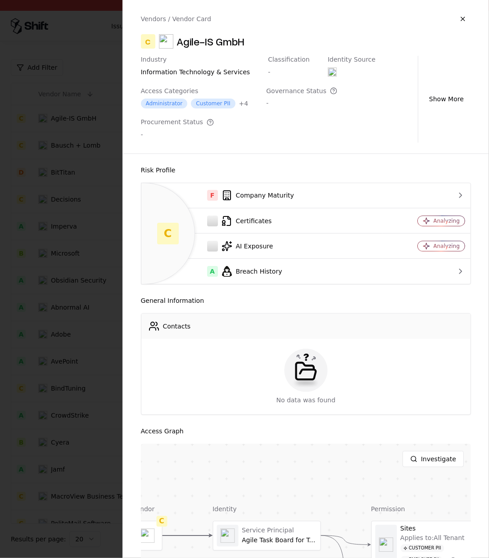
click at [86, 27] on div at bounding box center [244, 279] width 489 height 558
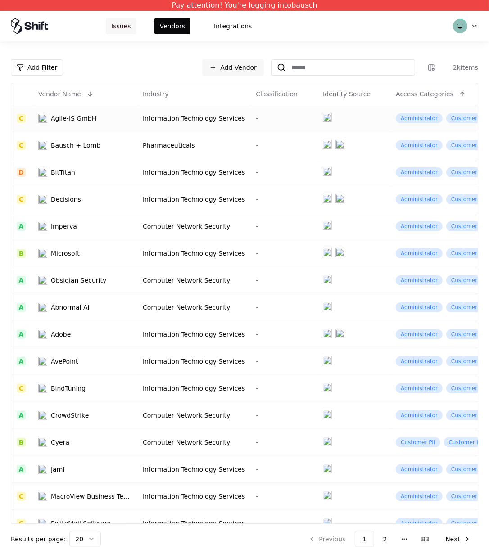
click at [123, 28] on button "Issues" at bounding box center [121, 26] width 31 height 16
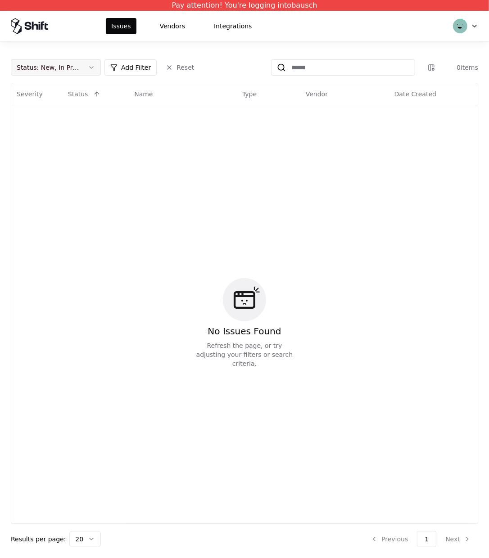
click at [63, 68] on div "Status : New, In Progress" at bounding box center [49, 67] width 64 height 9
click at [27, 154] on div "Draft" at bounding box center [35, 156] width 16 height 9
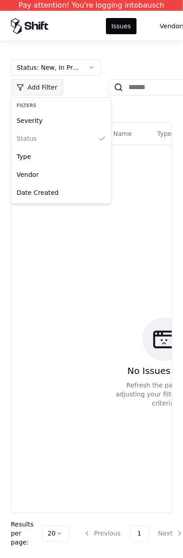
click at [55, 87] on html "Pay attention! You're logging into bausch Issues Vendors Integrations Status : …" at bounding box center [91, 279] width 183 height 558
click at [67, 62] on html "Pay attention! You're logging into bausch Issues Vendors Integrations Status : …" at bounding box center [91, 279] width 183 height 558
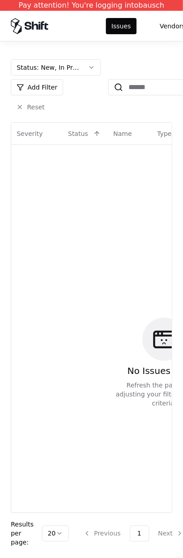
click at [67, 62] on button "Status : New, In Progress, Draft" at bounding box center [56, 67] width 90 height 16
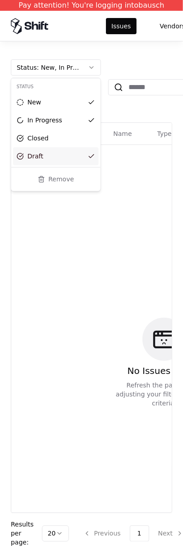
click at [44, 149] on div "Draft" at bounding box center [56, 157] width 86 height 18
click at [146, 310] on html "Pay attention! You're logging into bausch Issues Vendors Integrations Status : …" at bounding box center [91, 279] width 183 height 558
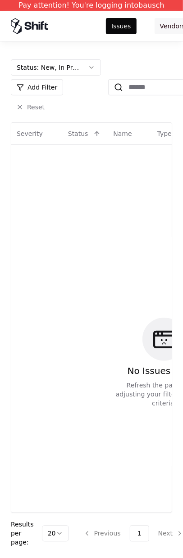
click at [165, 26] on button "Vendors" at bounding box center [172, 26] width 36 height 16
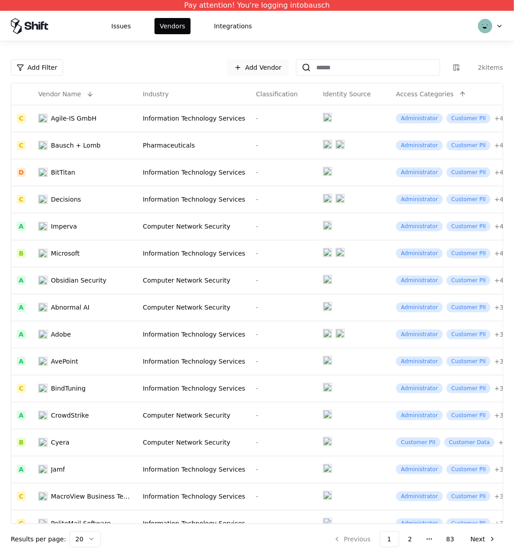
click at [261, 67] on link "Add Vendor" at bounding box center [258, 67] width 62 height 16
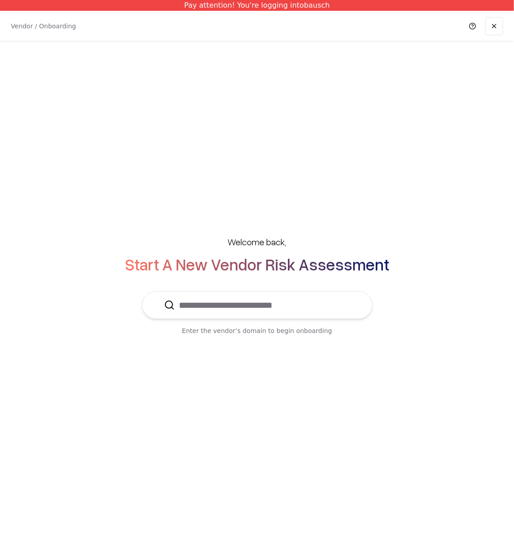
click at [195, 305] on input "text" at bounding box center [263, 305] width 176 height 27
click at [189, 171] on div "Welcome back, Start A New Vendor Risk Assessment Enter the vendor’s domain to b…" at bounding box center [257, 285] width 514 height 488
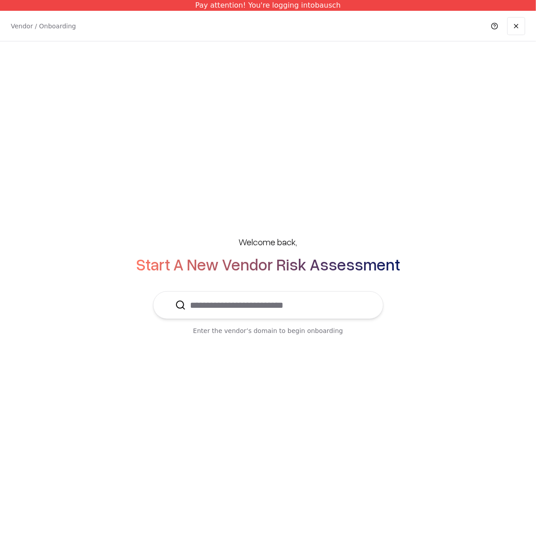
click at [215, 308] on input "text" at bounding box center [274, 305] width 176 height 27
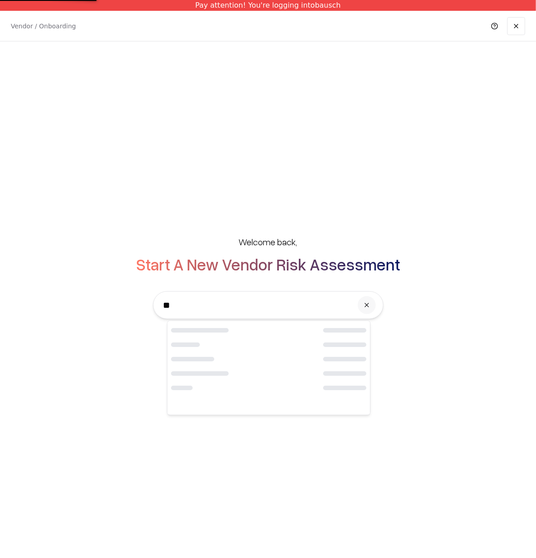
type input "*"
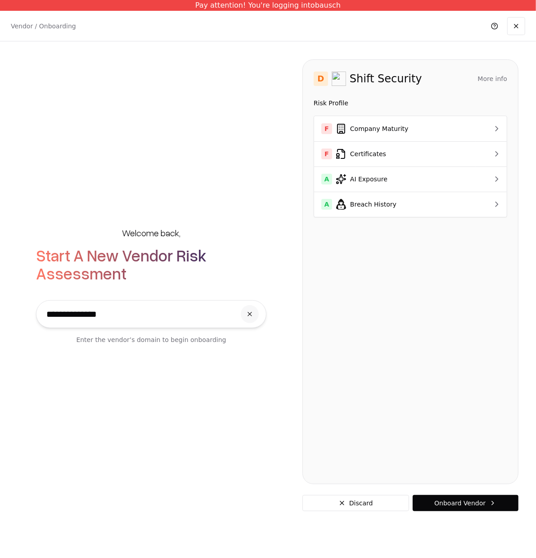
type input "**********"
click at [36, 27] on p "Vendor / Onboarding" at bounding box center [43, 26] width 65 height 9
click at [393, 154] on div "F Certificates" at bounding box center [394, 154] width 147 height 11
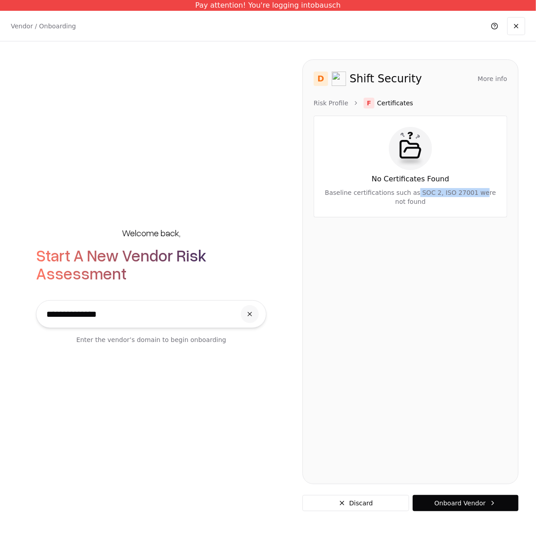
drag, startPoint x: 415, startPoint y: 194, endPoint x: 476, endPoint y: 194, distance: 60.8
click at [476, 194] on div "Baseline certifications such as SOC 2, ISO 27001 were not found" at bounding box center [410, 197] width 178 height 18
click at [351, 507] on button "Discard" at bounding box center [356, 503] width 107 height 16
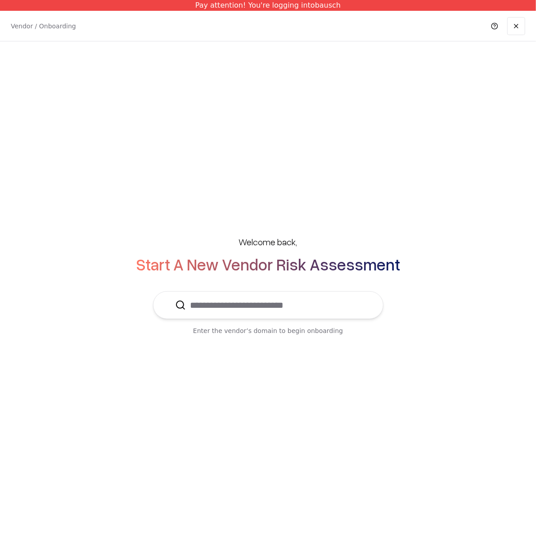
click at [52, 27] on p "Vendor / Onboarding" at bounding box center [43, 26] width 65 height 9
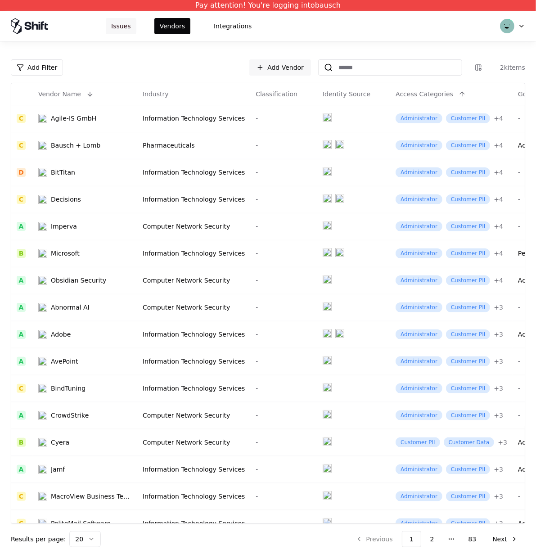
click at [122, 30] on button "Issues" at bounding box center [121, 26] width 31 height 16
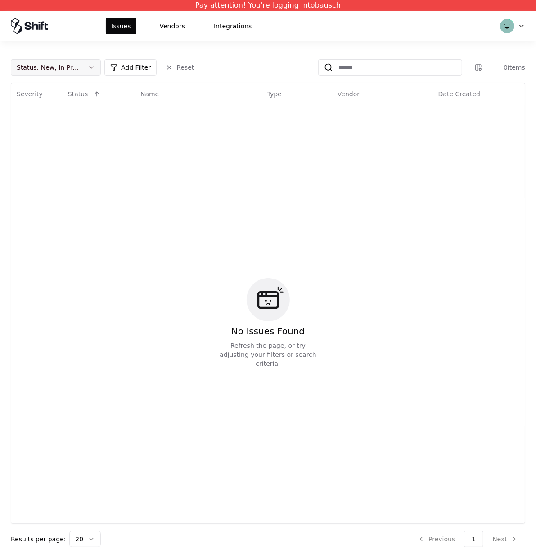
click at [82, 62] on button "Status : New, In Progress" at bounding box center [56, 67] width 90 height 16
click at [32, 148] on div "Draft" at bounding box center [56, 157] width 86 height 18
click at [252, 321] on html "Pay attention! You're logging into bausch Issues Vendors Integrations Status : …" at bounding box center [268, 279] width 536 height 558
click at [523, 252] on td "No Issues Found Refresh the page, or try adjusting your filters or search crite…" at bounding box center [268, 323] width 514 height 437
click at [258, 304] on icon at bounding box center [269, 300] width 22 height 18
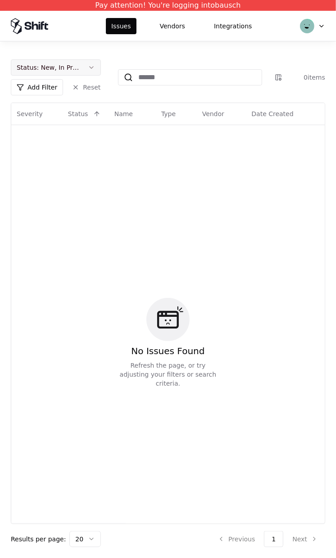
click at [76, 60] on button "Status : New, In Progress" at bounding box center [56, 67] width 90 height 16
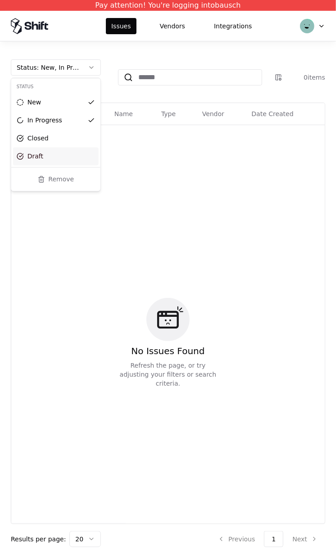
click at [34, 159] on div "Draft" at bounding box center [35, 156] width 16 height 9
click at [182, 175] on html "Pay attention! You're logging into bausch Issues Vendors Integrations Status : …" at bounding box center [168, 279] width 336 height 558
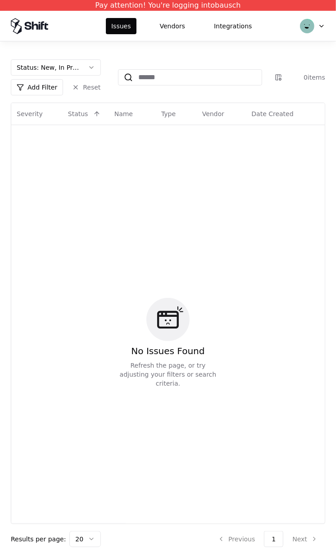
click at [154, 384] on div "No Issues Found Refresh the page, or try adjusting your filters or search crite…" at bounding box center [168, 343] width 303 height 425
click at [137, 288] on div "No Issues Found Refresh the page, or try adjusting your filters or search crite…" at bounding box center [168, 343] width 303 height 425
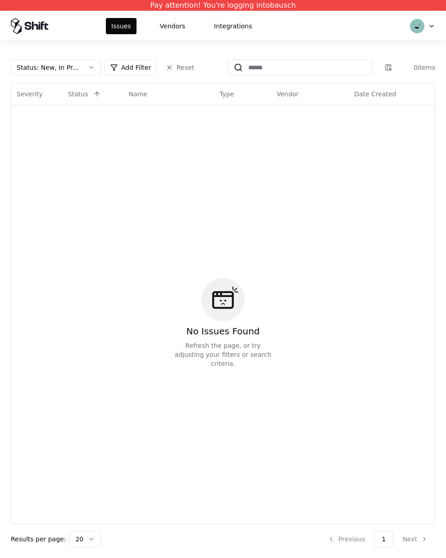
click at [95, 168] on div "No Issues Found Refresh the page, or try adjusting your filters or search crite…" at bounding box center [223, 323] width 412 height 425
click at [429, 24] on html "Pay attention! You're logging into bausch Issues Vendors Integrations Status : …" at bounding box center [223, 279] width 446 height 558
click at [358, 82] on div "Roy roy@shift.security Log out" at bounding box center [385, 58] width 101 height 47
click at [359, 76] on div "Log out" at bounding box center [385, 71] width 96 height 18
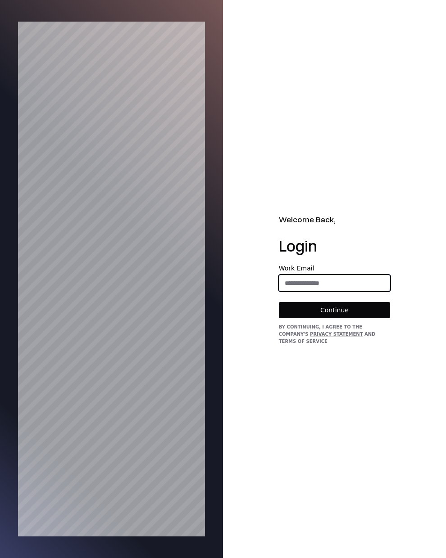
click at [347, 288] on input "email" at bounding box center [334, 283] width 111 height 16
type input "**********"
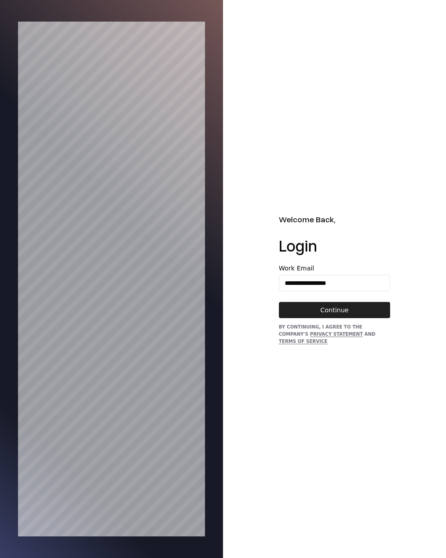
click at [343, 314] on button "Continue" at bounding box center [335, 310] width 112 height 16
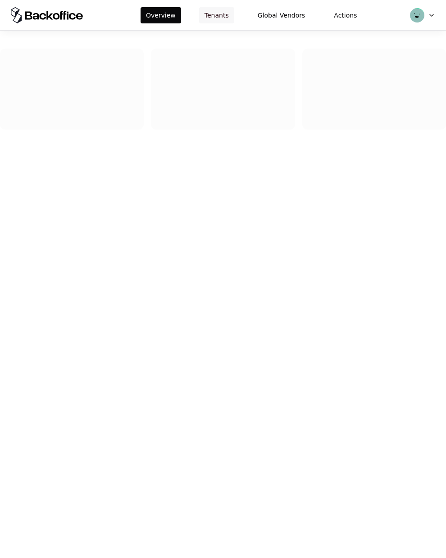
click at [215, 22] on button "Tenants" at bounding box center [216, 15] width 35 height 16
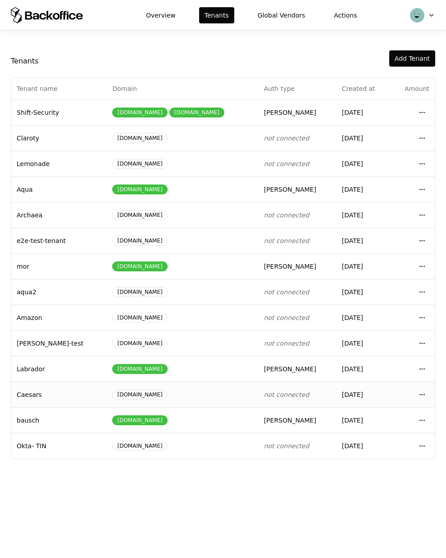
click at [432, 395] on td "Open menu" at bounding box center [413, 395] width 44 height 26
click at [423, 395] on html "Overview Tenants Global Vendors Actions Tenants Add Tenant Tenant name Domain A…" at bounding box center [223, 279] width 446 height 558
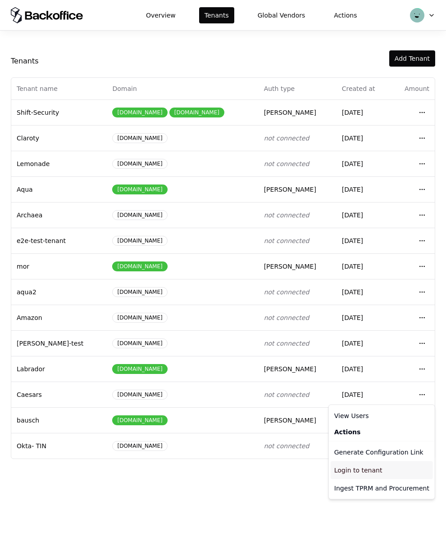
click at [345, 477] on div "Login to tenant" at bounding box center [381, 470] width 102 height 18
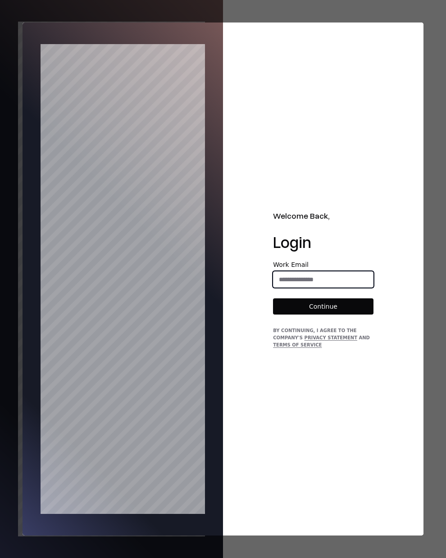
click at [293, 277] on input "email" at bounding box center [322, 279] width 99 height 16
type input "**********"
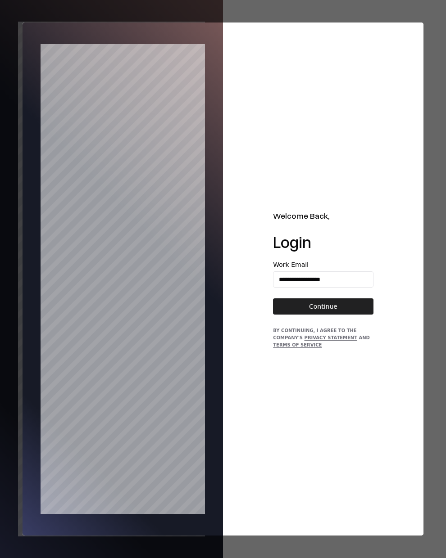
click at [314, 308] on button "Continue" at bounding box center [323, 306] width 100 height 16
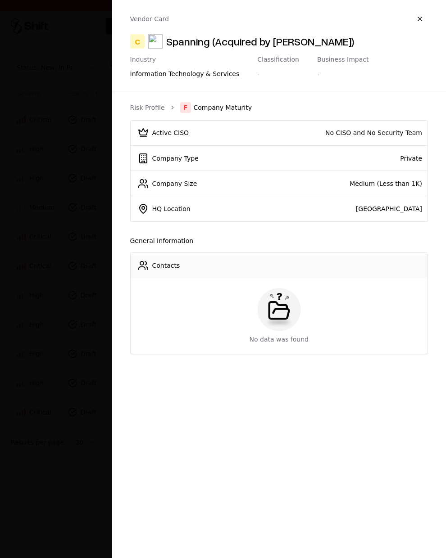
click at [85, 129] on div at bounding box center [223, 279] width 446 height 558
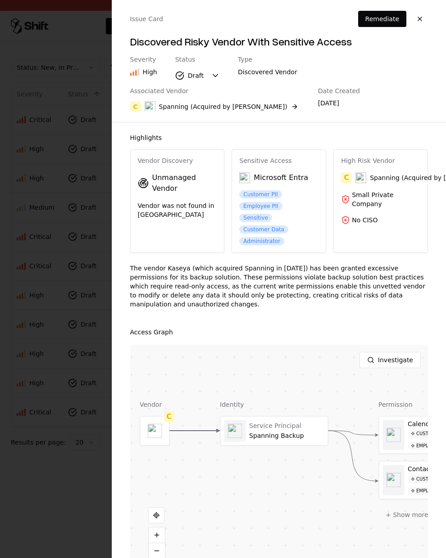
click at [85, 129] on div at bounding box center [223, 279] width 446 height 558
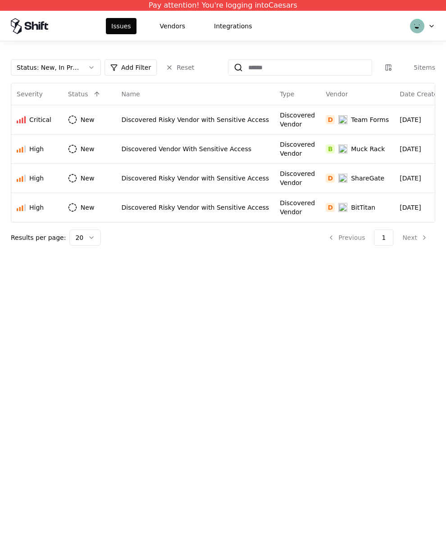
click at [438, 20] on div "Issues Vendors Integrations" at bounding box center [223, 26] width 446 height 30
click at [428, 25] on html "Pay attention! You're logging into Caesars Issues Vendors Integrations Status :…" at bounding box center [223, 279] width 446 height 558
click at [384, 72] on div "Log out" at bounding box center [385, 71] width 96 height 18
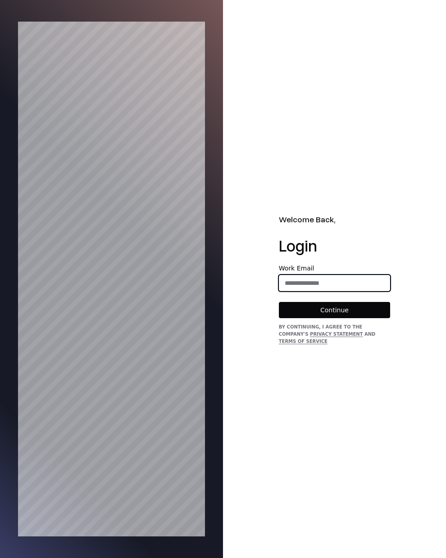
click at [311, 288] on input "email" at bounding box center [334, 283] width 111 height 16
type input "**********"
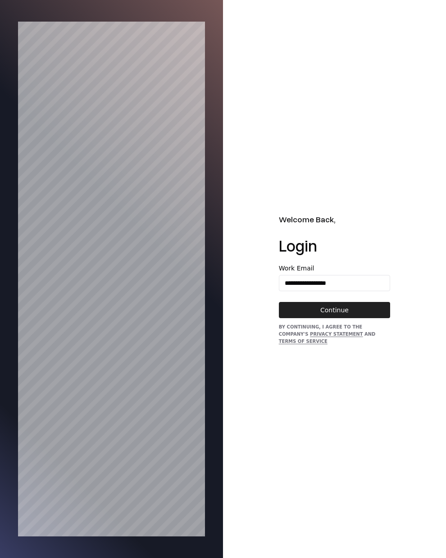
click at [353, 316] on button "Continue" at bounding box center [335, 310] width 112 height 16
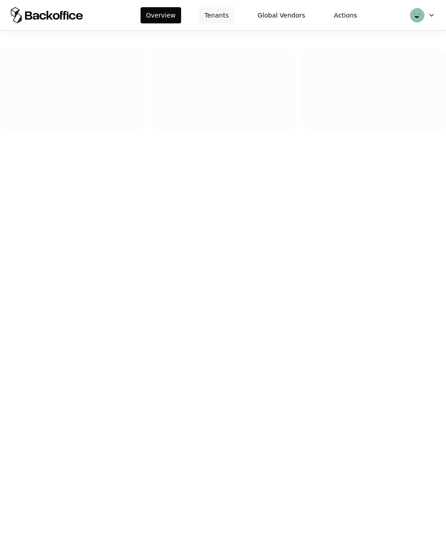
click at [215, 21] on button "Tenants" at bounding box center [216, 15] width 35 height 16
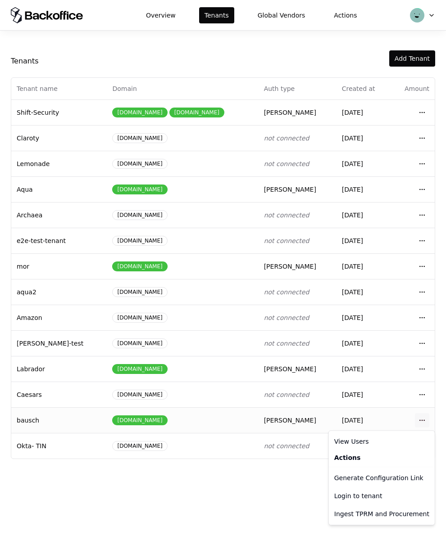
click at [423, 419] on html "Overview Tenants Global Vendors Actions Tenants Add Tenant Tenant name Domain A…" at bounding box center [223, 279] width 446 height 558
click at [360, 500] on div "Login to tenant" at bounding box center [381, 496] width 102 height 18
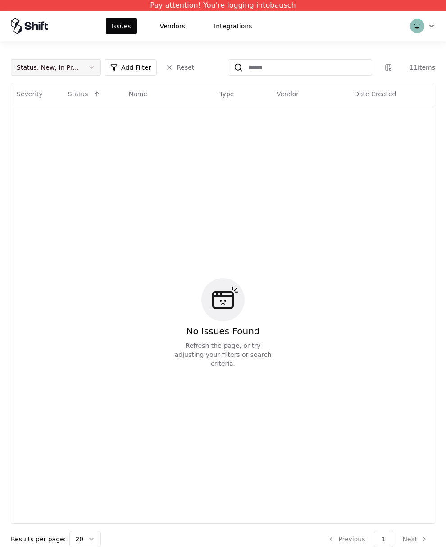
click at [88, 68] on button "Status : New, In Progress" at bounding box center [56, 67] width 90 height 16
click at [39, 156] on div "Draft" at bounding box center [35, 156] width 16 height 9
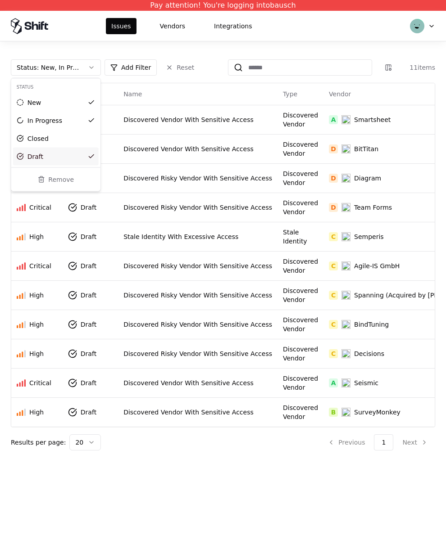
click at [222, 451] on html "Pay attention! You're logging into bausch Issues Vendors Integrations Status : …" at bounding box center [223, 279] width 446 height 558
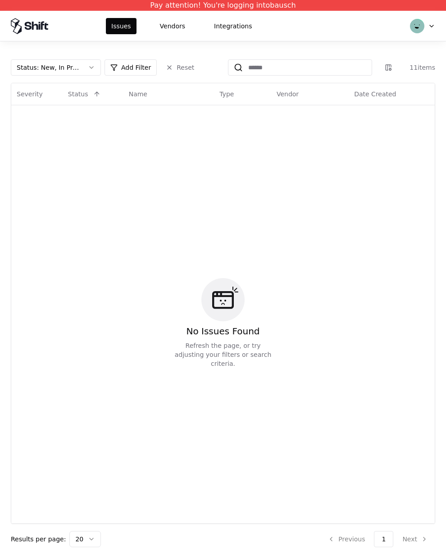
click at [103, 71] on div "Status : New, In Progress Add Filter Reset" at bounding box center [105, 67] width 189 height 16
click at [97, 71] on button "Status : New, In Progress" at bounding box center [56, 67] width 90 height 16
click at [50, 153] on div "Draft" at bounding box center [56, 157] width 86 height 18
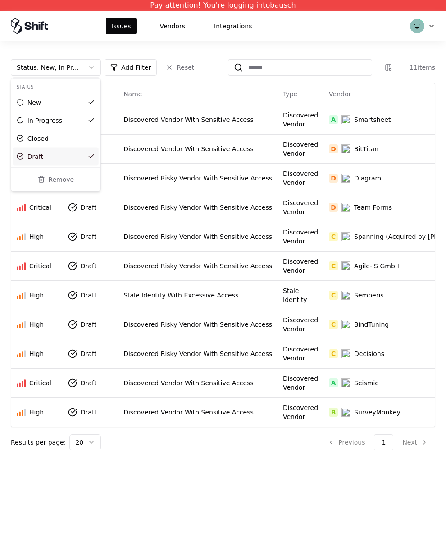
click at [159, 314] on html "Pay attention! You're logging into bausch Issues Vendors Integrations Status : …" at bounding box center [223, 279] width 446 height 558
click at [159, 292] on div "Stale Identity With Excessive Access" at bounding box center [197, 295] width 149 height 9
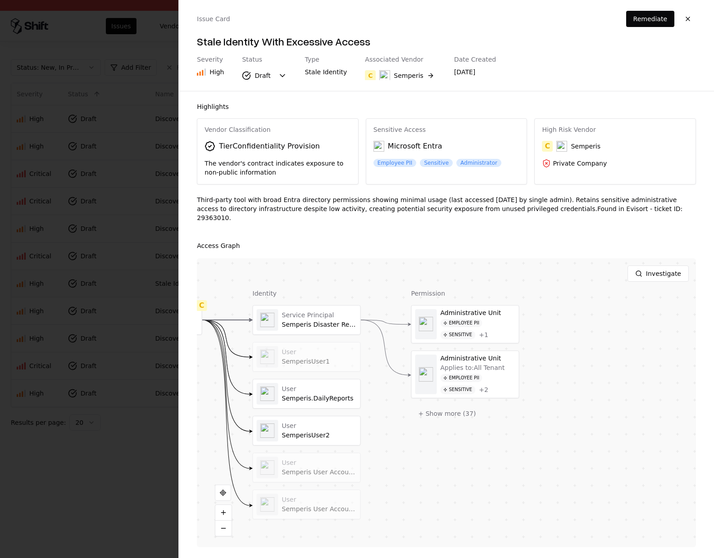
click at [100, 460] on div at bounding box center [357, 279] width 714 height 558
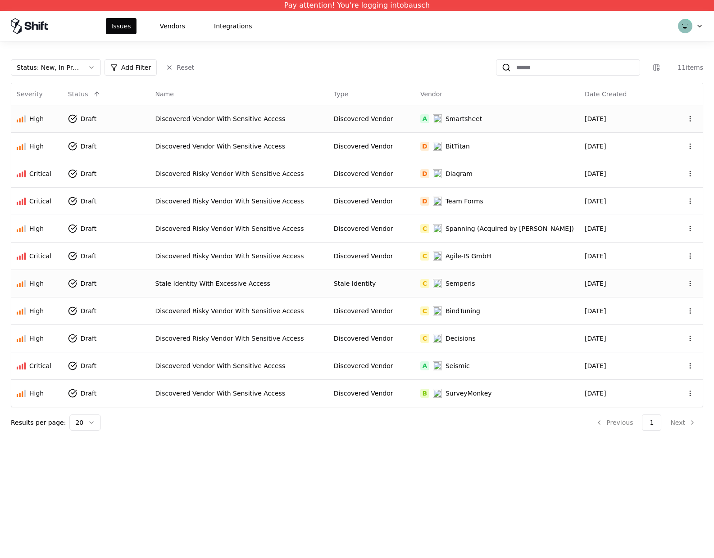
click at [249, 118] on div "Discovered Vendor With Sensitive Access" at bounding box center [238, 118] width 167 height 9
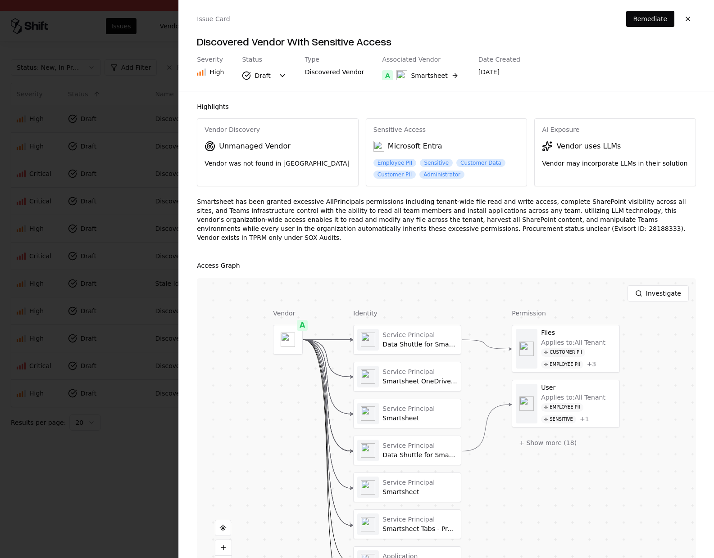
click at [109, 236] on div at bounding box center [357, 279] width 714 height 558
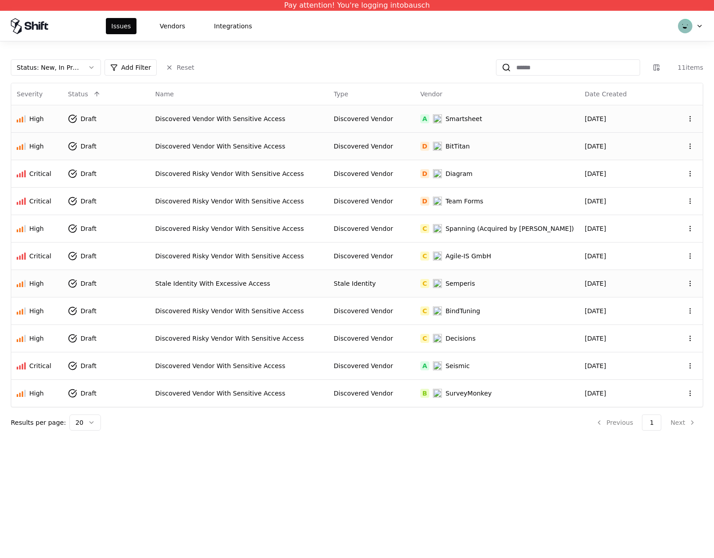
click at [173, 140] on td "Discovered Vendor With Sensitive Access" at bounding box center [239, 145] width 178 height 27
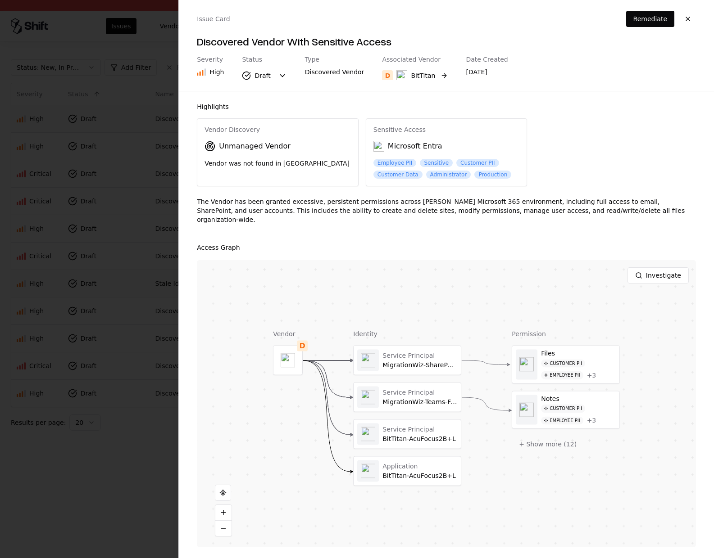
click at [414, 77] on div "BitTitan" at bounding box center [423, 75] width 24 height 9
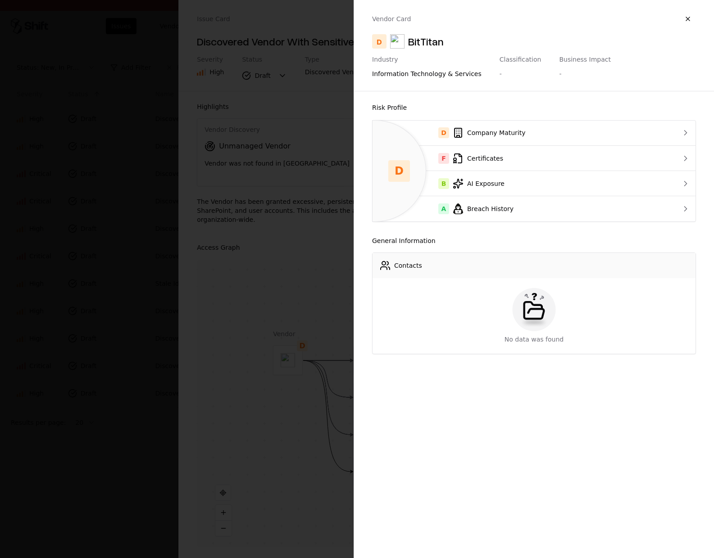
click at [142, 441] on div at bounding box center [357, 279] width 714 height 558
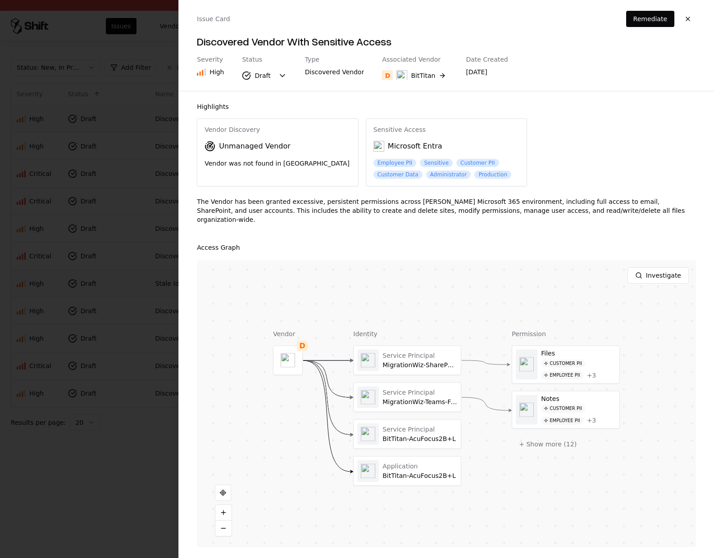
click at [142, 441] on div at bounding box center [357, 279] width 714 height 558
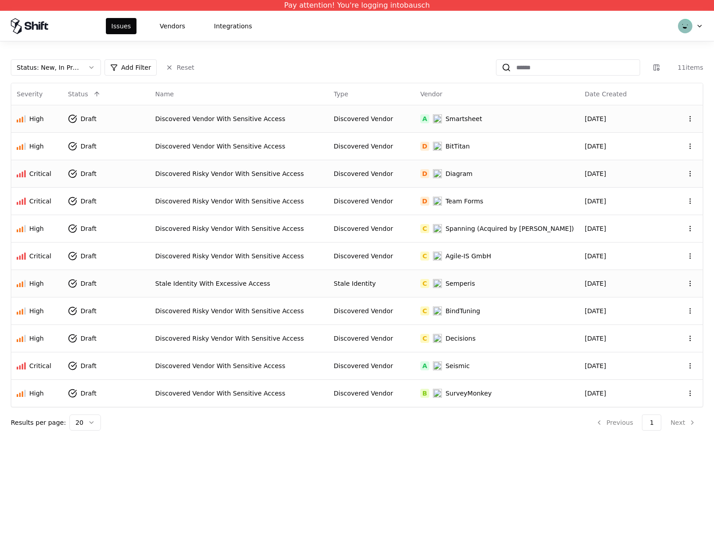
click at [193, 175] on div "Discovered Risky Vendor With Sensitive Access" at bounding box center [238, 173] width 167 height 9
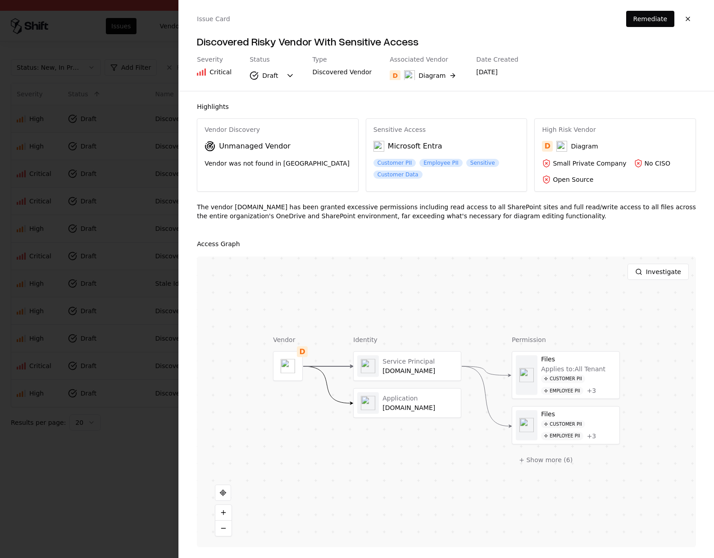
click at [109, 513] on div at bounding box center [357, 279] width 714 height 558
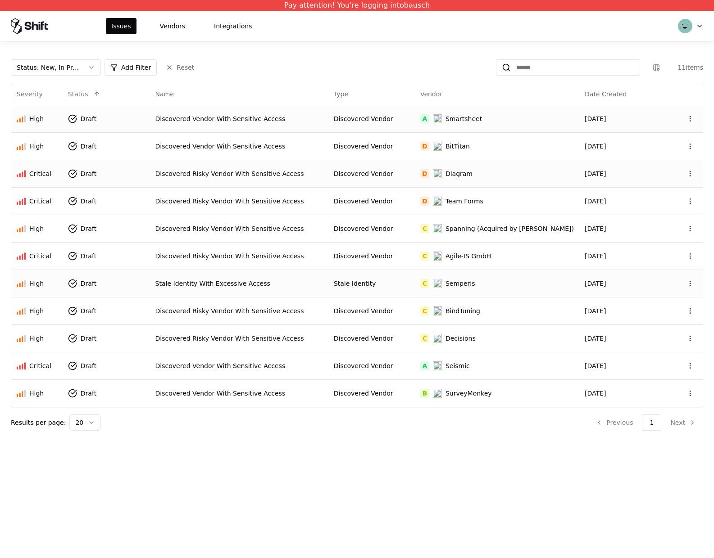
click at [179, 286] on div "Stale Identity With Excessive Access" at bounding box center [238, 283] width 167 height 9
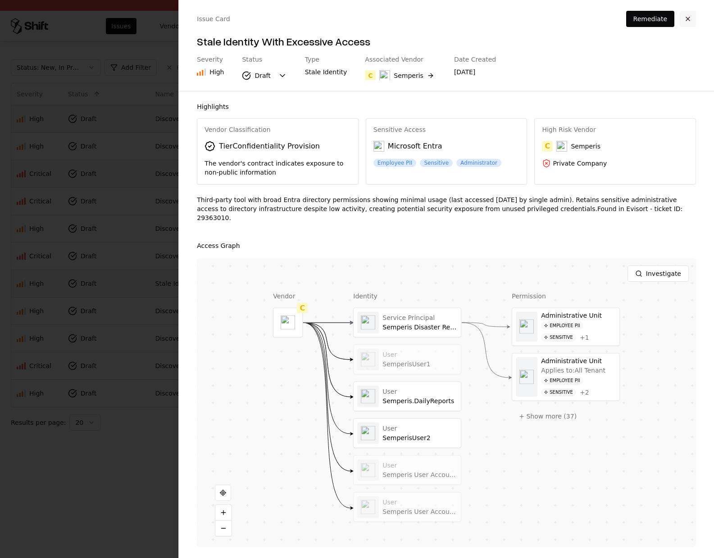
click at [445, 17] on button "button" at bounding box center [687, 19] width 16 height 16
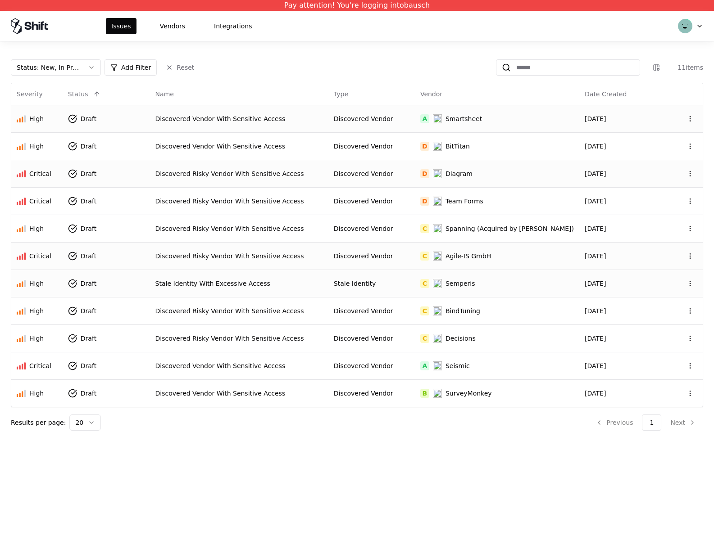
click at [250, 259] on div "Discovered Risky Vendor With Sensitive Access" at bounding box center [238, 256] width 167 height 9
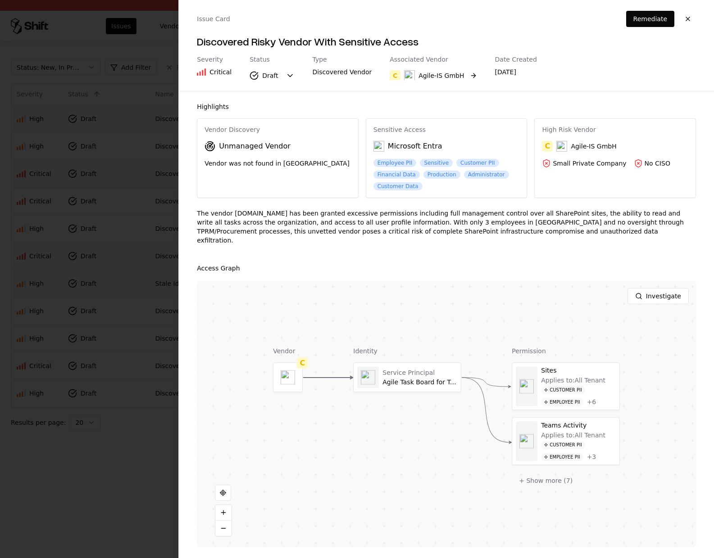
click at [429, 68] on button "C Agile-IS GmbH" at bounding box center [432, 76] width 87 height 16
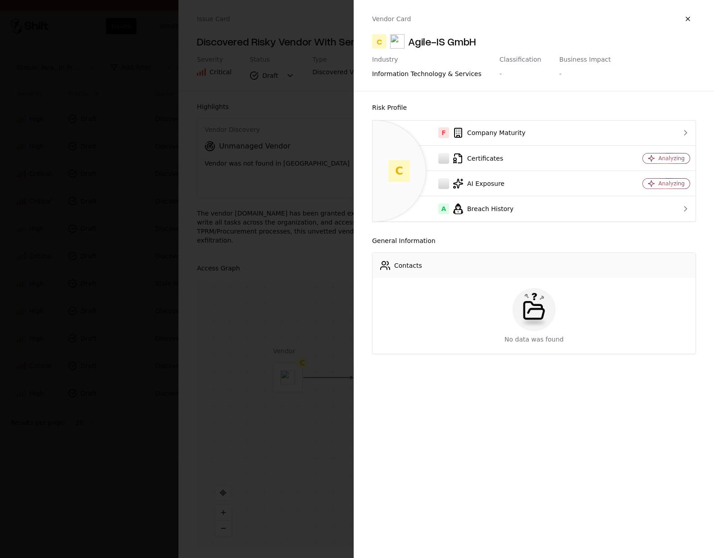
click at [124, 505] on div at bounding box center [357, 279] width 714 height 558
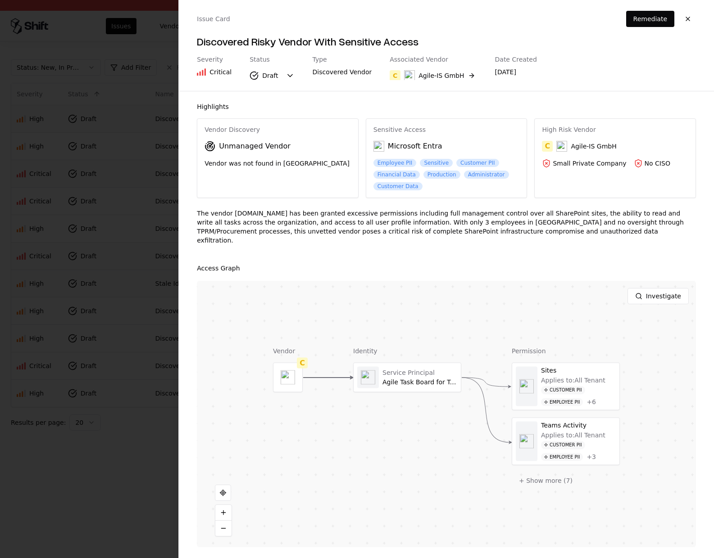
click at [91, 438] on div at bounding box center [357, 279] width 714 height 558
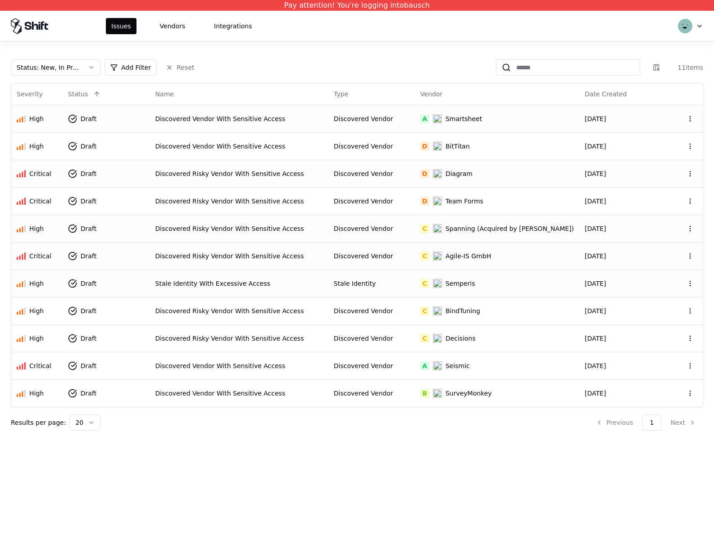
click at [273, 226] on div "Discovered Risky Vendor With Sensitive Access" at bounding box center [238, 228] width 167 height 9
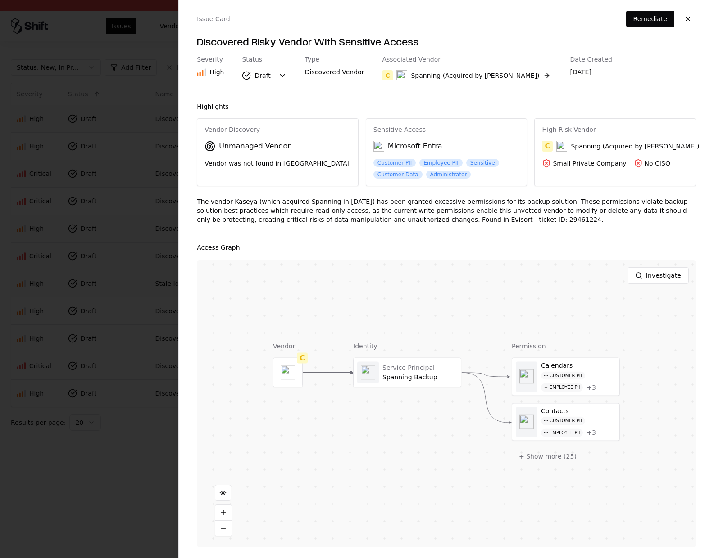
click at [273, 226] on div at bounding box center [357, 279] width 714 height 558
click at [69, 471] on div at bounding box center [357, 279] width 714 height 558
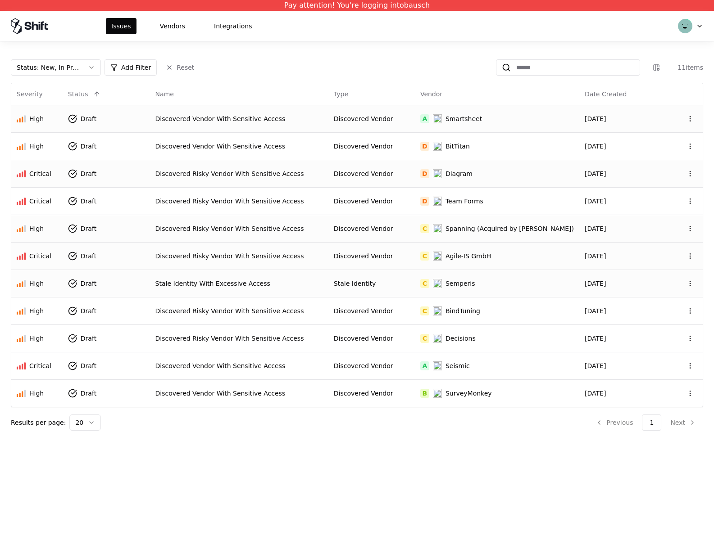
click at [170, 253] on div "Discovered Risky Vendor With Sensitive Access" at bounding box center [238, 256] width 167 height 9
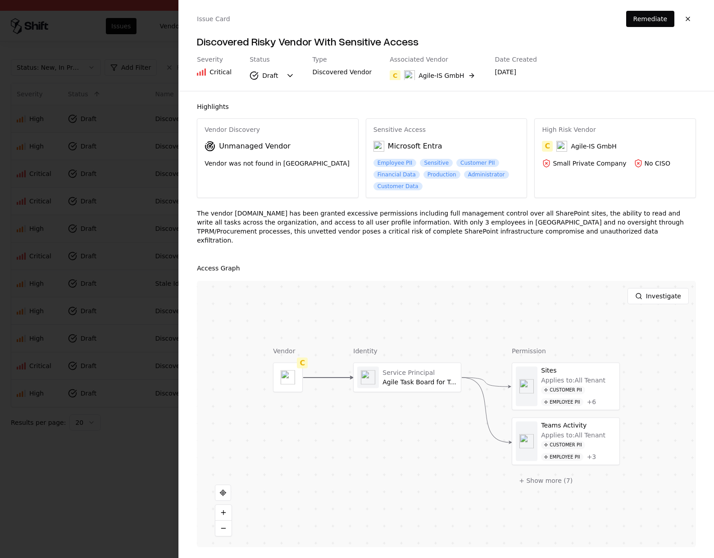
click at [117, 487] on div at bounding box center [357, 279] width 714 height 558
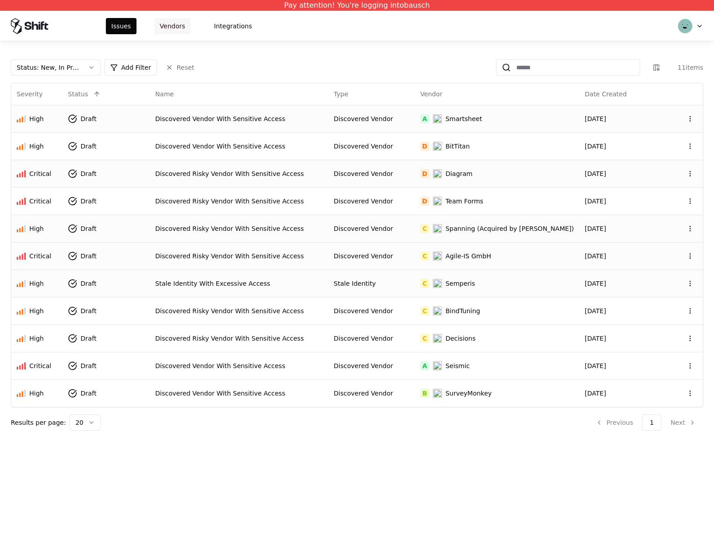
click at [174, 23] on button "Vendors" at bounding box center [172, 26] width 36 height 16
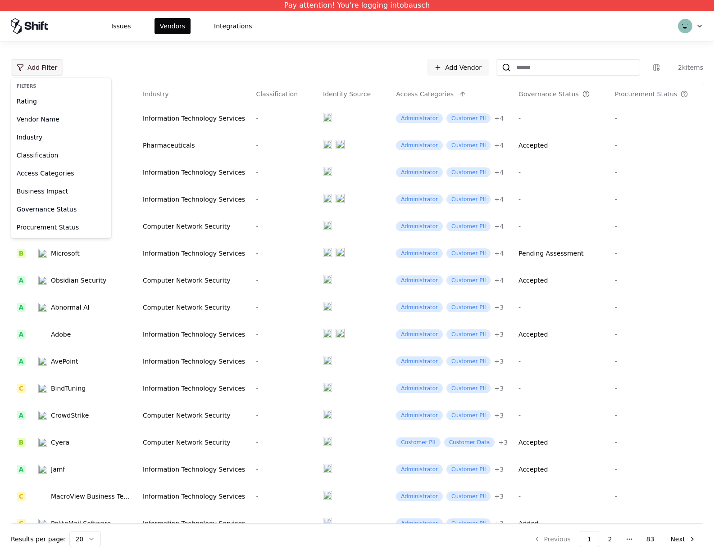
click at [33, 69] on html "Pay attention! You're logging into bausch Issues Vendors Integrations Add Filte…" at bounding box center [357, 279] width 714 height 558
click at [41, 209] on div "Governance Status" at bounding box center [61, 209] width 96 height 18
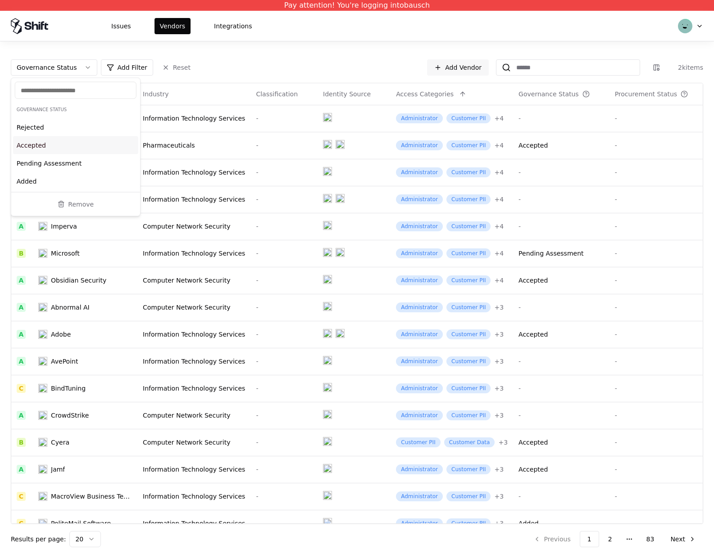
click at [28, 146] on div "Accepted" at bounding box center [75, 145] width 125 height 18
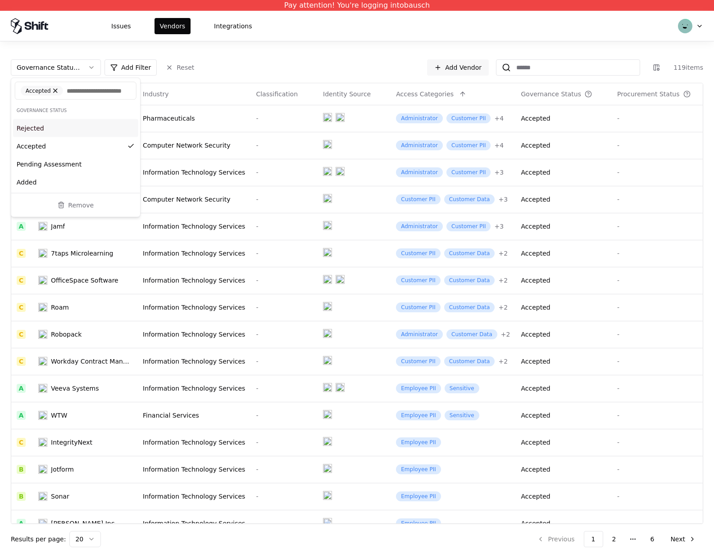
click at [271, 51] on div "Governance Status : Accepted Add Filter Reset Add Vendor 119 items Vendor Name …" at bounding box center [357, 299] width 714 height 517
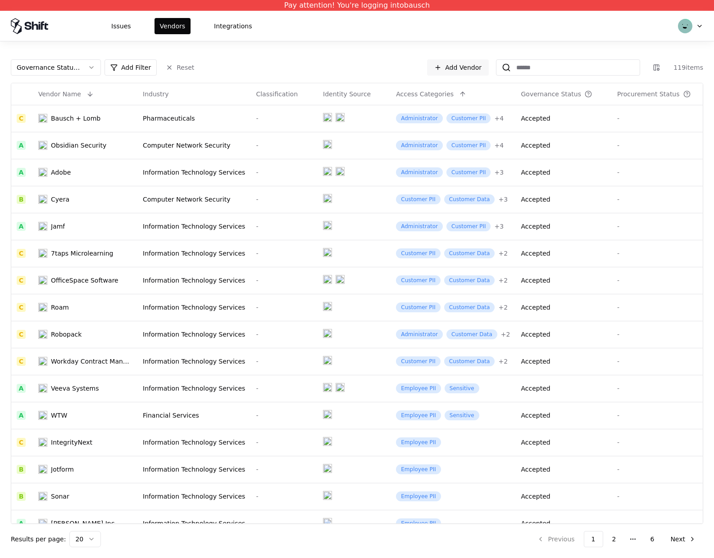
click at [91, 63] on html "Pay attention! You're logging into bausch Issues Vendors Integrations Governanc…" at bounding box center [357, 279] width 714 height 558
click at [91, 66] on html "Pay attention! You're logging into bausch Issues Vendors Integrations Governanc…" at bounding box center [357, 279] width 714 height 558
click at [91, 73] on html "Pay attention! You're logging into bausch Issues Vendors Integrations Governanc…" at bounding box center [357, 279] width 714 height 558
click at [88, 71] on html "Pay attention! You're logging into bausch Issues Vendors Integrations Governanc…" at bounding box center [357, 279] width 714 height 558
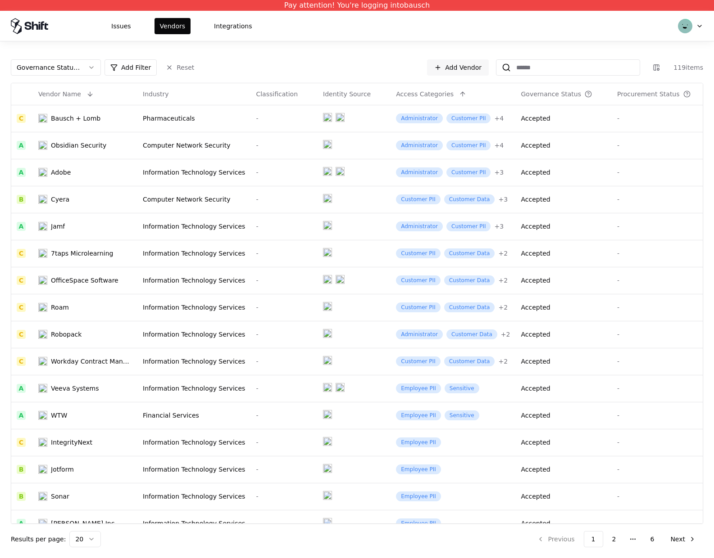
click at [93, 71] on html "Pay attention! You're logging into bausch Issues Vendors Integrations Governanc…" at bounding box center [357, 279] width 714 height 558
click at [93, 70] on html "Pay attention! You're logging into bausch Issues Vendors Integrations Governanc…" at bounding box center [357, 279] width 714 height 558
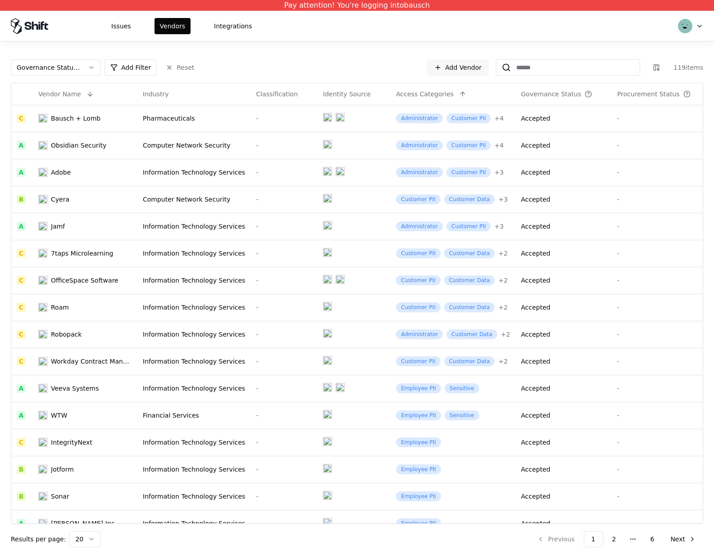
click at [90, 68] on html "Pay attention! You're logging into bausch Issues Vendors Integrations Governanc…" at bounding box center [357, 279] width 714 height 558
click at [39, 69] on html "Pay attention! You're logging into bausch Issues Vendors Integrations Governanc…" at bounding box center [357, 279] width 714 height 558
click at [166, 65] on html "Pay attention! You're logging into bausch Issues Vendors Integrations Governanc…" at bounding box center [357, 279] width 714 height 558
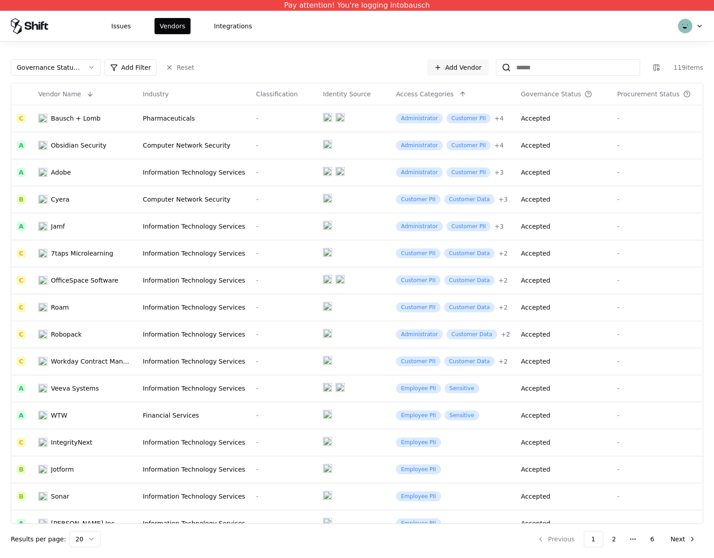
click at [184, 69] on html "Pay attention! You're logging into bausch Issues Vendors Integrations Governanc…" at bounding box center [357, 279] width 714 height 558
click at [94, 70] on button "Governance Status : Accepted" at bounding box center [56, 67] width 90 height 16
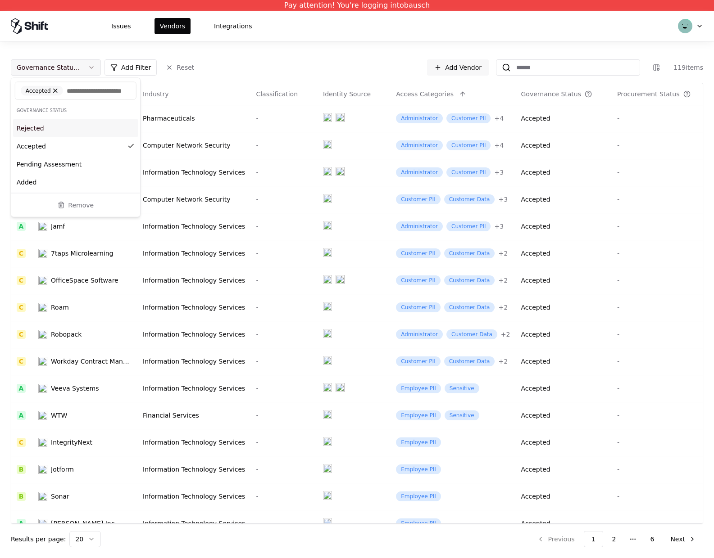
click at [94, 70] on html "Pay attention! You're logging into bausch Issues Vendors Integrations Governanc…" at bounding box center [357, 279] width 714 height 558
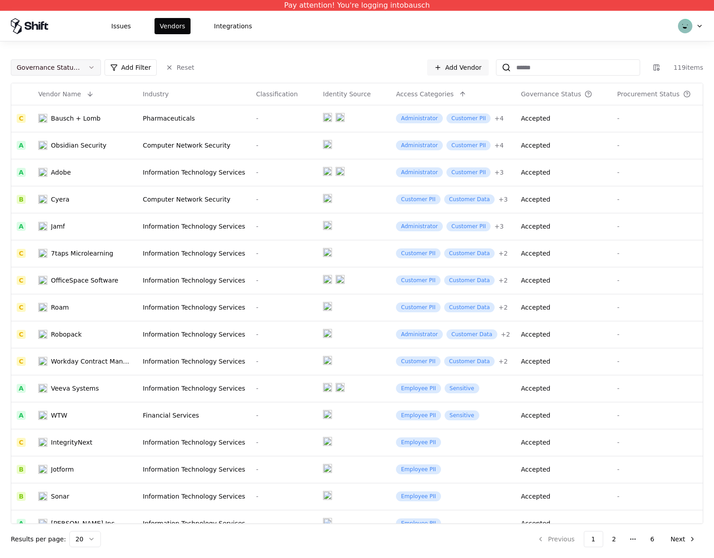
click at [94, 70] on button "Governance Status : Accepted" at bounding box center [56, 67] width 90 height 16
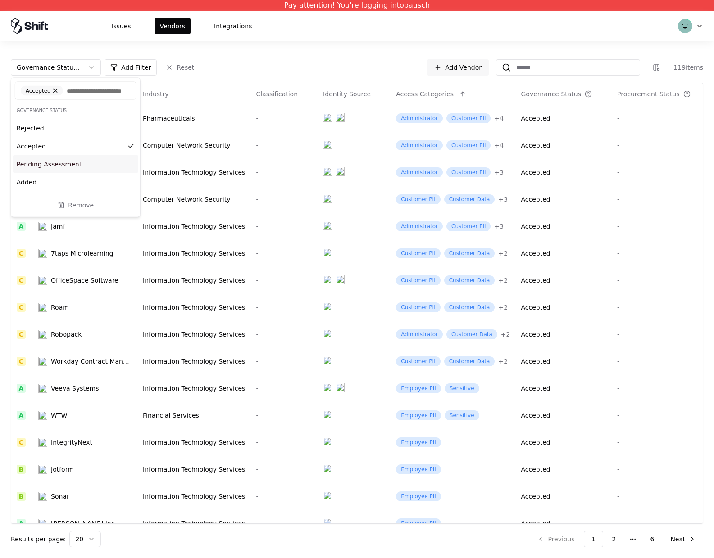
click at [73, 173] on div "Pending Assessment" at bounding box center [75, 164] width 125 height 18
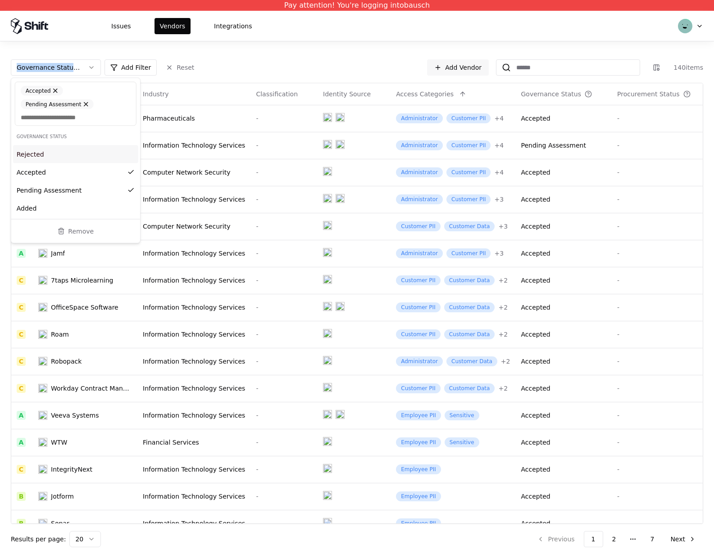
click at [59, 157] on div "Rejected" at bounding box center [75, 154] width 125 height 18
click at [54, 210] on div "Added" at bounding box center [75, 208] width 125 height 18
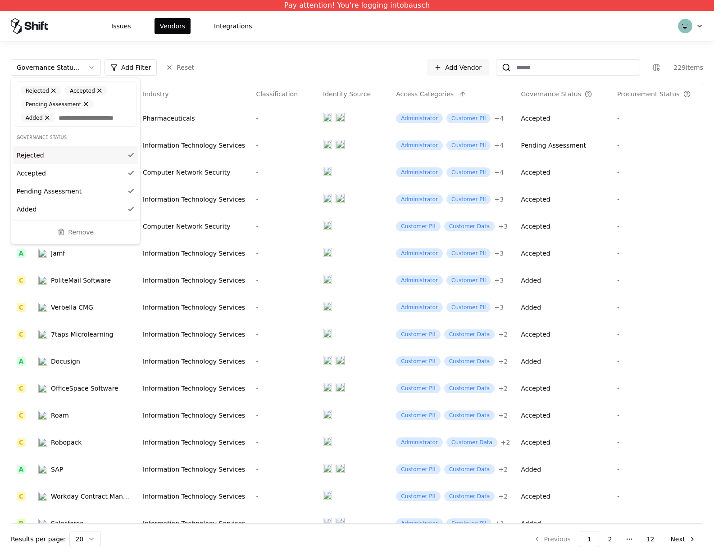
click at [306, 54] on html "Pay attention! You're logging into bausch Issues Vendors Integrations Governanc…" at bounding box center [357, 279] width 714 height 558
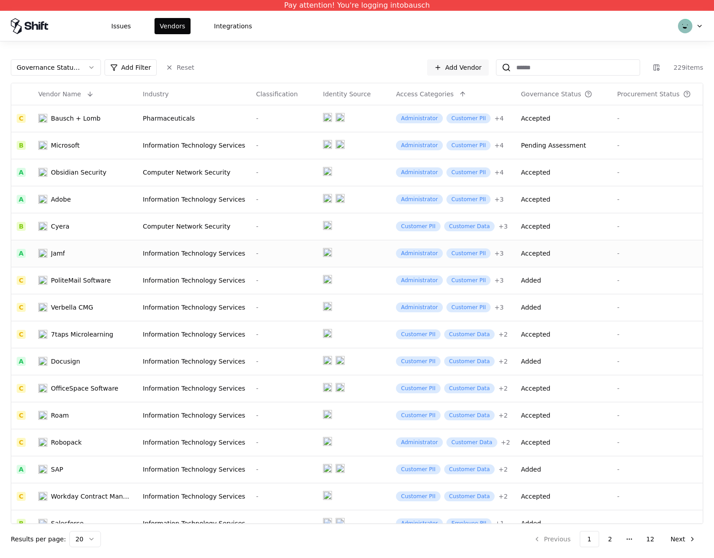
scroll to position [122, 0]
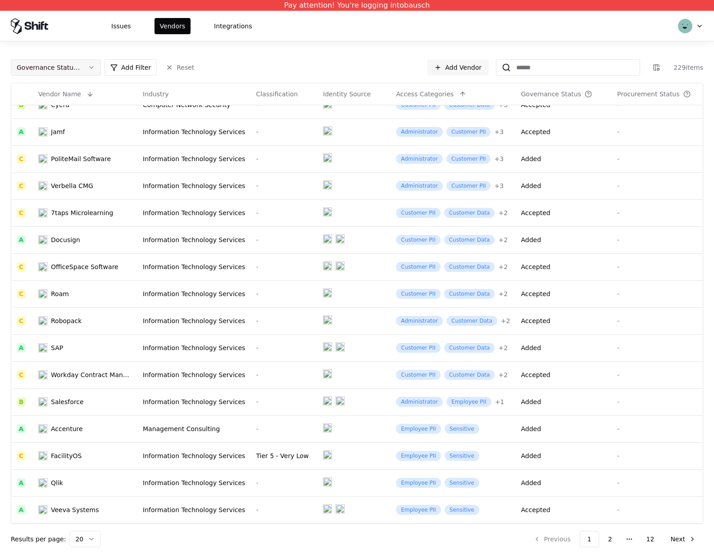
click at [97, 68] on button "Governance Status : Accepted, Pending Assessment, Rejected, Added" at bounding box center [56, 67] width 90 height 16
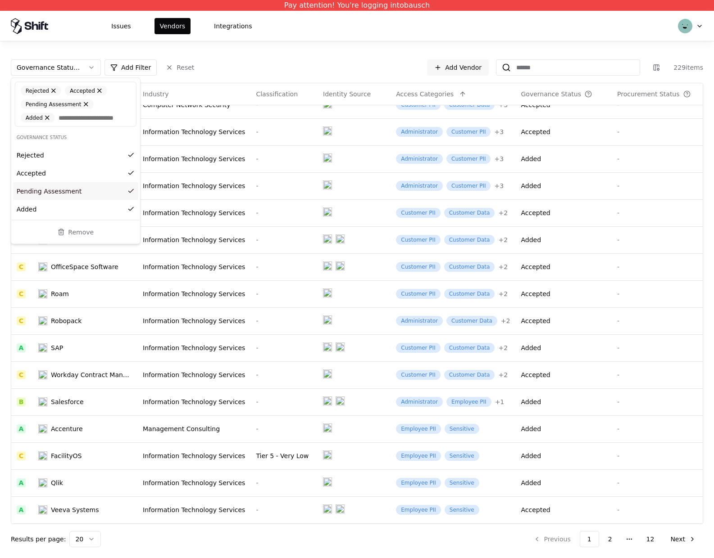
click at [289, 59] on html "Pay attention! You're logging into bausch Issues Vendors Integrations Governanc…" at bounding box center [357, 279] width 714 height 558
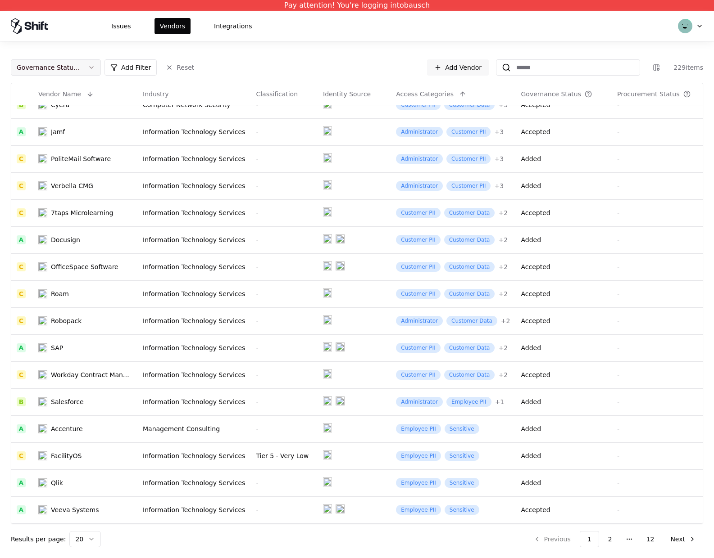
click at [86, 71] on button "Governance Status : Accepted, Pending Assessment, Rejected, Added" at bounding box center [56, 67] width 90 height 16
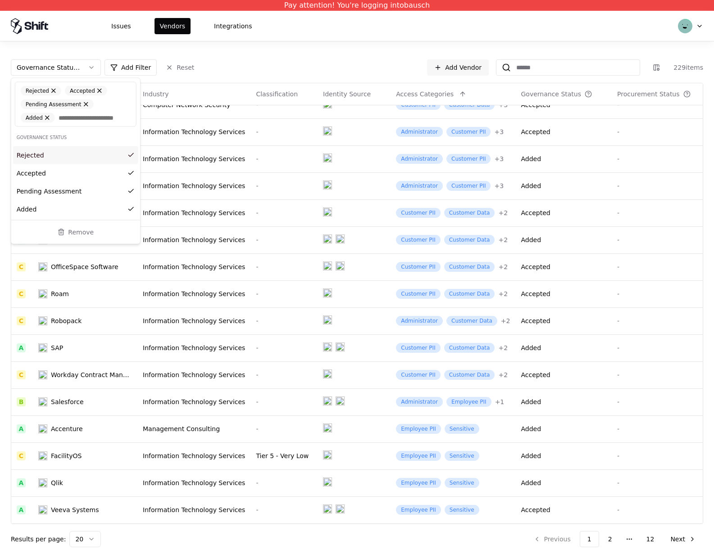
click at [177, 70] on html "Pay attention! You're logging into bausch Issues Vendors Integrations Governanc…" at bounding box center [357, 279] width 714 height 558
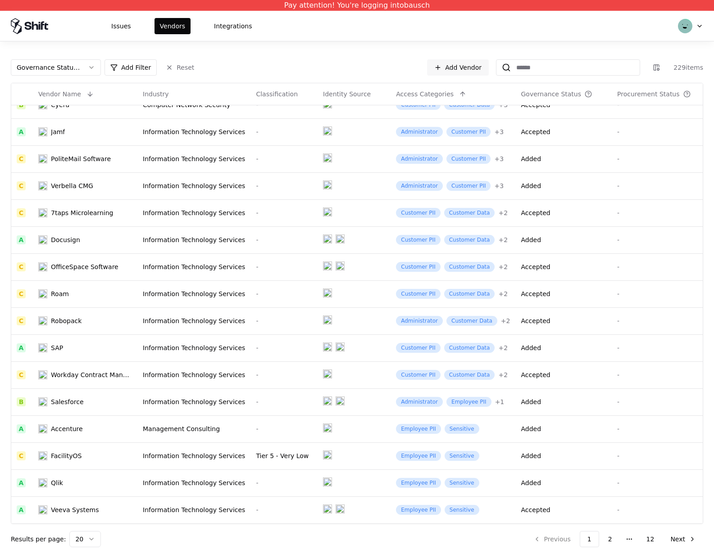
click at [177, 70] on button "Reset" at bounding box center [179, 67] width 39 height 16
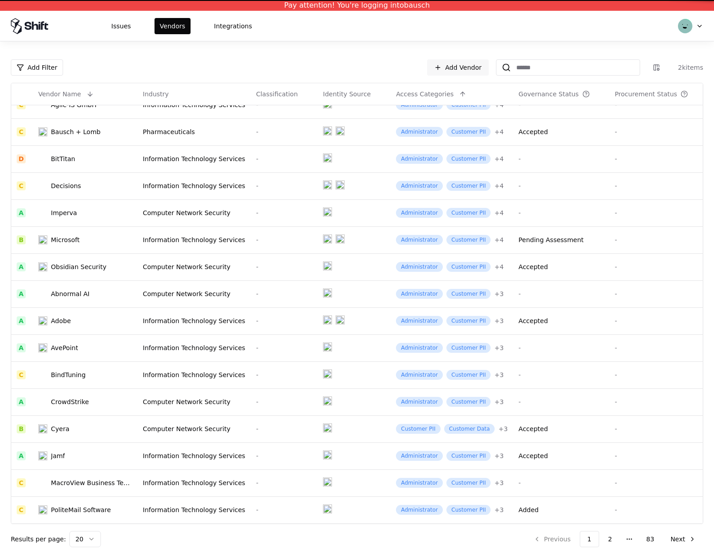
scroll to position [122, 0]
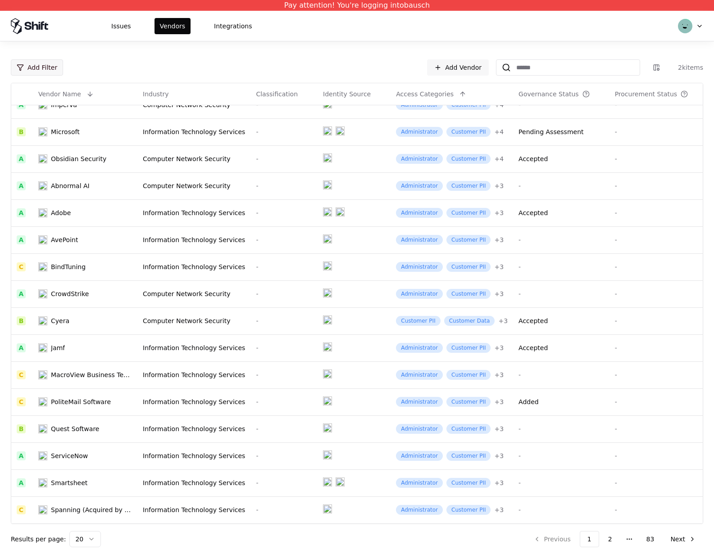
click at [43, 66] on html "Pay attention! You're logging into bausch Issues Vendors Integrations Add Filte…" at bounding box center [357, 279] width 714 height 558
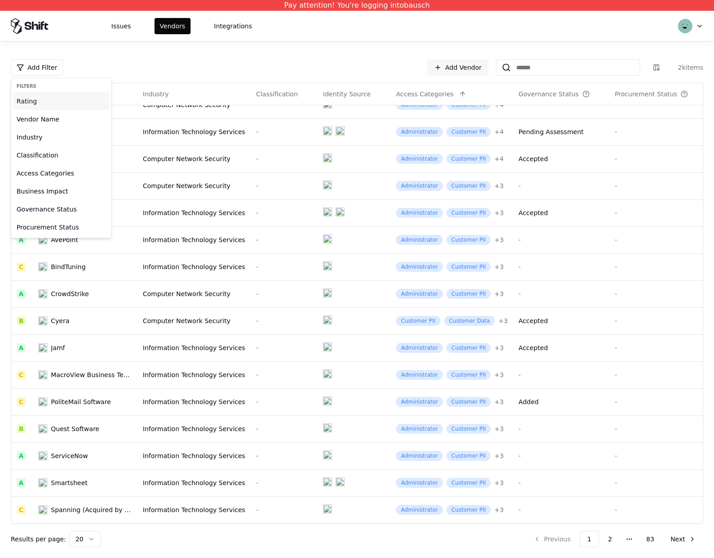
click at [34, 105] on div "Rating" at bounding box center [61, 101] width 96 height 18
click at [40, 101] on div "Excellent" at bounding box center [43, 102] width 29 height 9
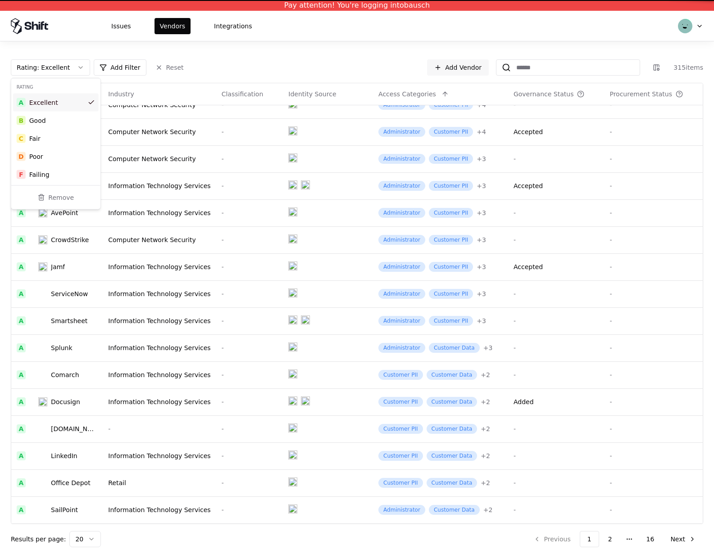
scroll to position [122, 0]
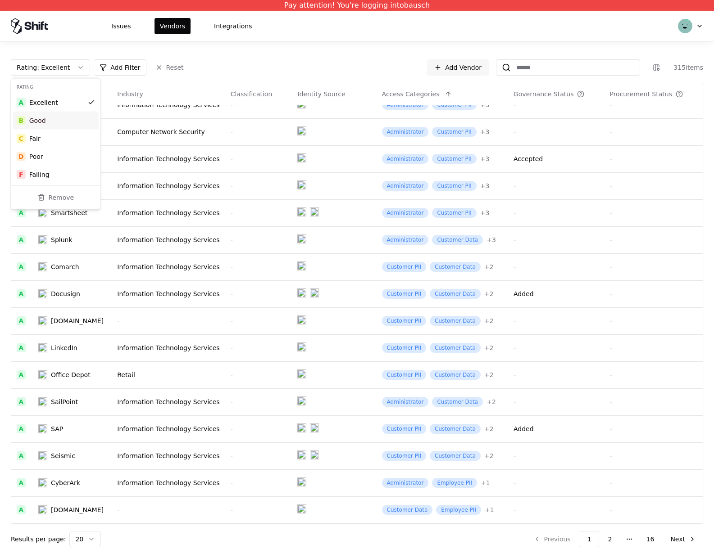
click at [45, 128] on div "B Good" at bounding box center [56, 121] width 86 height 18
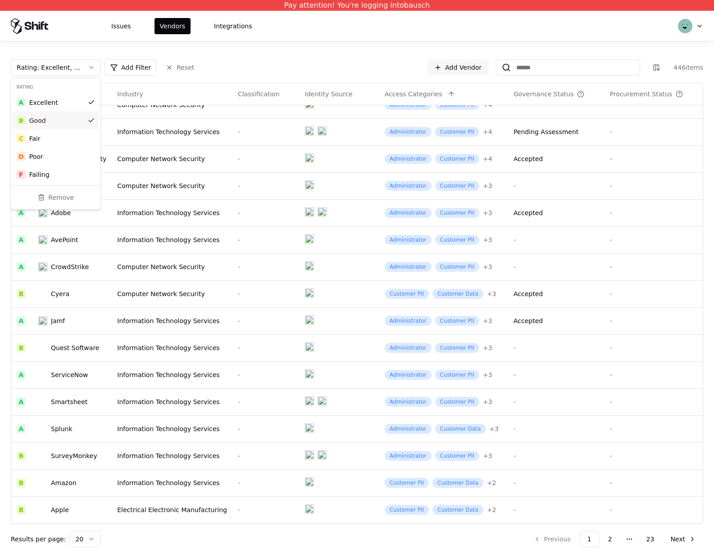
scroll to position [122, 0]
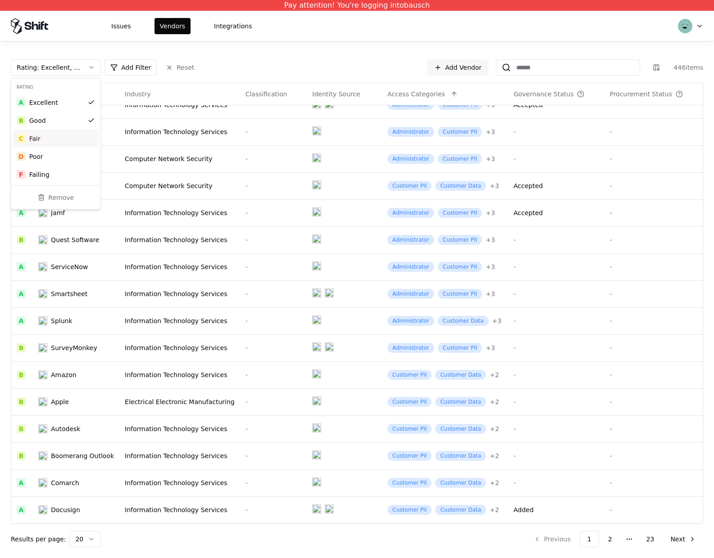
click at [41, 138] on div "C Fair" at bounding box center [56, 139] width 86 height 18
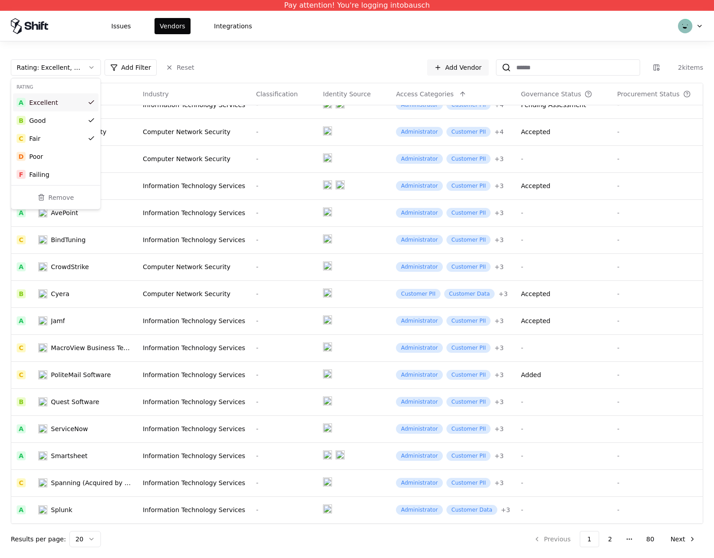
click at [52, 103] on div "Excellent" at bounding box center [43, 102] width 29 height 9
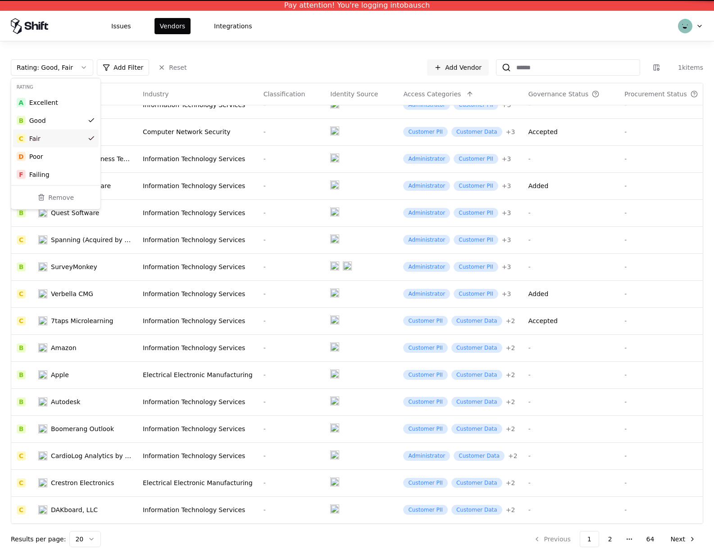
click at [50, 135] on div "C Fair" at bounding box center [56, 139] width 86 height 18
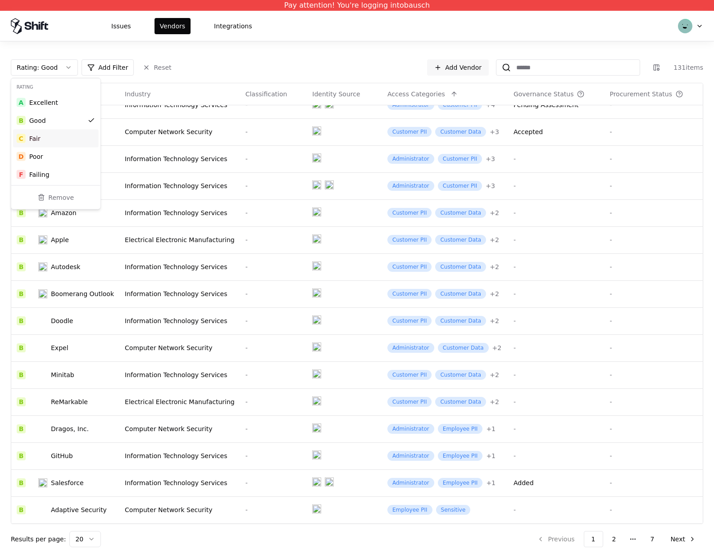
scroll to position [122, 0]
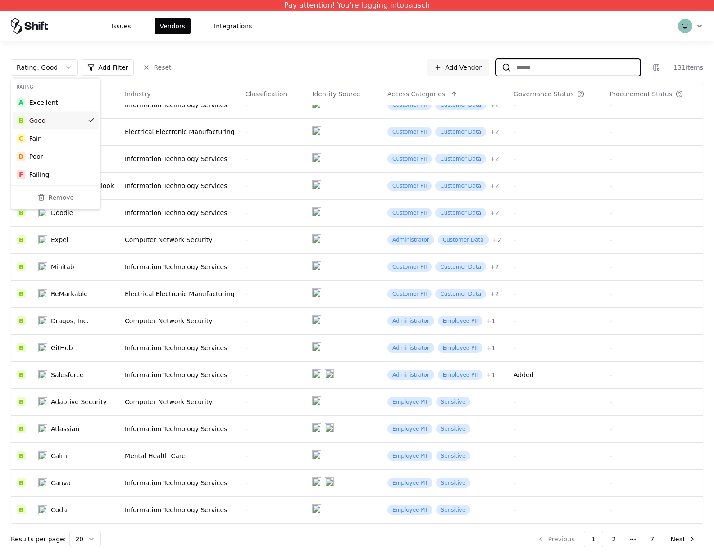
click at [565, 65] on input at bounding box center [575, 67] width 129 height 16
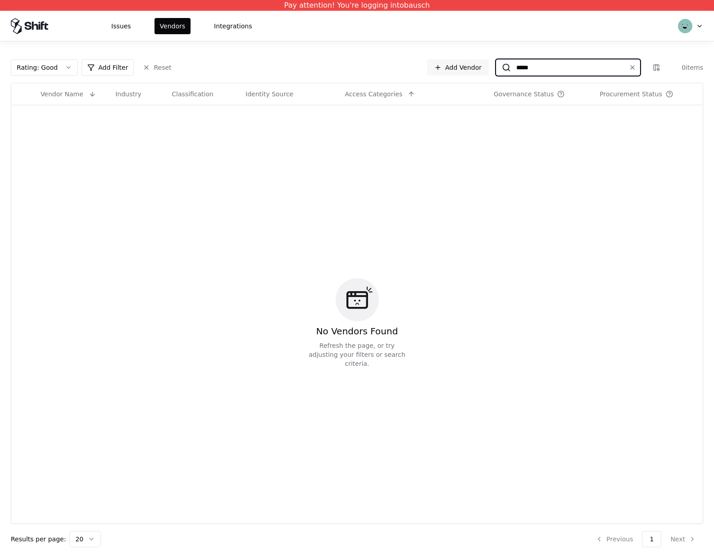
type input "*****"
click at [65, 67] on html "Pay attention! You're logging into bausch Issues Vendors Integrations Rating : …" at bounding box center [357, 279] width 714 height 558
click at [64, 69] on html "Pay attention! You're logging into bausch Issues Vendors Integrations Rating : …" at bounding box center [357, 279] width 714 height 558
click at [186, 70] on html "Pay attention! You're logging into bausch Issues Vendors Integrations Rating : …" at bounding box center [357, 279] width 714 height 558
click at [167, 70] on html "Pay attention! You're logging into bausch Issues Vendors Integrations Rating : …" at bounding box center [357, 279] width 714 height 558
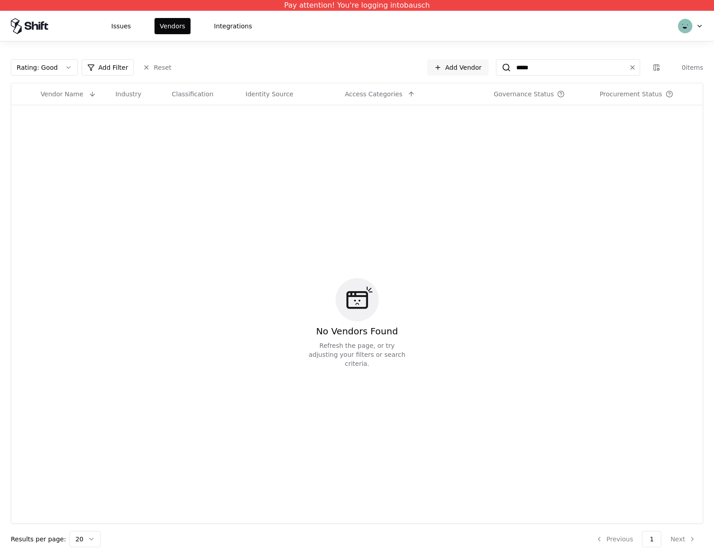
click at [159, 70] on html "Pay attention! You're logging into bausch Issues Vendors Integrations Rating : …" at bounding box center [357, 279] width 714 height 558
click at [160, 66] on html "Pay attention! You're logging into bausch Issues Vendors Integrations Rating : …" at bounding box center [357, 279] width 714 height 558
click at [154, 66] on html "Pay attention! You're logging into bausch Issues Vendors Integrations Rating : …" at bounding box center [357, 279] width 714 height 558
click at [149, 66] on html "Pay attention! You're logging into bausch Issues Vendors Integrations Rating : …" at bounding box center [357, 279] width 714 height 558
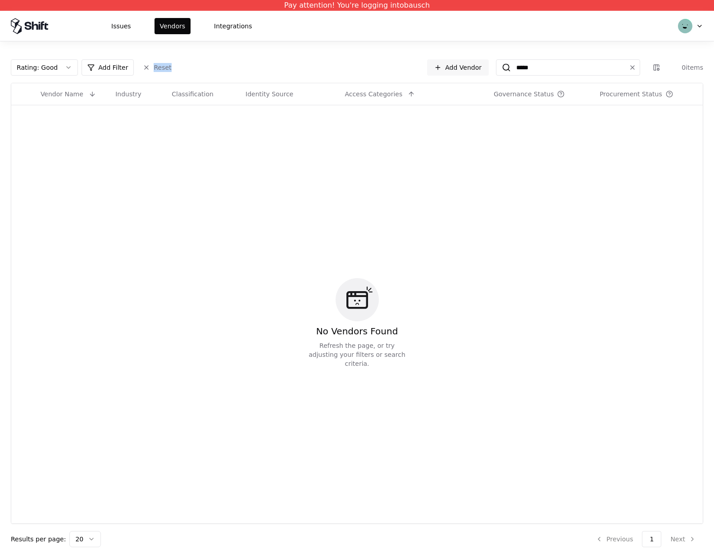
click at [149, 66] on html "Pay attention! You're logging into bausch Issues Vendors Integrations Rating : …" at bounding box center [357, 279] width 714 height 558
click at [134, 72] on html "Pay attention! You're logging into bausch Issues Vendors Integrations Rating : …" at bounding box center [357, 279] width 714 height 558
click at [140, 72] on html "Pay attention! You're logging into bausch Issues Vendors Integrations Rating : …" at bounding box center [357, 279] width 714 height 558
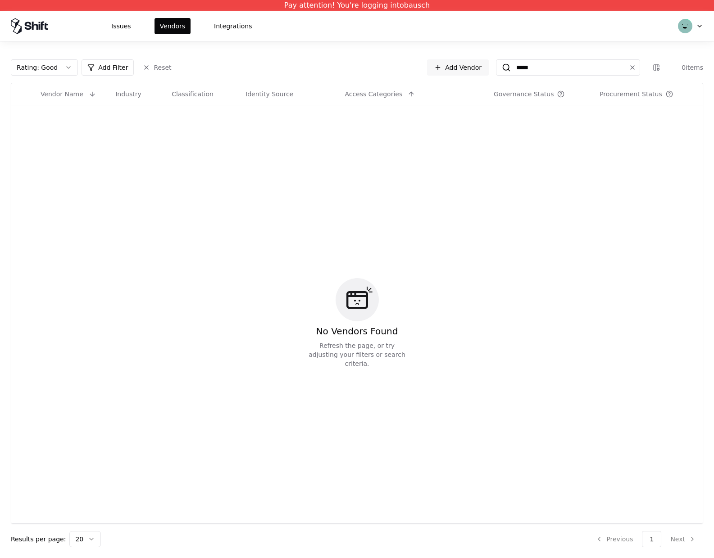
click at [142, 69] on html "Pay attention! You're logging into bausch Issues Vendors Integrations Rating : …" at bounding box center [357, 279] width 714 height 558
click at [152, 64] on html "Pay attention! You're logging into bausch Issues Vendors Integrations Rating : …" at bounding box center [357, 279] width 714 height 558
click at [150, 65] on html "Pay attention! You're logging into bausch Issues Vendors Integrations Rating : …" at bounding box center [357, 279] width 714 height 558
click at [522, 71] on html "Pay attention! You're logging into bausch Issues Vendors Integrations Rating : …" at bounding box center [357, 279] width 714 height 558
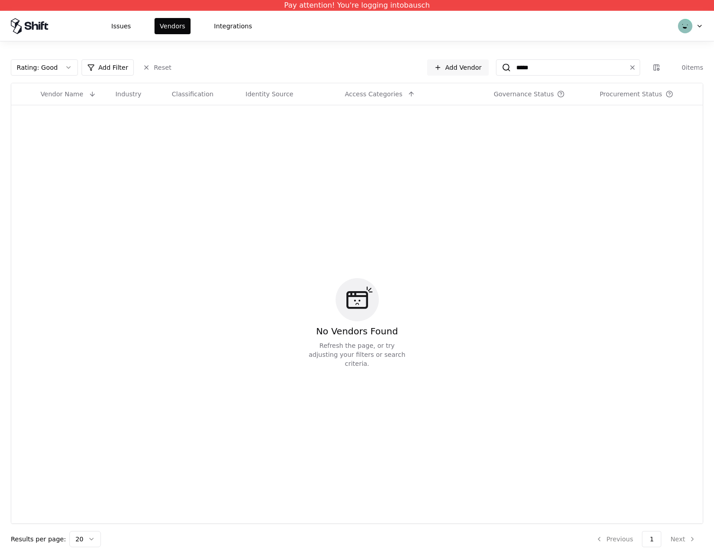
click at [522, 71] on html "Pay attention! You're logging into bausch Issues Vendors Integrations Rating : …" at bounding box center [357, 279] width 714 height 558
click at [522, 70] on html "Pay attention! You're logging into bausch Issues Vendors Integrations Rating : …" at bounding box center [357, 279] width 714 height 558
click at [527, 66] on html "Pay attention! You're logging into bausch Issues Vendors Integrations Rating : …" at bounding box center [357, 279] width 714 height 558
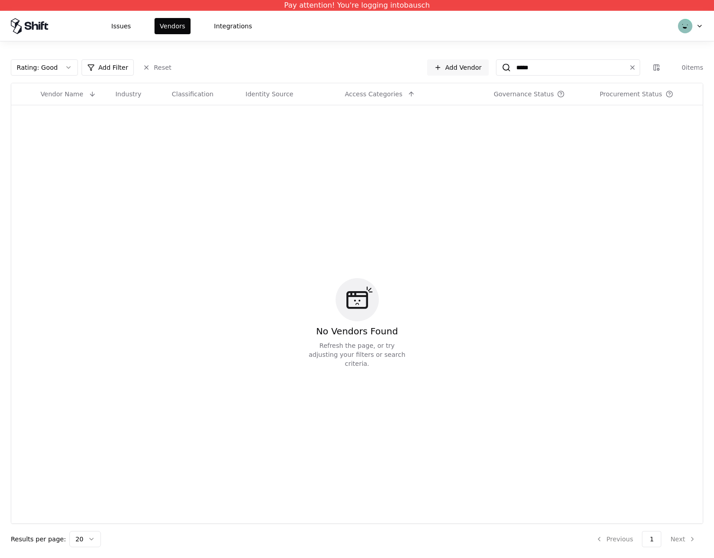
click at [375, 44] on html "Pay attention! You're logging into bausch Issues Vendors Integrations Rating : …" at bounding box center [357, 279] width 714 height 558
click at [452, 63] on html "Pay attention! You're logging into bausch Issues Vendors Integrations Rating : …" at bounding box center [357, 279] width 714 height 558
click at [68, 73] on html "Pay attention! You're logging into bausch Issues Vendors Integrations Rating : …" at bounding box center [357, 279] width 714 height 558
click at [68, 69] on html "Pay attention! You're logging into bausch Issues Vendors Integrations Rating : …" at bounding box center [357, 279] width 714 height 558
click at [68, 71] on button "Rating : Good" at bounding box center [44, 67] width 67 height 16
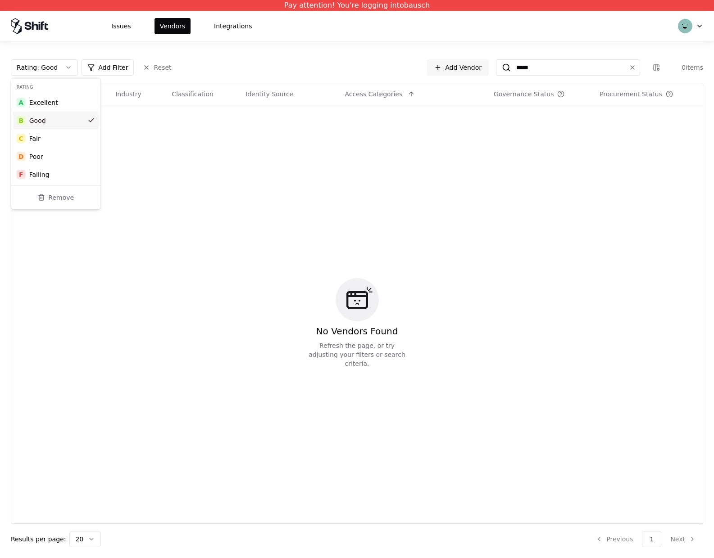
click at [56, 122] on div "B Good" at bounding box center [56, 121] width 86 height 18
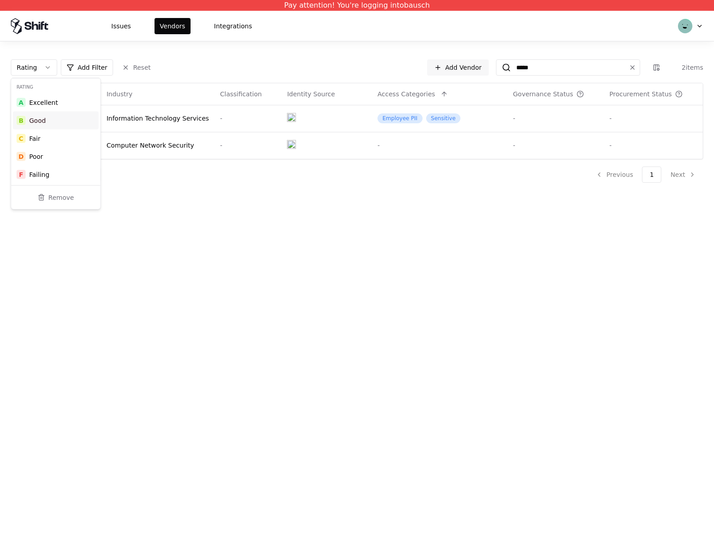
click at [217, 76] on html "Pay attention! You're logging into bausch Issues Vendors Integrations Rating Ad…" at bounding box center [357, 279] width 714 height 558
click at [138, 145] on div "Computer Network Security" at bounding box center [157, 145] width 103 height 9
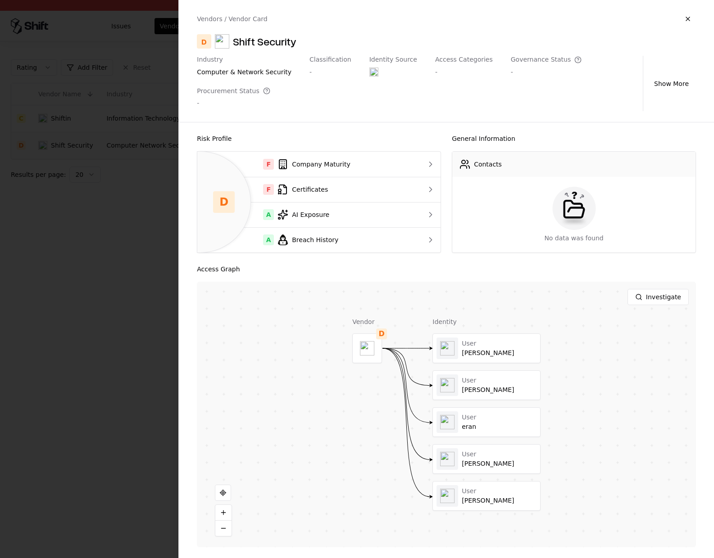
click at [157, 224] on div at bounding box center [357, 279] width 714 height 558
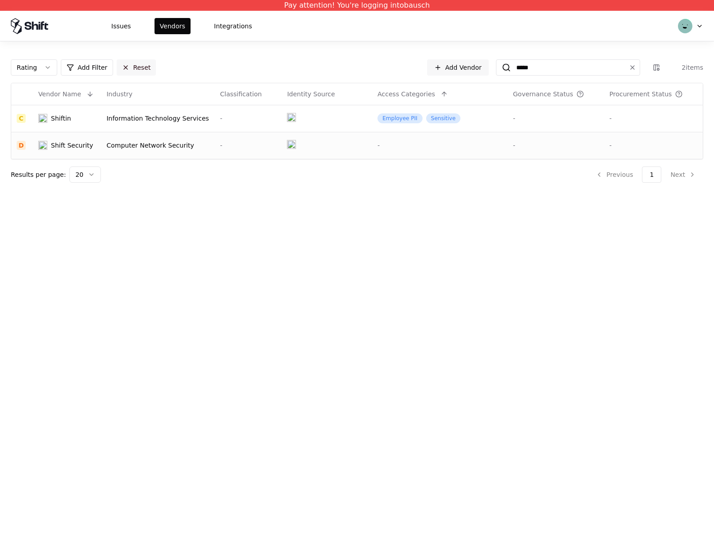
click at [125, 66] on button "Reset" at bounding box center [136, 67] width 39 height 16
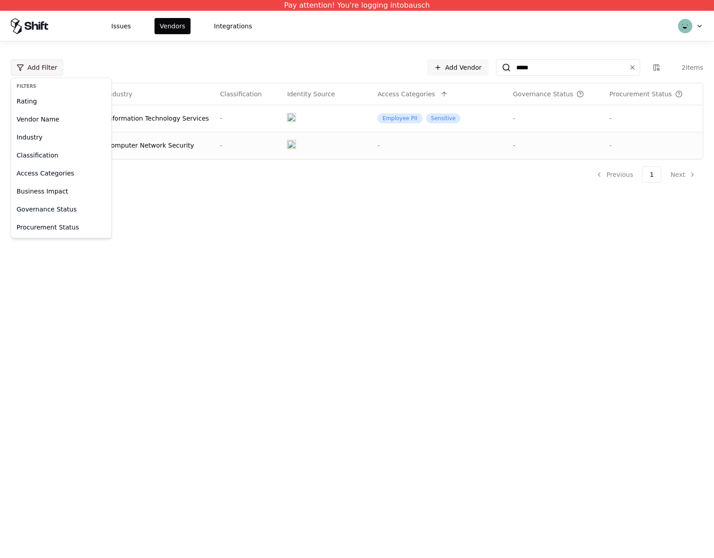
click at [40, 64] on html "Pay attention! You're logging into bausch Issues Vendors Integrations Add Filte…" at bounding box center [357, 279] width 714 height 558
click at [29, 100] on div "Rating" at bounding box center [61, 101] width 96 height 18
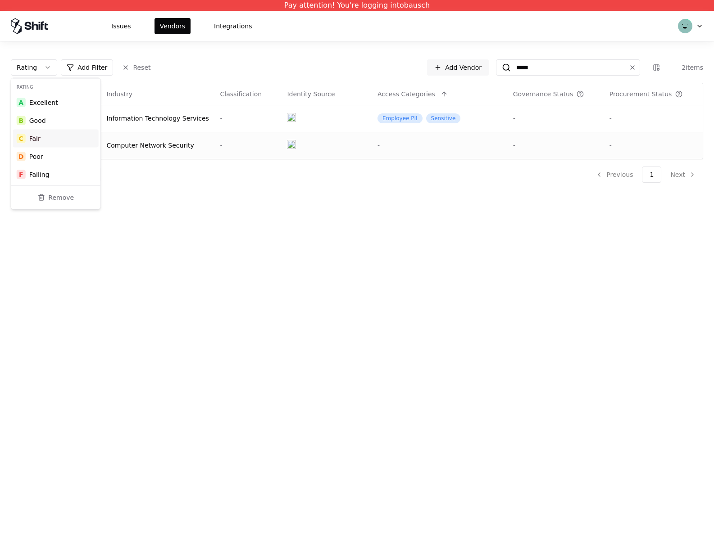
click at [32, 136] on div "Fair" at bounding box center [34, 138] width 11 height 9
click at [335, 242] on div "Pay attention! You're logging into bausch Issues Vendors Integrations Rating : …" at bounding box center [357, 279] width 714 height 558
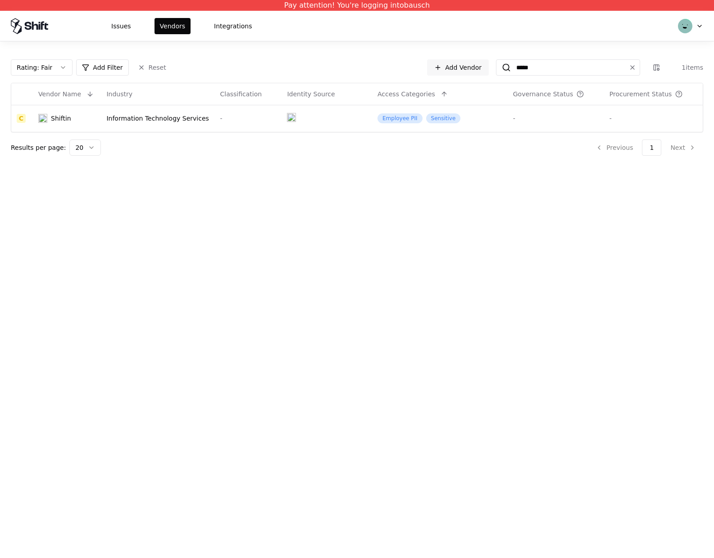
click at [626, 64] on html "Pay attention! You're logging into bausch Issues Vendors Integrations Rating : …" at bounding box center [357, 279] width 714 height 558
click at [634, 68] on html "Pay attention! You're logging into bausch Issues Vendors Integrations Rating : …" at bounding box center [357, 279] width 714 height 558
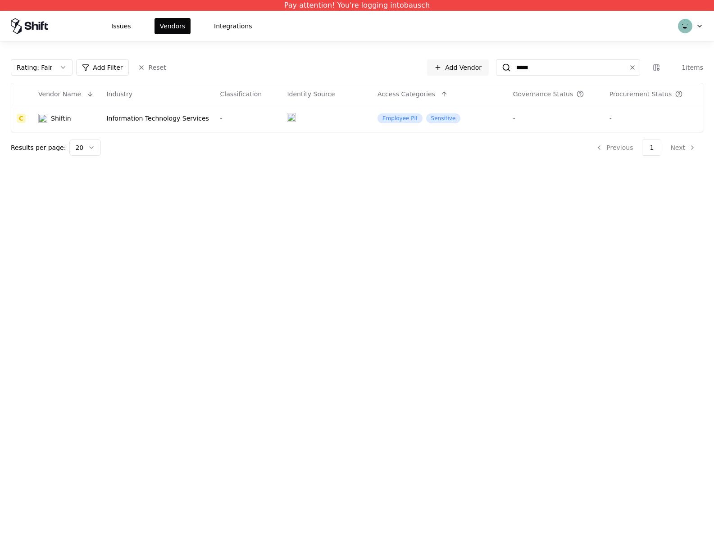
click at [629, 68] on html "Pay attention! You're logging into bausch Issues Vendors Integrations Rating : …" at bounding box center [357, 279] width 714 height 558
click at [62, 68] on html "Pay attention! You're logging into bausch Issues Vendors Integrations Rating : …" at bounding box center [357, 279] width 714 height 558
click at [226, 71] on html "Pay attention! You're logging into bausch Issues Vendors Integrations Rating : …" at bounding box center [357, 279] width 714 height 558
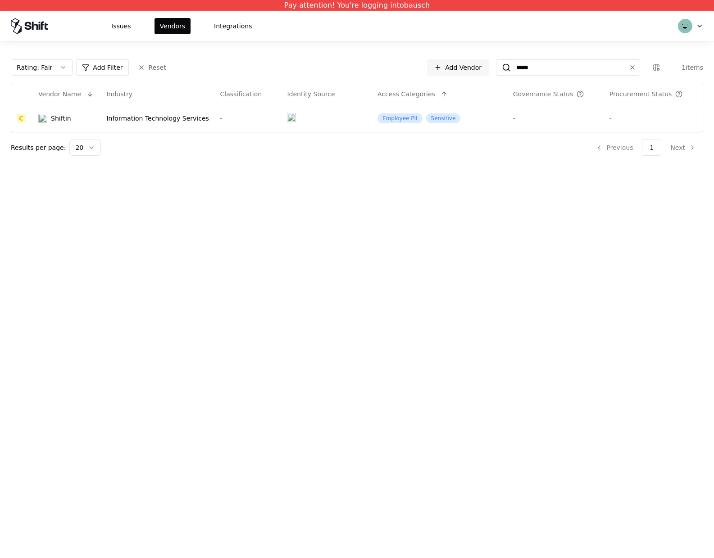
click at [149, 76] on html "Pay attention! You're logging into bausch Issues Vendors Integrations Rating : …" at bounding box center [357, 279] width 714 height 558
click at [149, 70] on html "Pay attention! You're logging into bausch Issues Vendors Integrations Rating : …" at bounding box center [357, 279] width 714 height 558
click at [522, 55] on html "Pay attention! You're logging into bausch Issues Vendors Integrations Rating : …" at bounding box center [357, 279] width 714 height 558
click at [522, 63] on html "Pay attention! You're logging into bausch Issues Vendors Integrations Rating : …" at bounding box center [357, 279] width 714 height 558
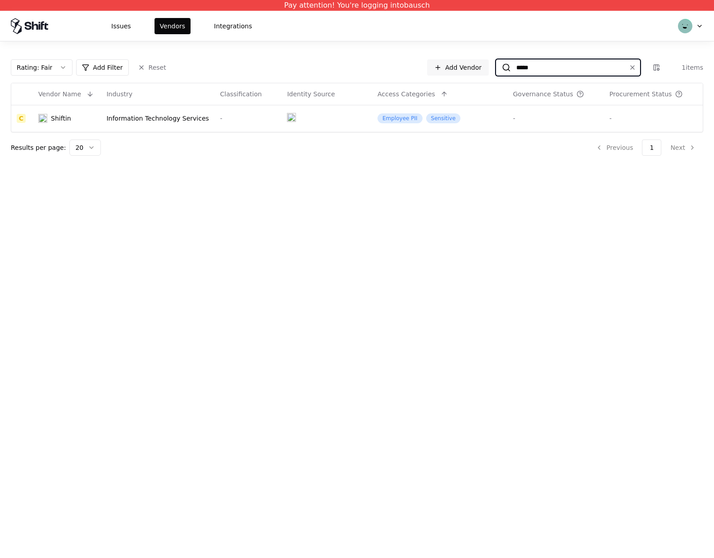
click at [522, 65] on input "*****" at bounding box center [566, 67] width 111 height 16
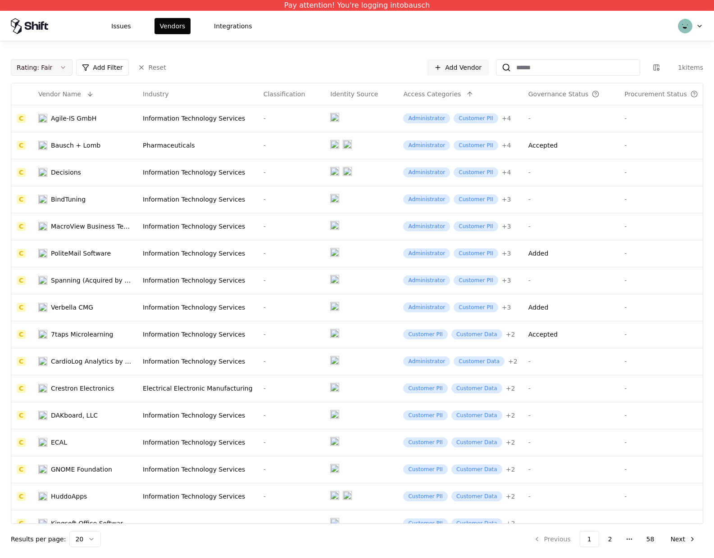
click at [60, 69] on button "Rating : Fair" at bounding box center [42, 67] width 62 height 16
click at [50, 140] on div "C Fair" at bounding box center [56, 139] width 86 height 18
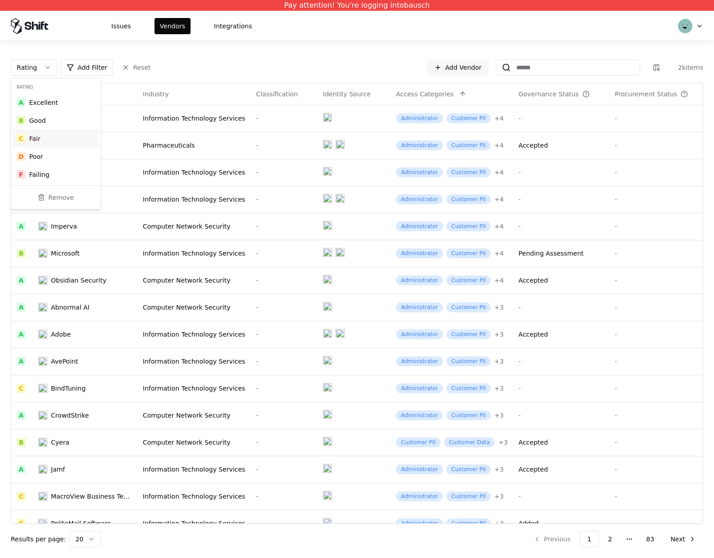
click at [50, 140] on div "C Fair" at bounding box center [56, 139] width 86 height 18
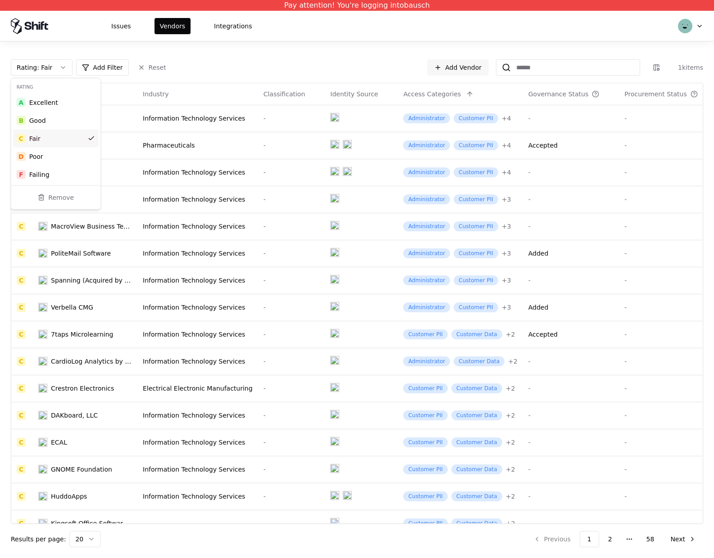
click at [274, 64] on html "Pay attention! You're logging into bausch Issues Vendors Integrations Rating : …" at bounding box center [357, 279] width 714 height 558
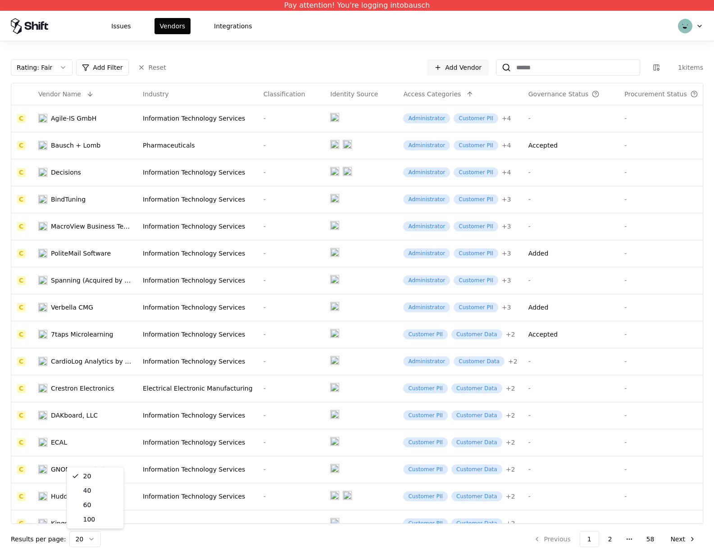
click at [91, 541] on html "Pay attention! You're logging into bausch Issues Vendors Integrations Rating : …" at bounding box center [357, 279] width 714 height 558
click at [90, 537] on html "Pay attention! You're logging into bausch Issues Vendors Integrations Rating : …" at bounding box center [357, 279] width 714 height 558
click at [654, 539] on button "12" at bounding box center [650, 539] width 23 height 16
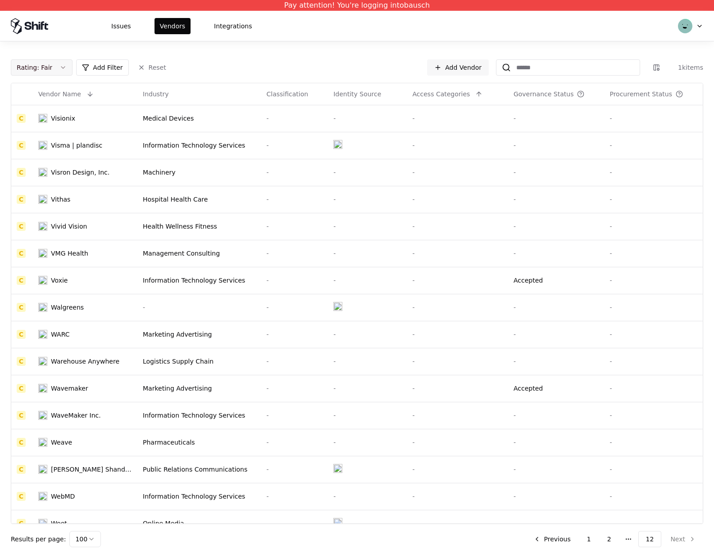
click at [59, 66] on button "Rating : Fair" at bounding box center [42, 67] width 62 height 16
click at [44, 158] on div "D Poor" at bounding box center [56, 157] width 86 height 18
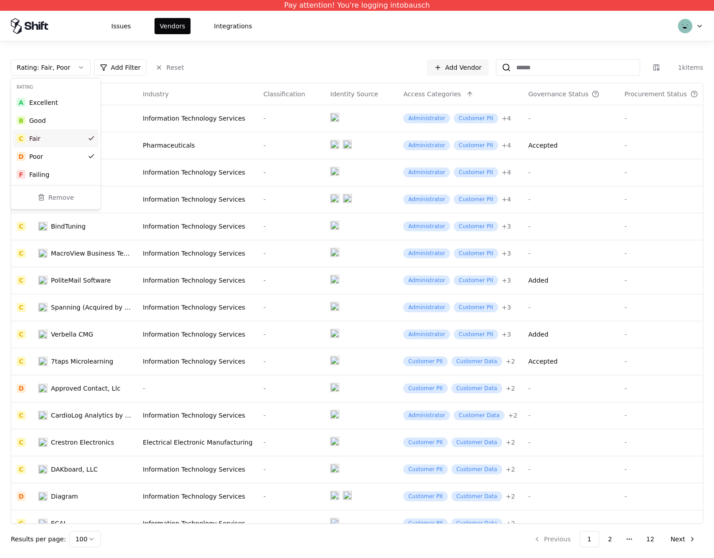
click at [45, 137] on div "C Fair" at bounding box center [56, 139] width 86 height 18
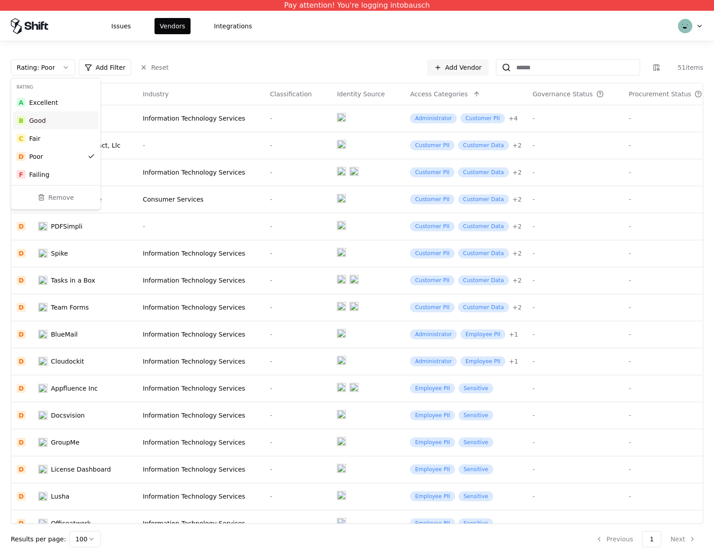
click at [54, 128] on div "B Good" at bounding box center [56, 121] width 86 height 18
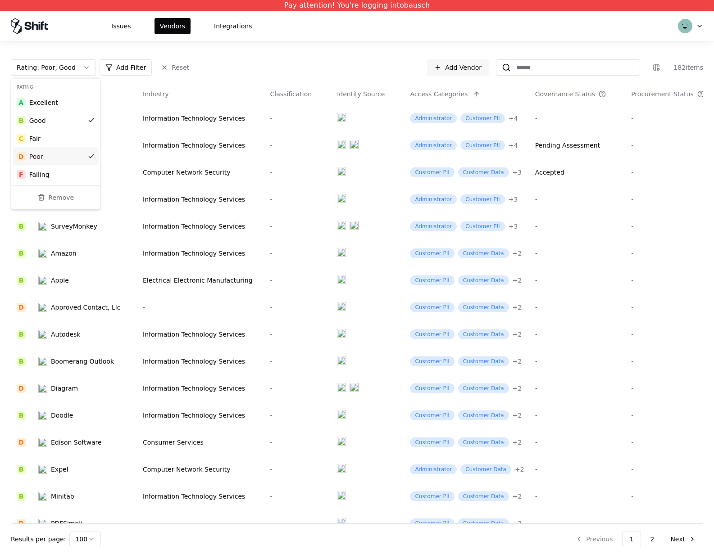
click at [45, 157] on div "D Poor" at bounding box center [56, 157] width 86 height 18
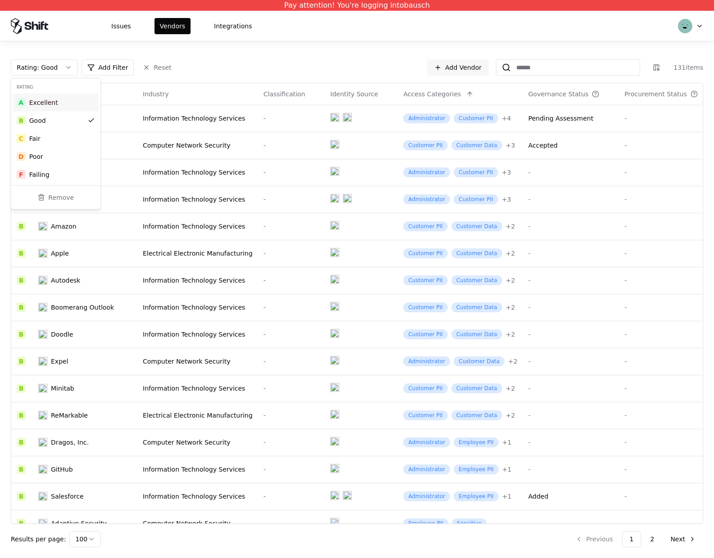
click at [46, 104] on div "Excellent" at bounding box center [43, 102] width 29 height 9
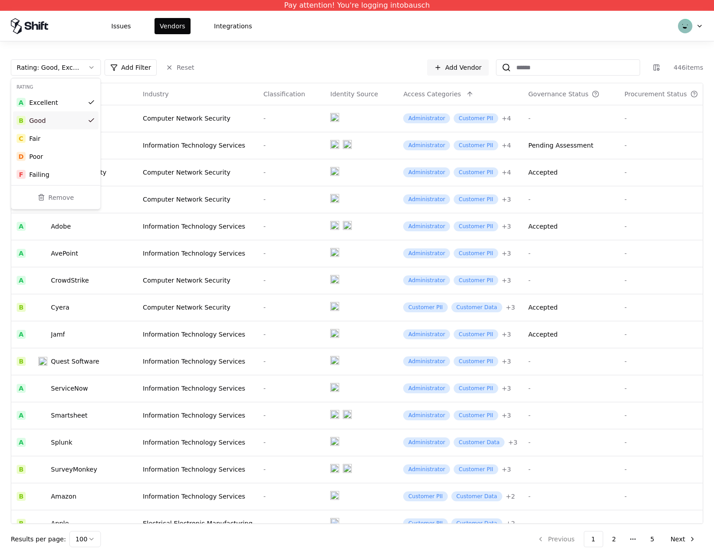
click at [39, 123] on div "Good" at bounding box center [37, 120] width 17 height 9
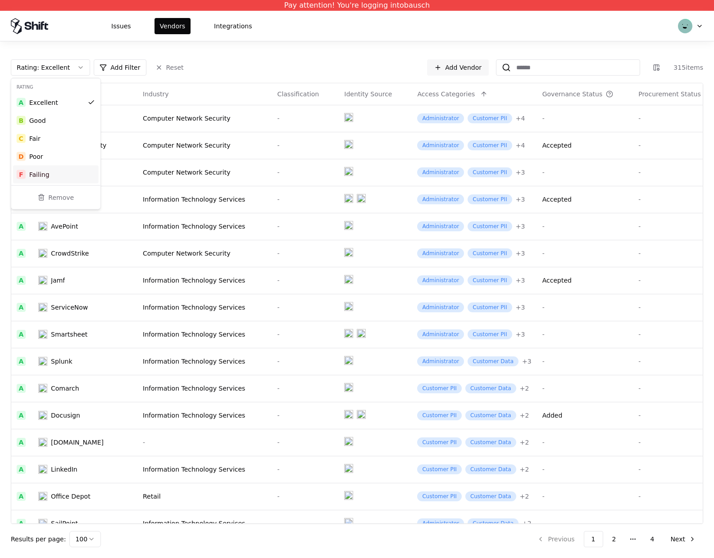
click at [43, 175] on div "Failing" at bounding box center [39, 174] width 20 height 9
click at [36, 101] on div "Excellent" at bounding box center [43, 102] width 29 height 9
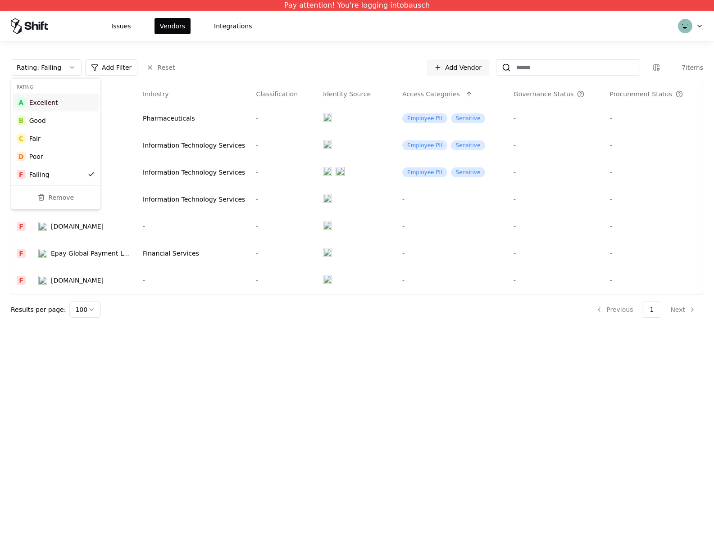
click at [266, 46] on html "Pay attention! You're logging into bausch Issues Vendors Integrations Rating : …" at bounding box center [357, 279] width 714 height 558
click at [127, 117] on td "Bausch + Lomb" at bounding box center [85, 118] width 104 height 27
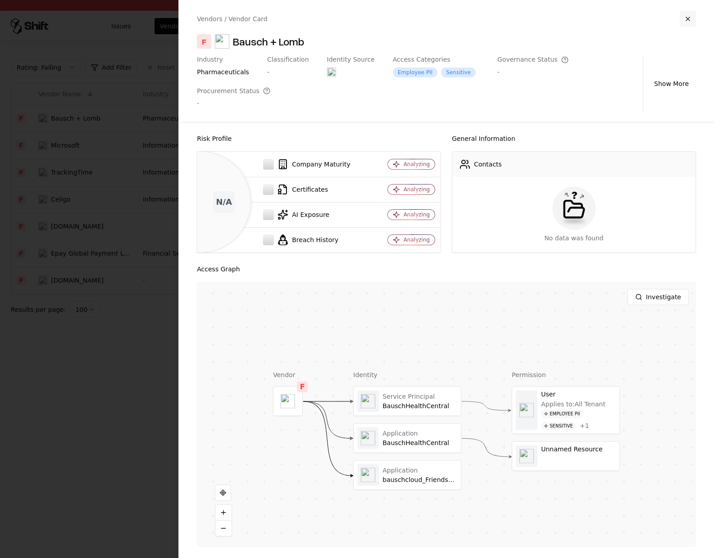
click at [694, 18] on button "button" at bounding box center [687, 19] width 16 height 16
